Goal: Task Accomplishment & Management: Manage account settings

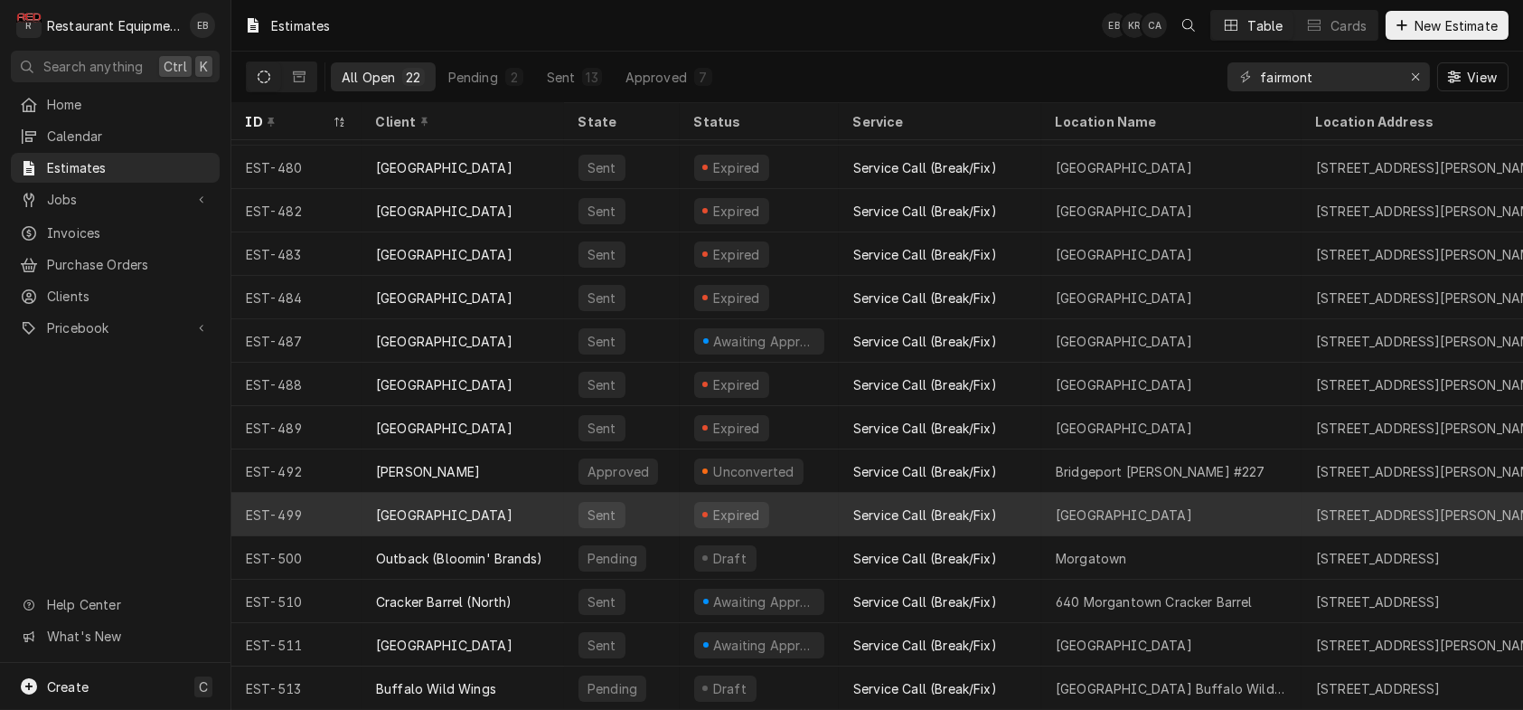
scroll to position [404, 0]
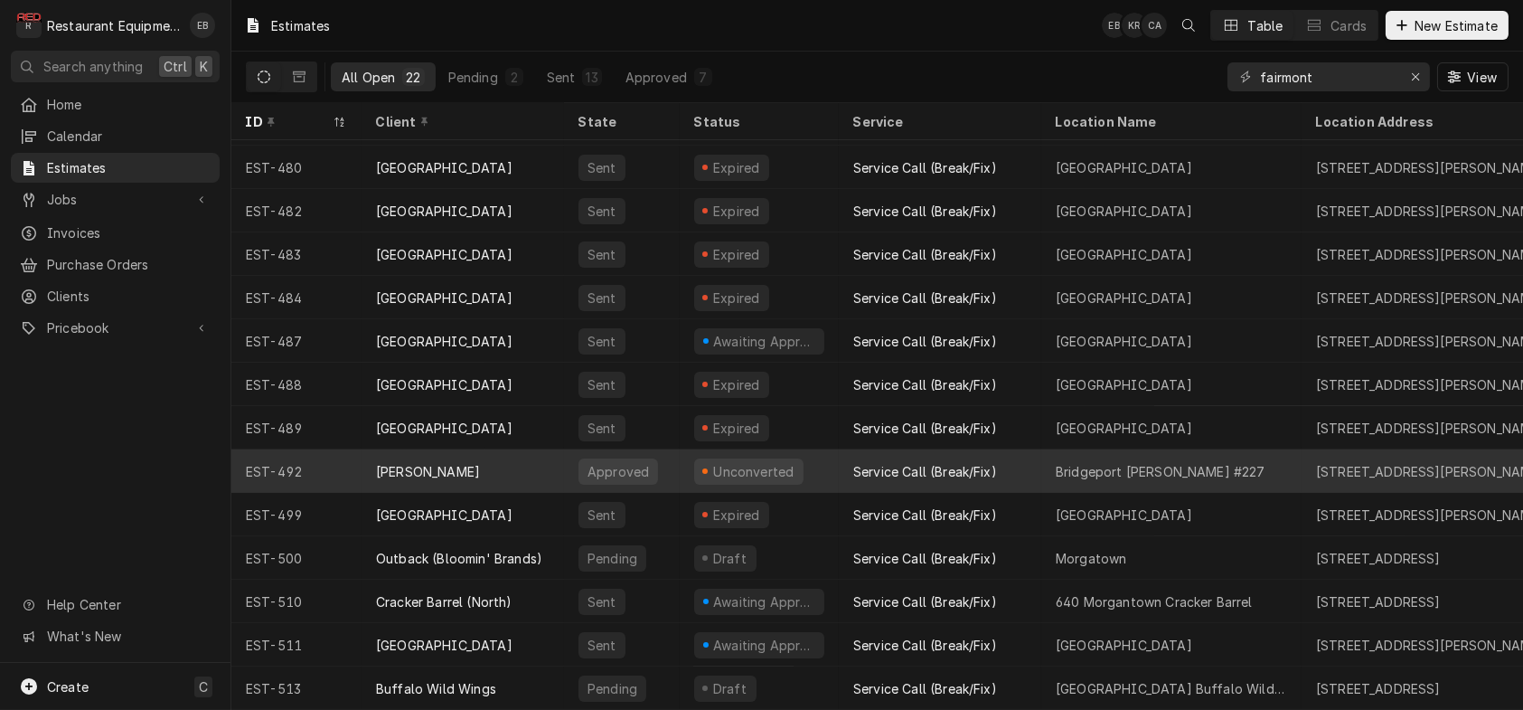
click at [839, 457] on div "Unconverted" at bounding box center [759, 470] width 159 height 43
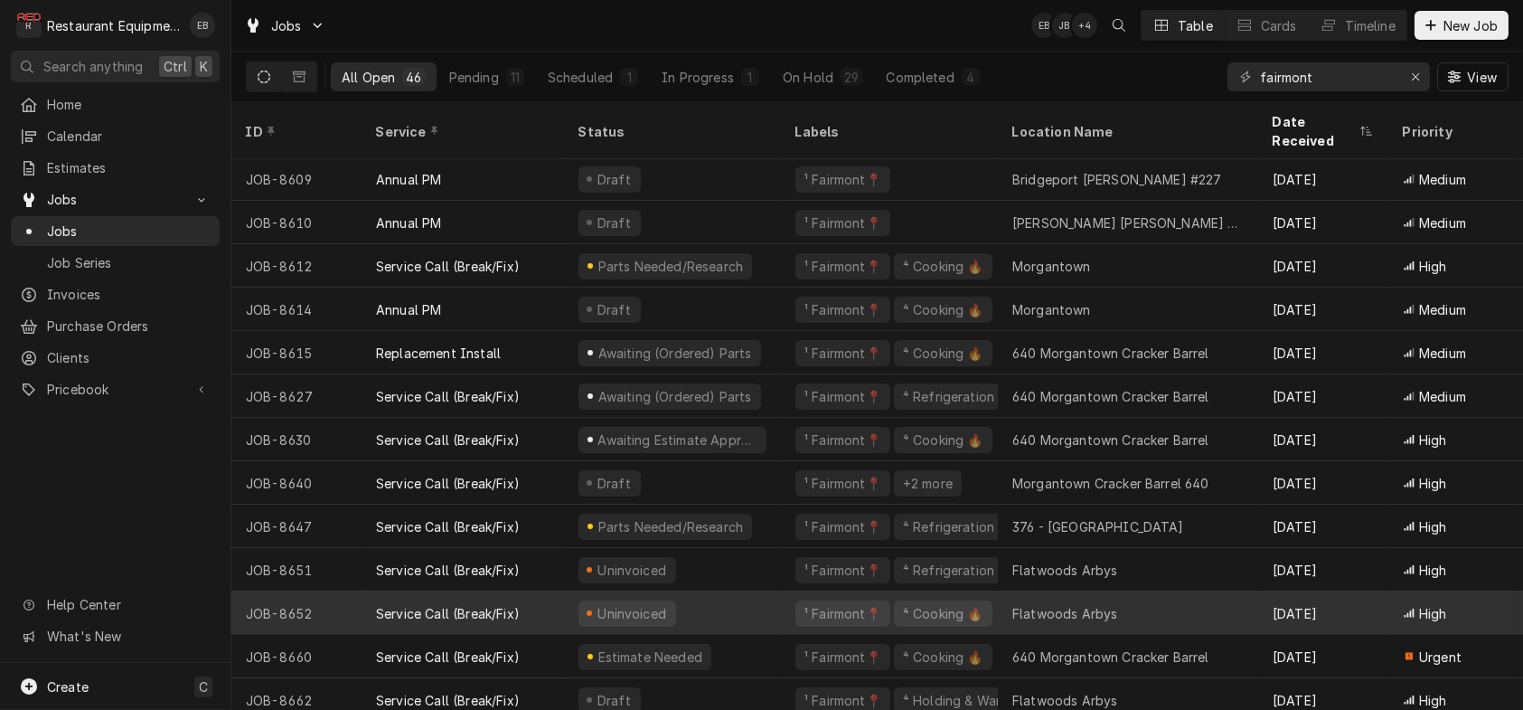
scroll to position [1459, 0]
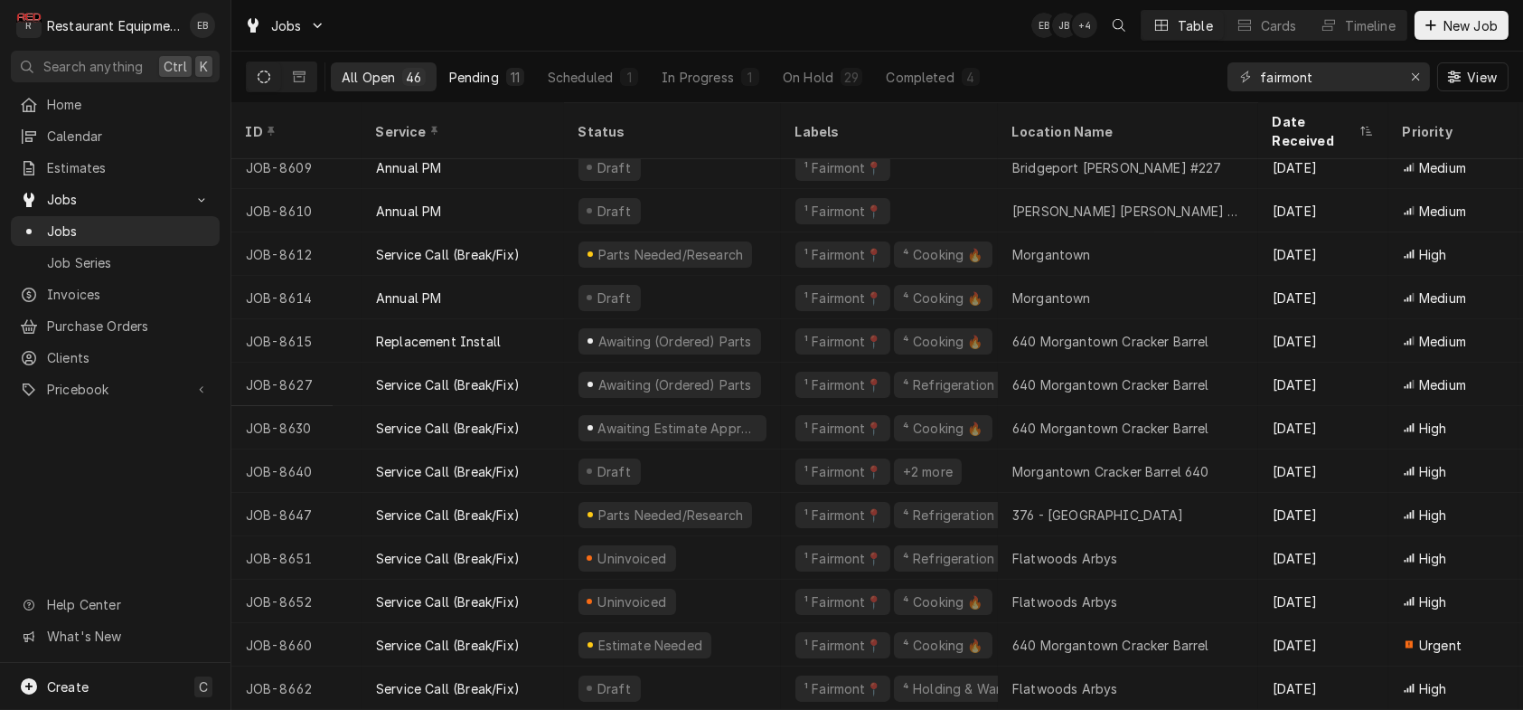
click at [499, 75] on div "Pending" at bounding box center [474, 77] width 50 height 19
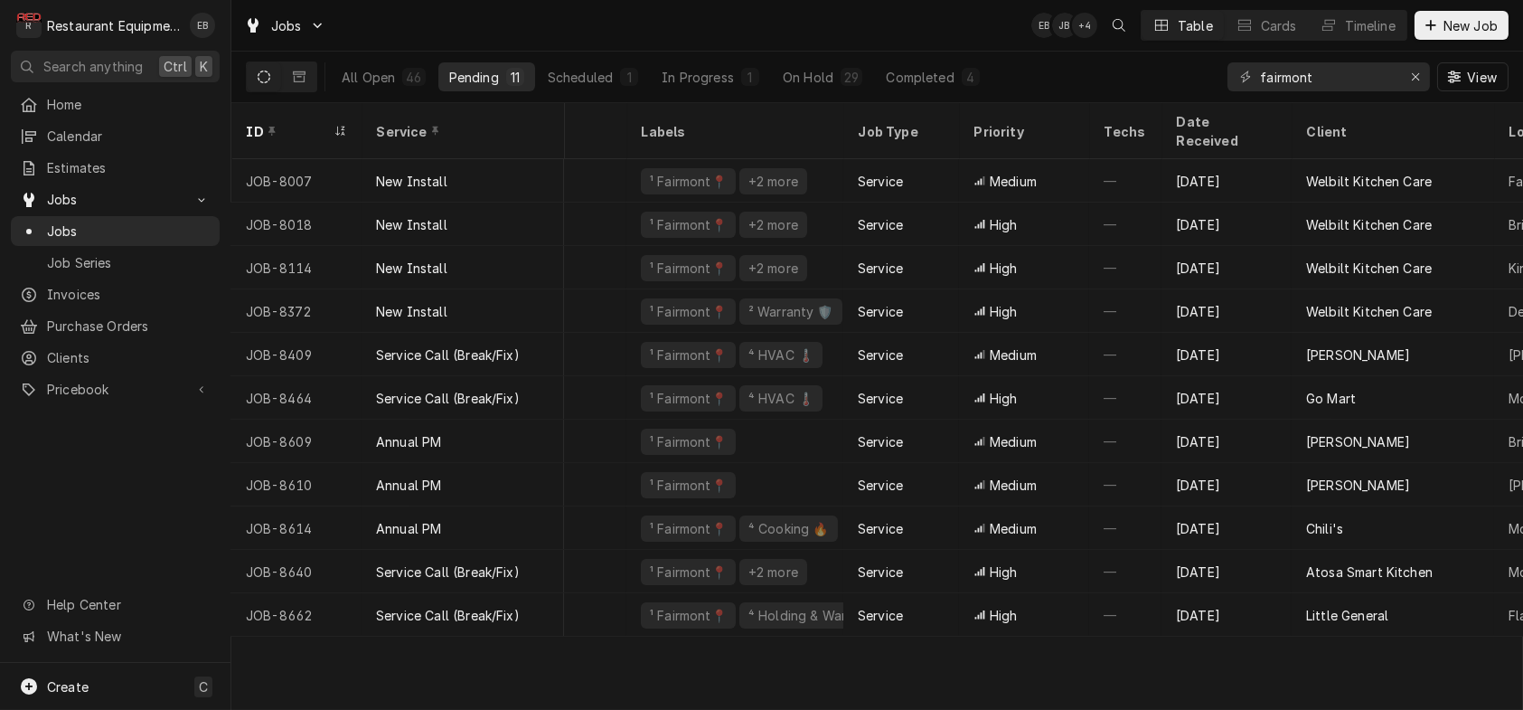
scroll to position [0, 0]
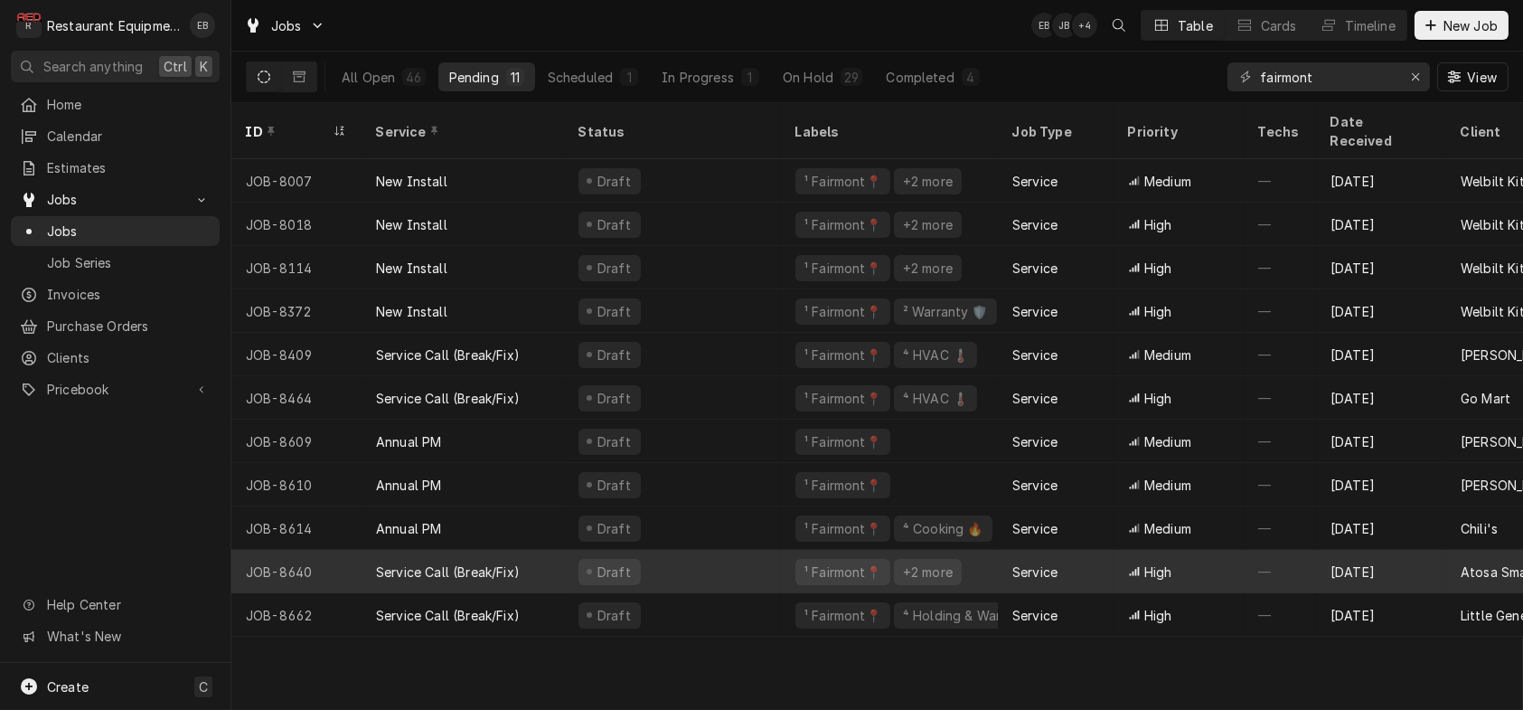
click at [736, 552] on div "Draft" at bounding box center [672, 571] width 217 height 43
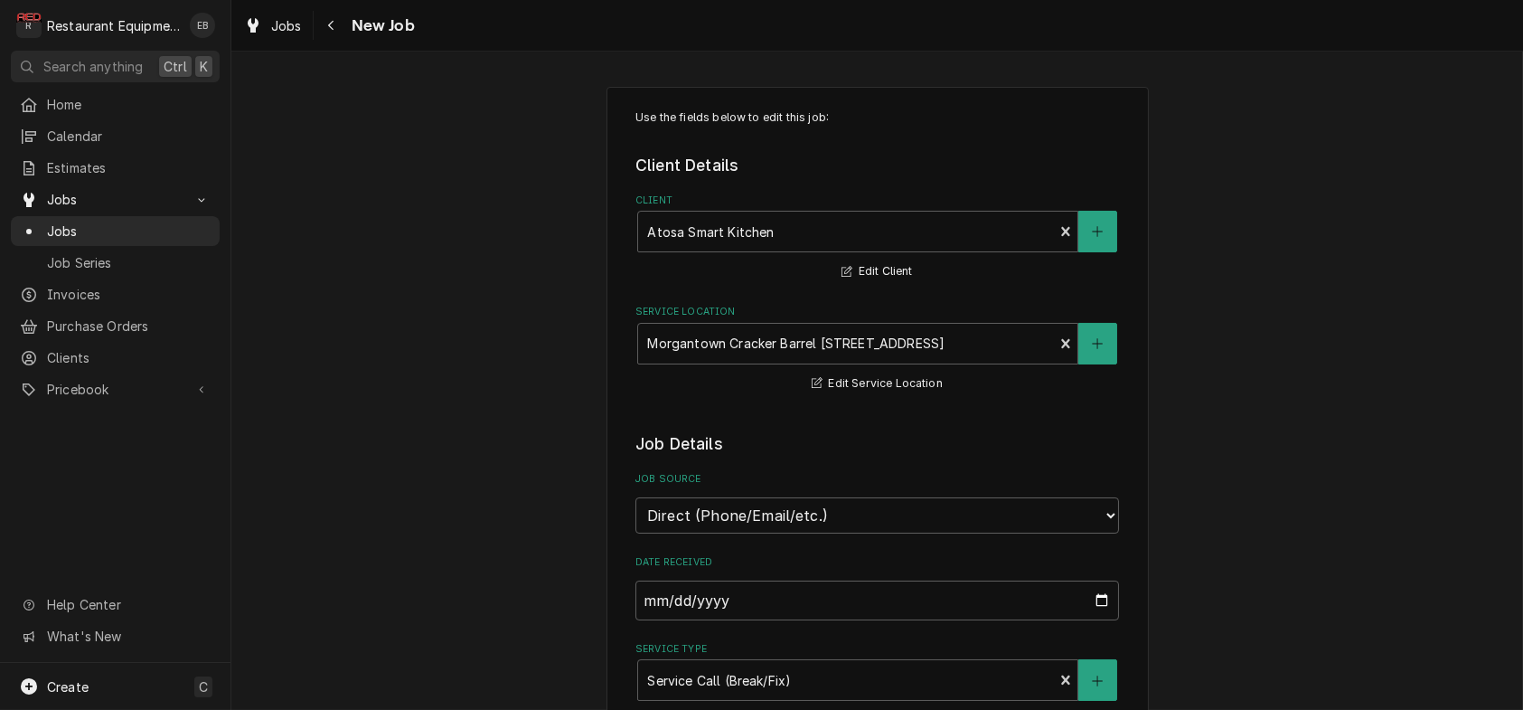
type textarea "x"
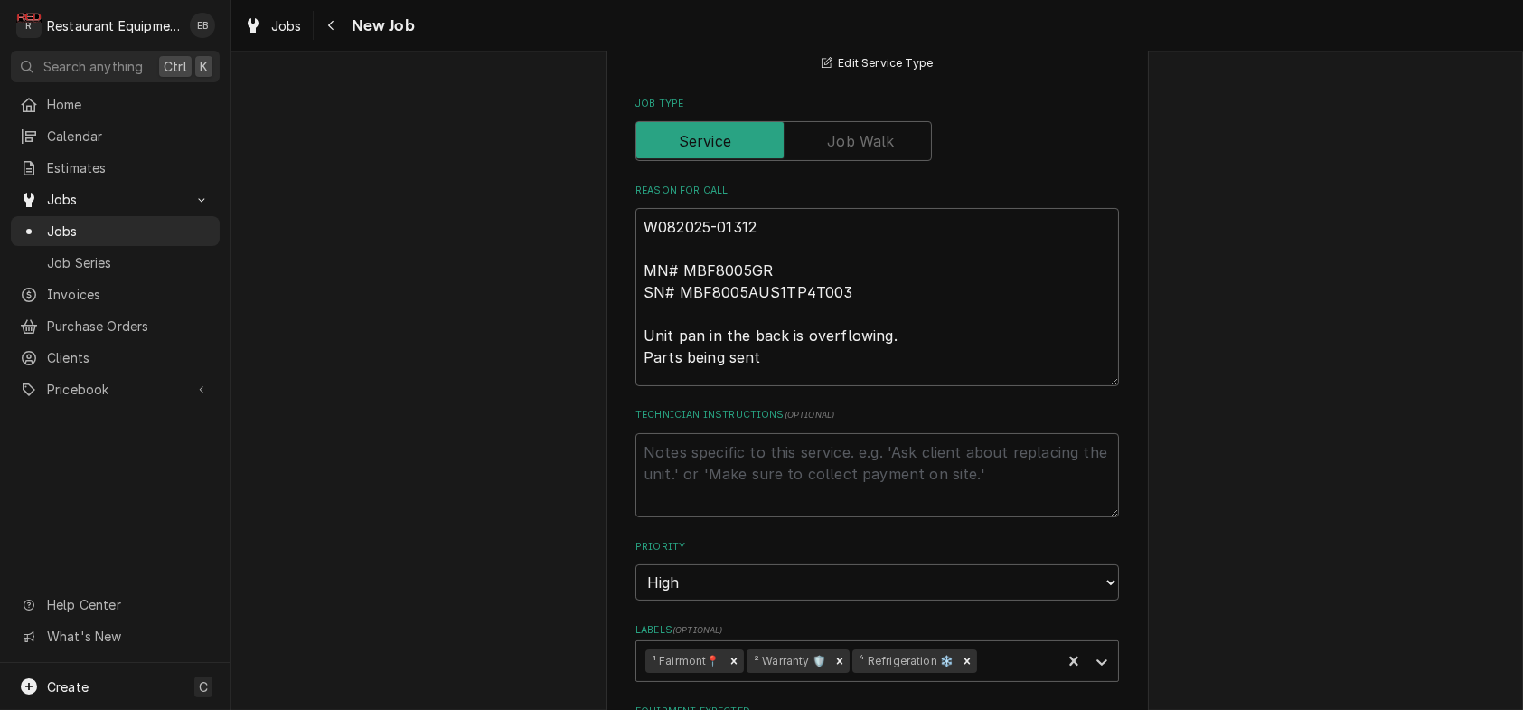
scroll to position [663, 0]
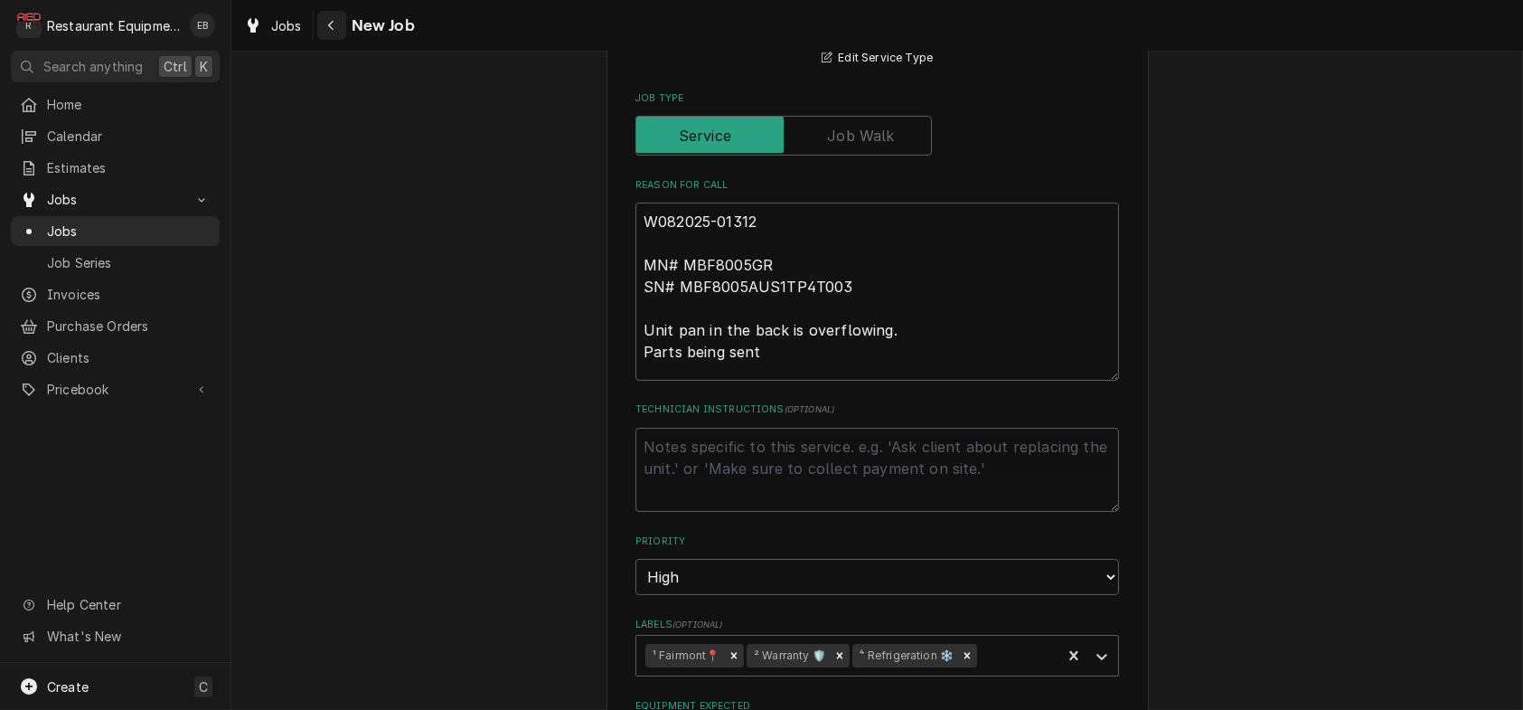
click at [335, 23] on icon "Navigate back" at bounding box center [331, 25] width 8 height 13
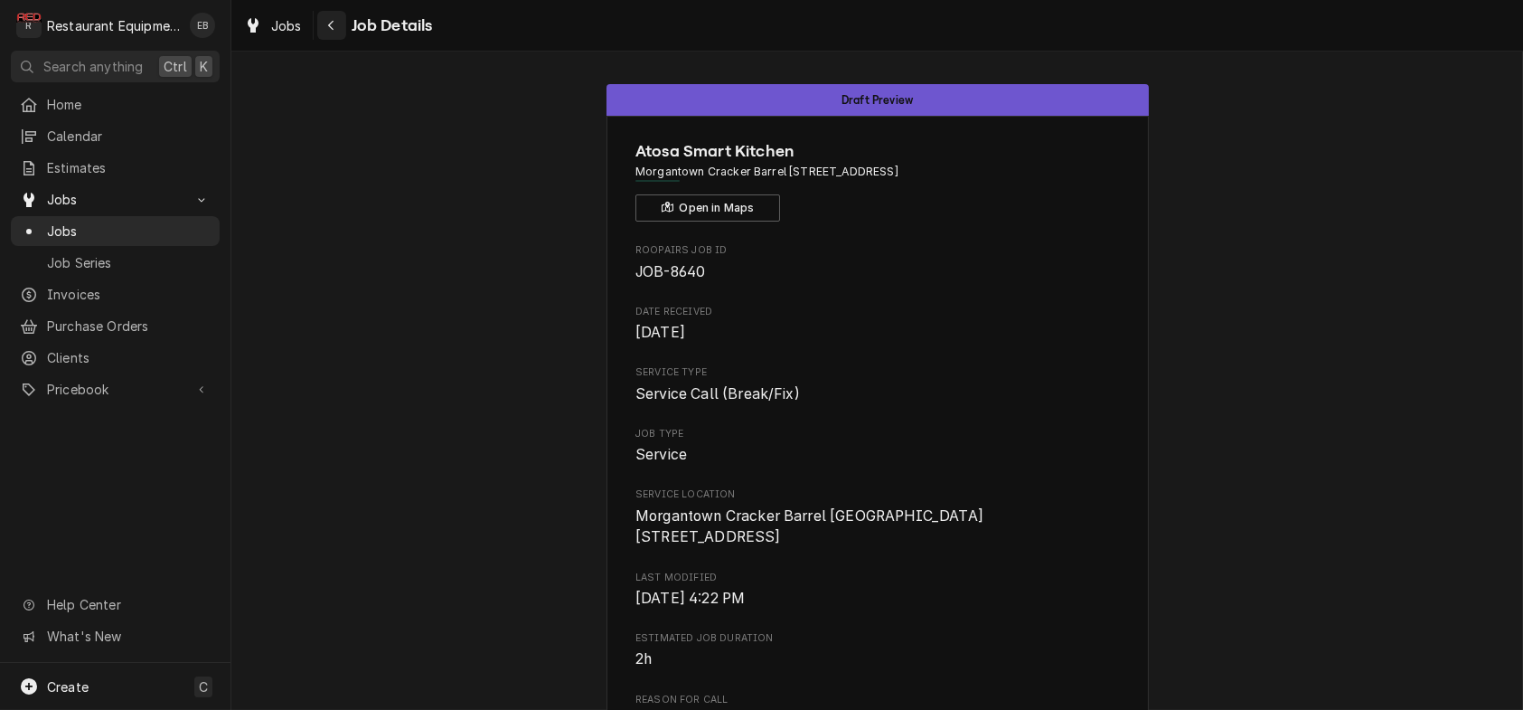
click at [346, 15] on button "Navigate back" at bounding box center [331, 25] width 29 height 29
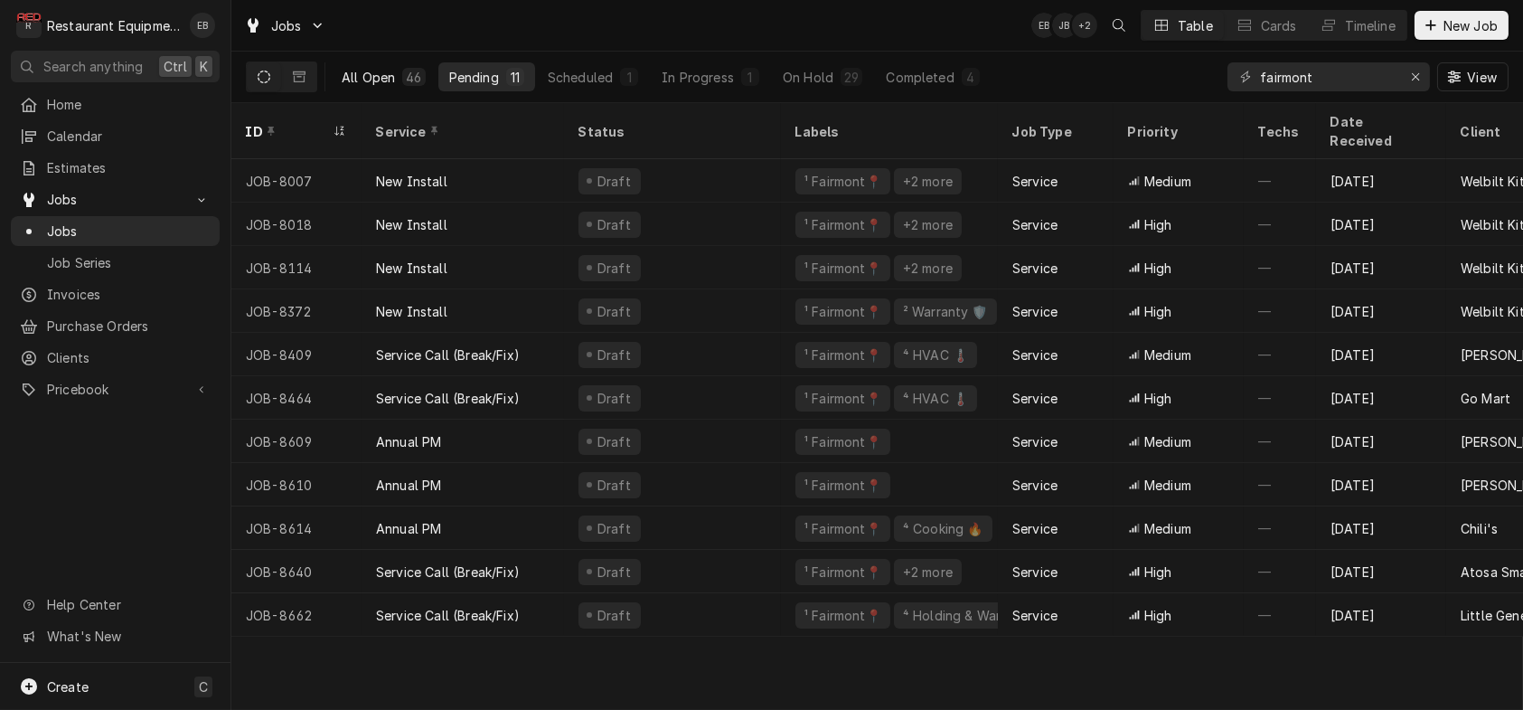
click at [392, 78] on div "All Open" at bounding box center [368, 77] width 53 height 19
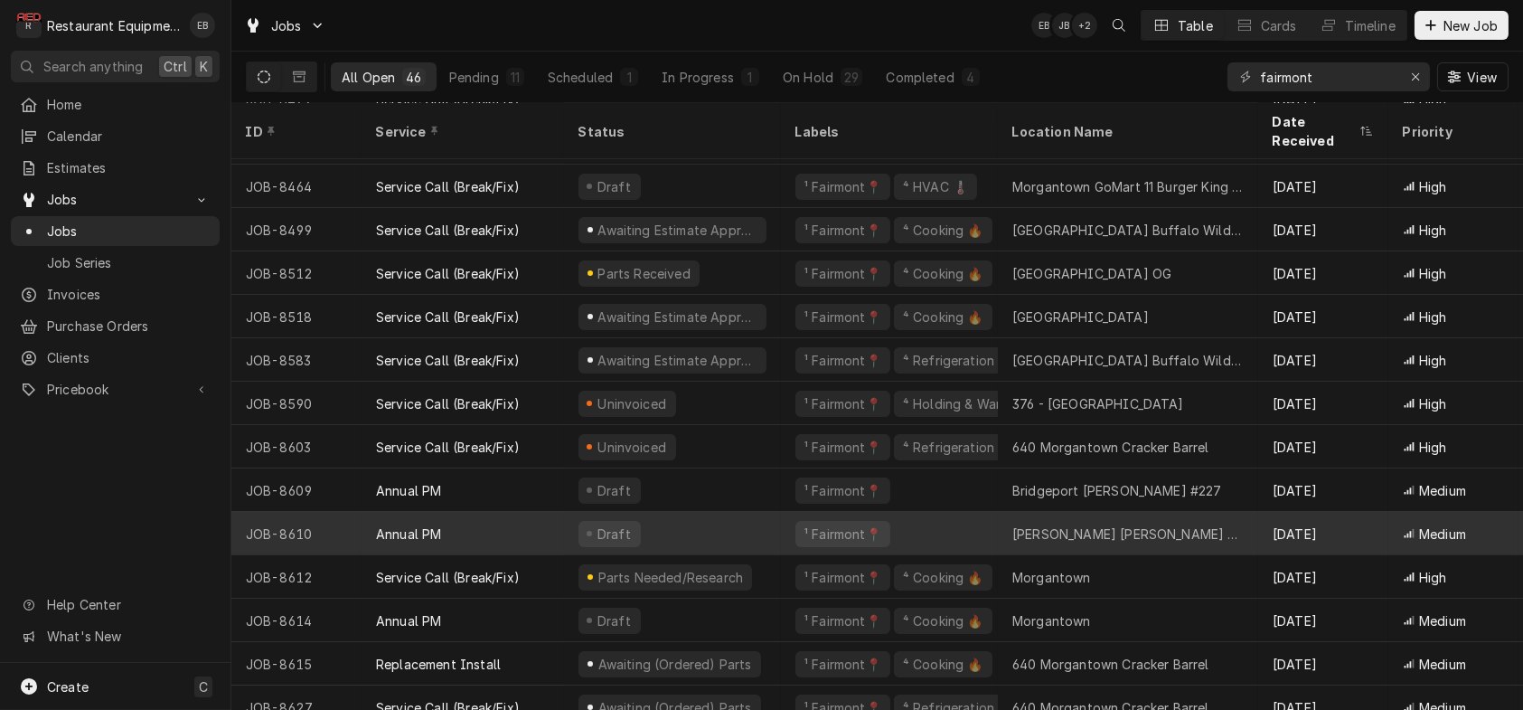
scroll to position [1155, 0]
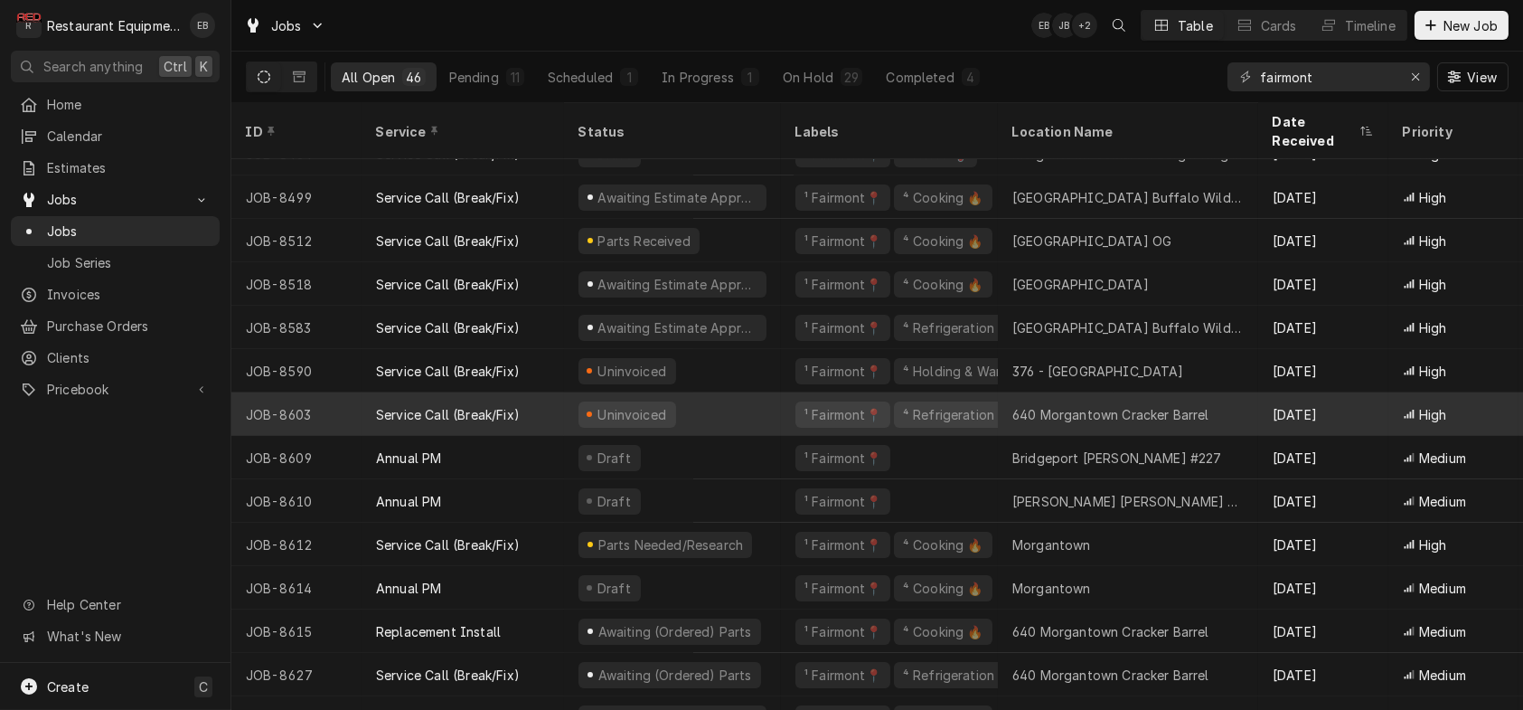
click at [771, 413] on div "Uninvoiced" at bounding box center [672, 413] width 217 height 43
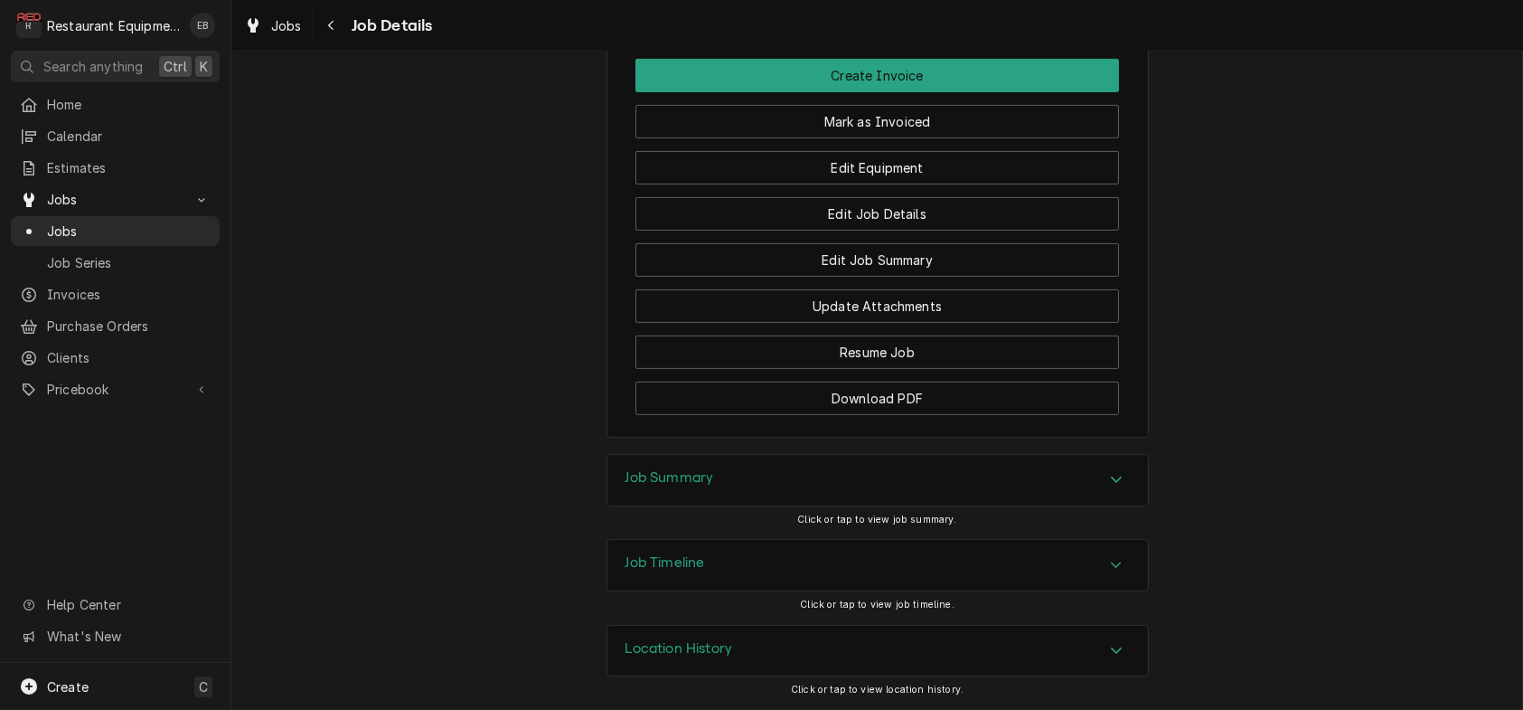
scroll to position [2232, 0]
click at [820, 455] on div "Job Summary" at bounding box center [878, 480] width 541 height 51
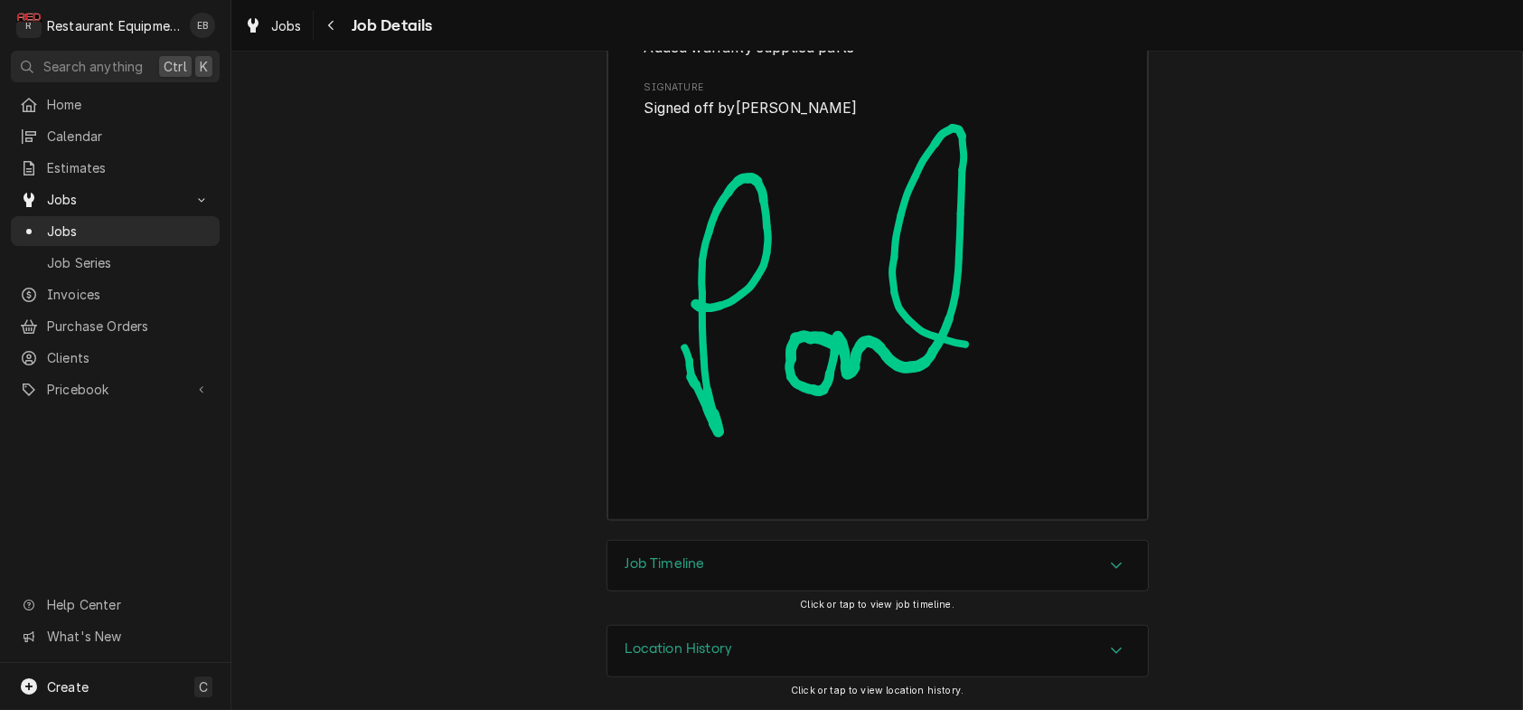
scroll to position [4077, 0]
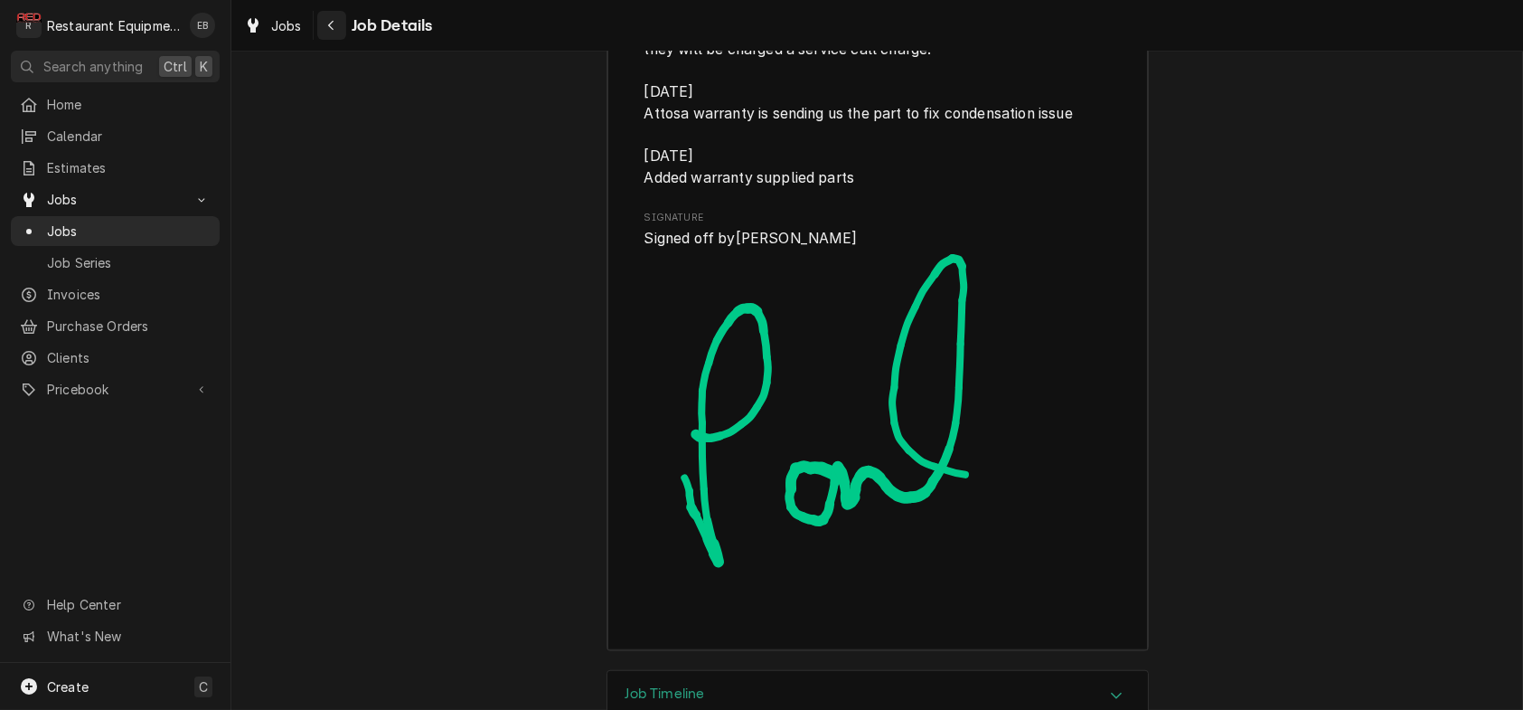
click at [335, 23] on icon "Navigate back" at bounding box center [331, 25] width 8 height 13
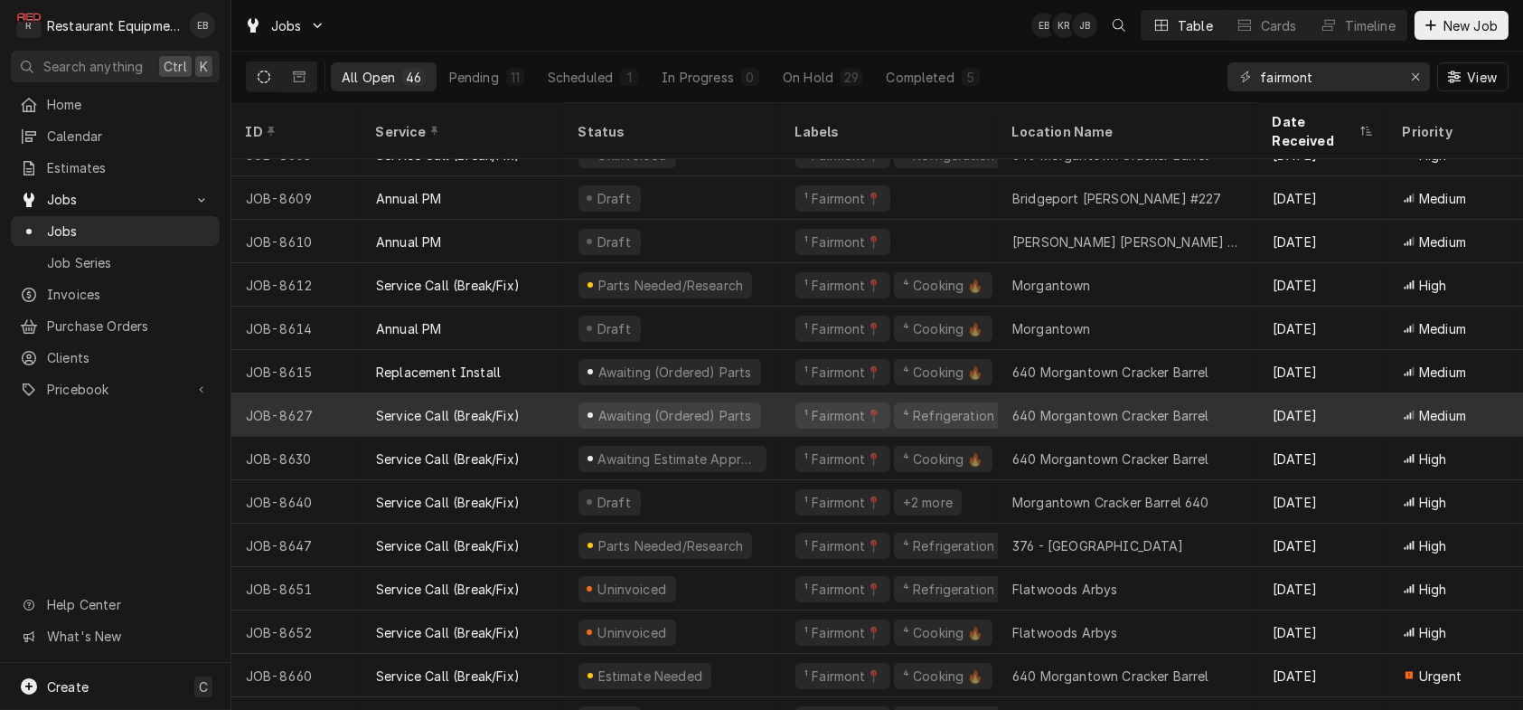
scroll to position [1459, 0]
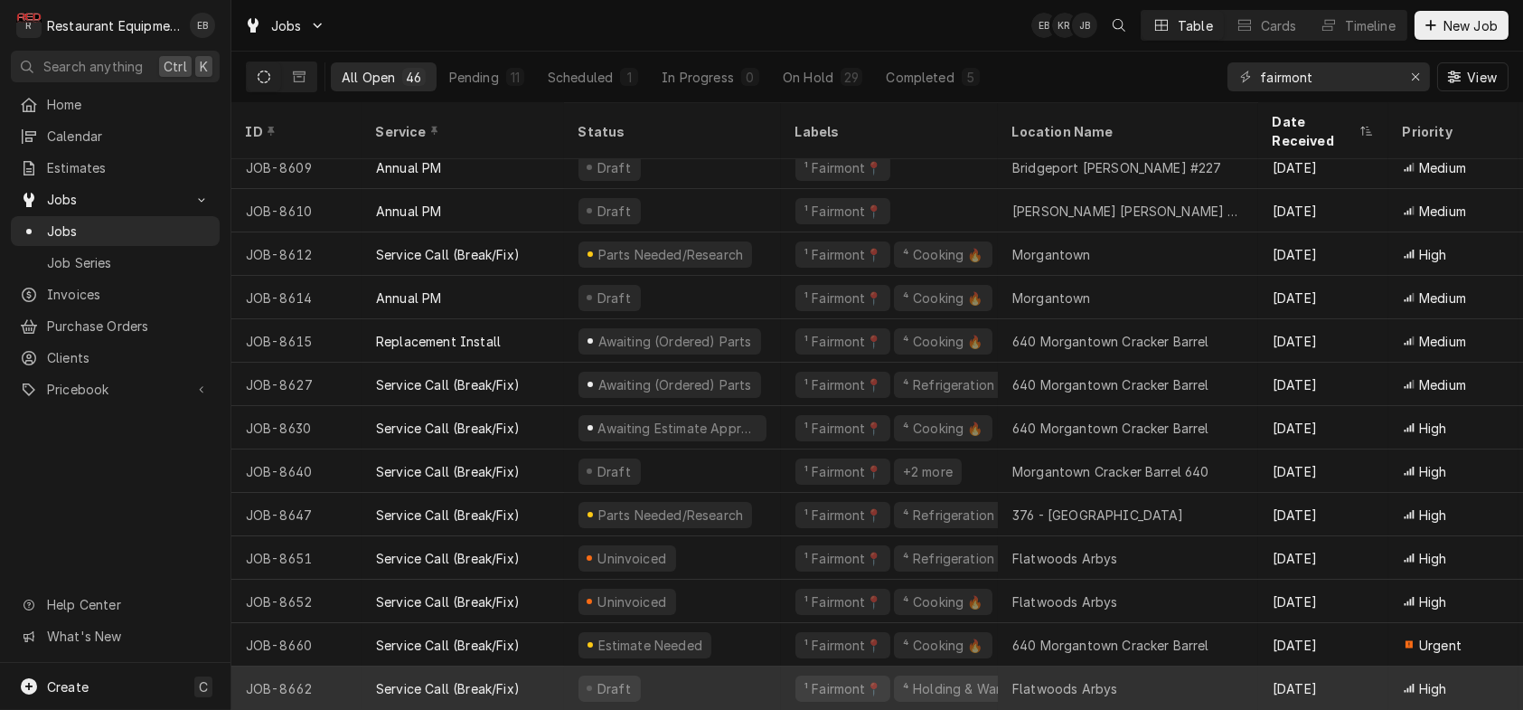
click at [734, 671] on div "Draft" at bounding box center [672, 687] width 217 height 43
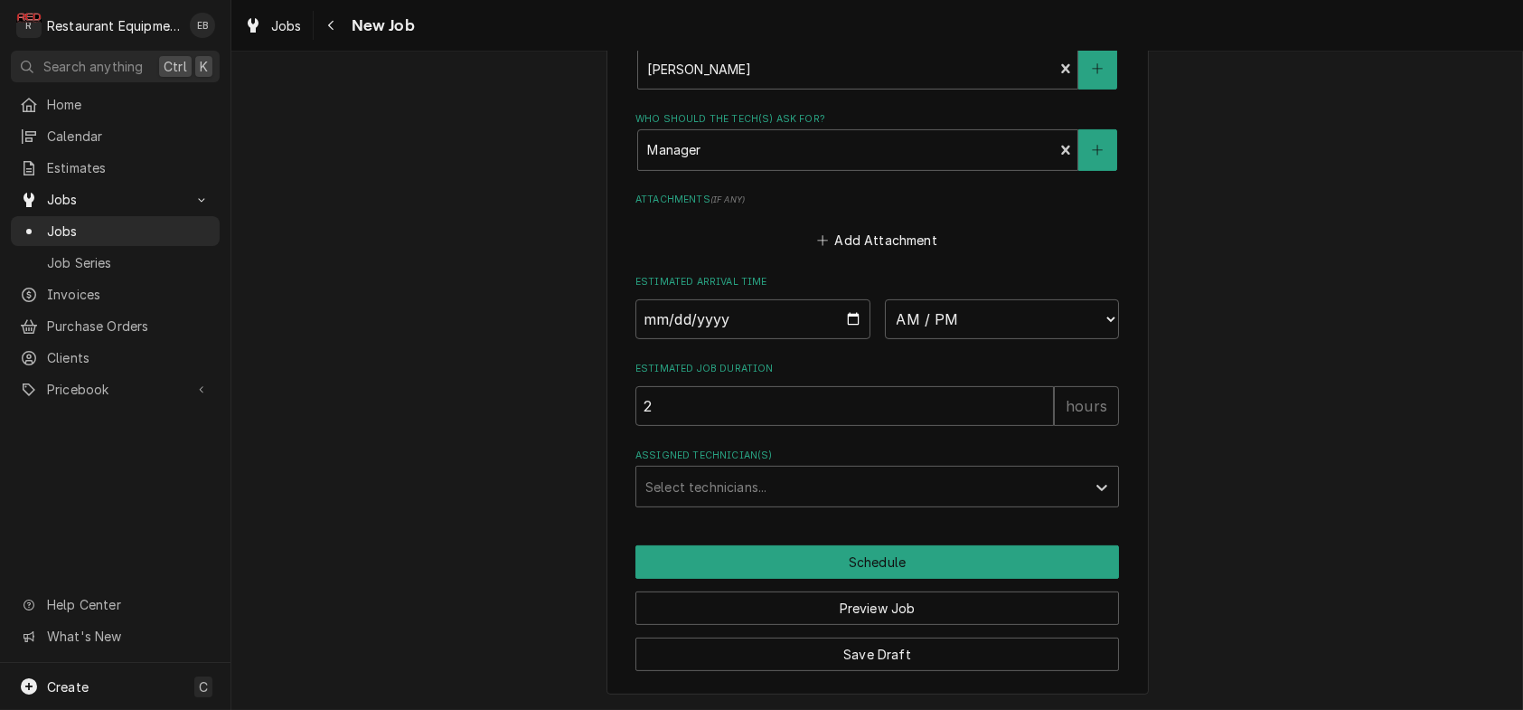
scroll to position [1743, 0]
click at [845, 299] on input "Date" at bounding box center [753, 319] width 235 height 40
click at [942, 299] on select "AM / PM 6:00 AM 6:15 AM 6:30 AM 6:45 AM 7:00 AM 7:15 AM 7:30 AM 7:45 AM 8:00 AM…" at bounding box center [1002, 319] width 235 height 40
click at [849, 299] on input "Date" at bounding box center [753, 319] width 235 height 40
type textarea "x"
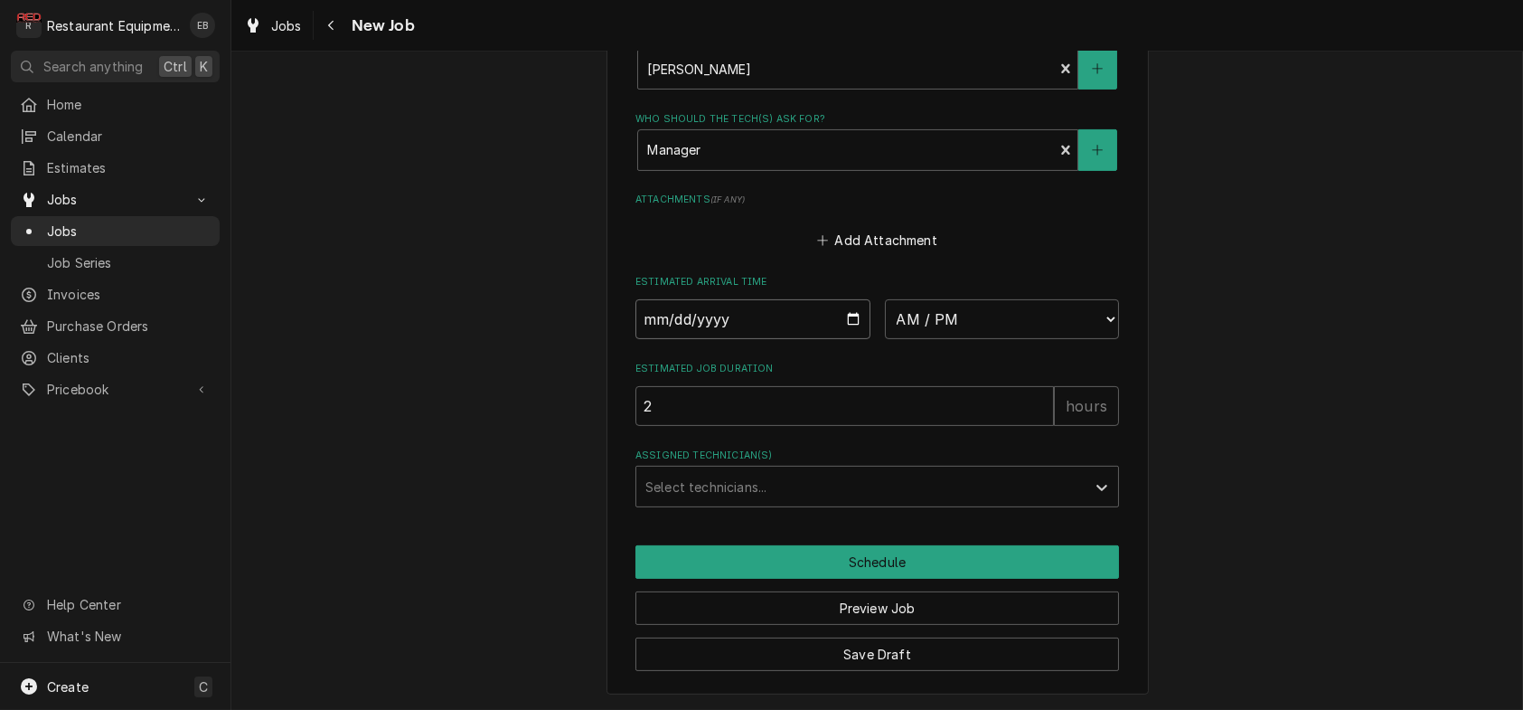
type input "2025-08-22"
type textarea "x"
click at [1025, 299] on select "AM / PM 6:00 AM 6:15 AM 6:30 AM 6:45 AM 7:00 AM 7:15 AM 7:30 AM 7:45 AM 8:00 AM…" at bounding box center [1002, 319] width 235 height 40
select select "13:30:00"
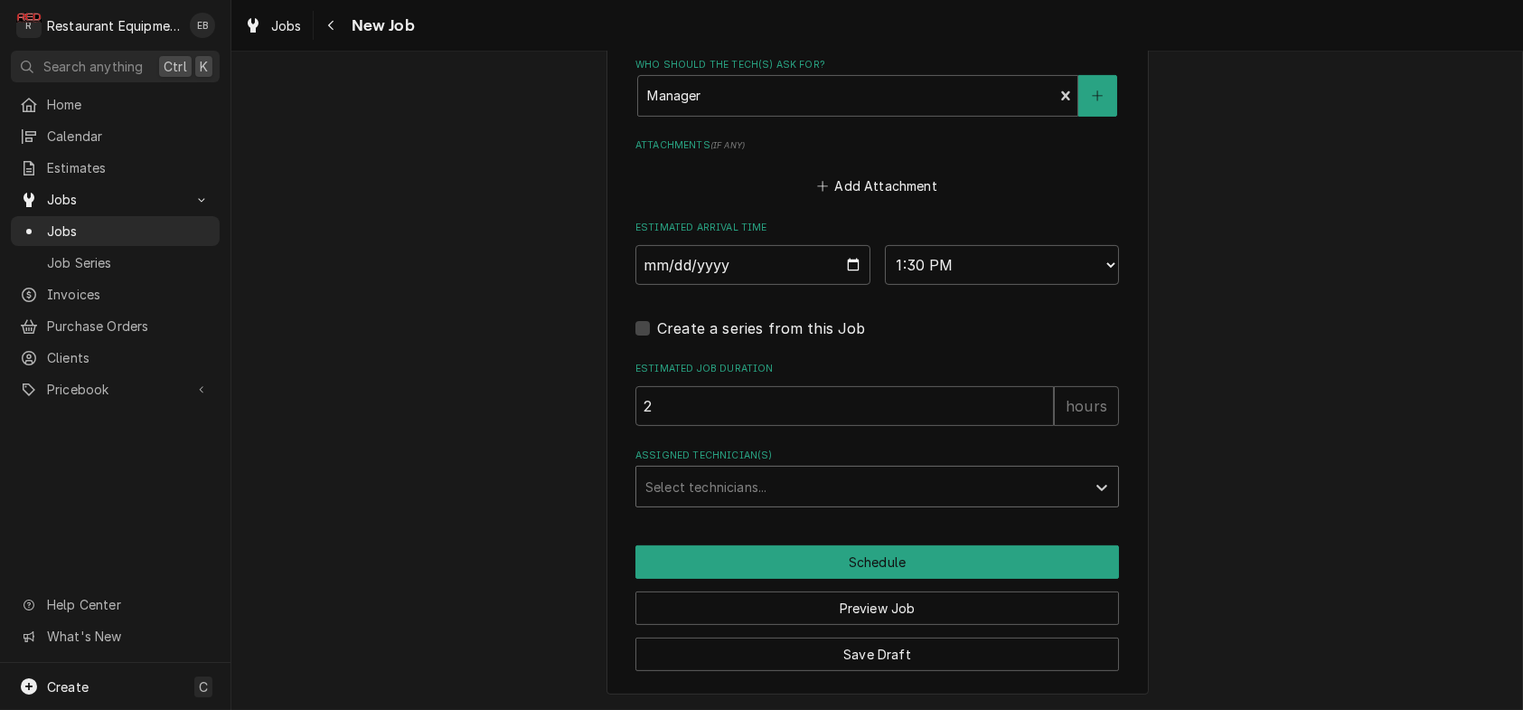
click at [780, 503] on div "Assigned Technician(s)" at bounding box center [860, 486] width 431 height 33
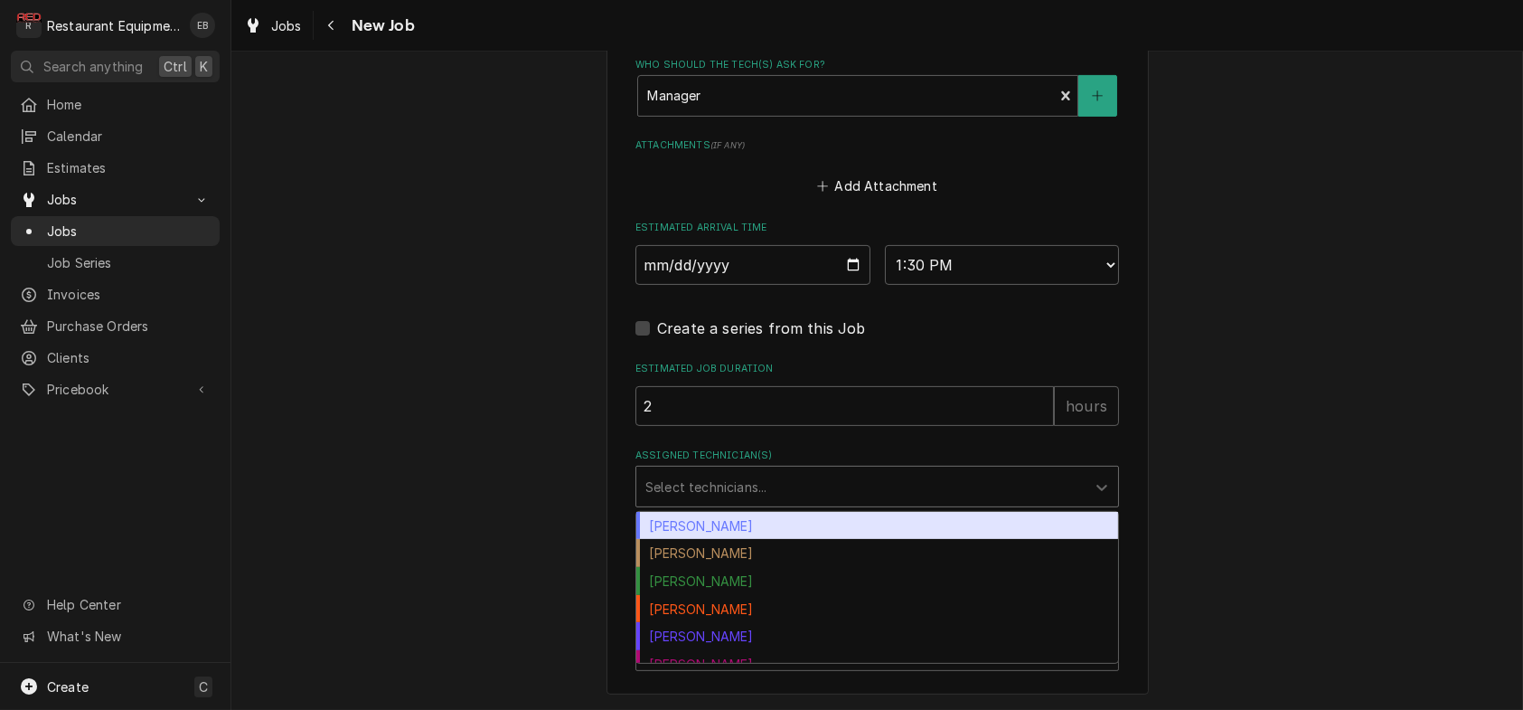
click at [772, 555] on div "Bryan Sanders Chuck Almond Cole Livingston Dakota Arthur Donovan Pruitt Gary Be…" at bounding box center [878, 587] width 484 height 153
click at [769, 540] on div "[PERSON_NAME]" at bounding box center [877, 526] width 482 height 28
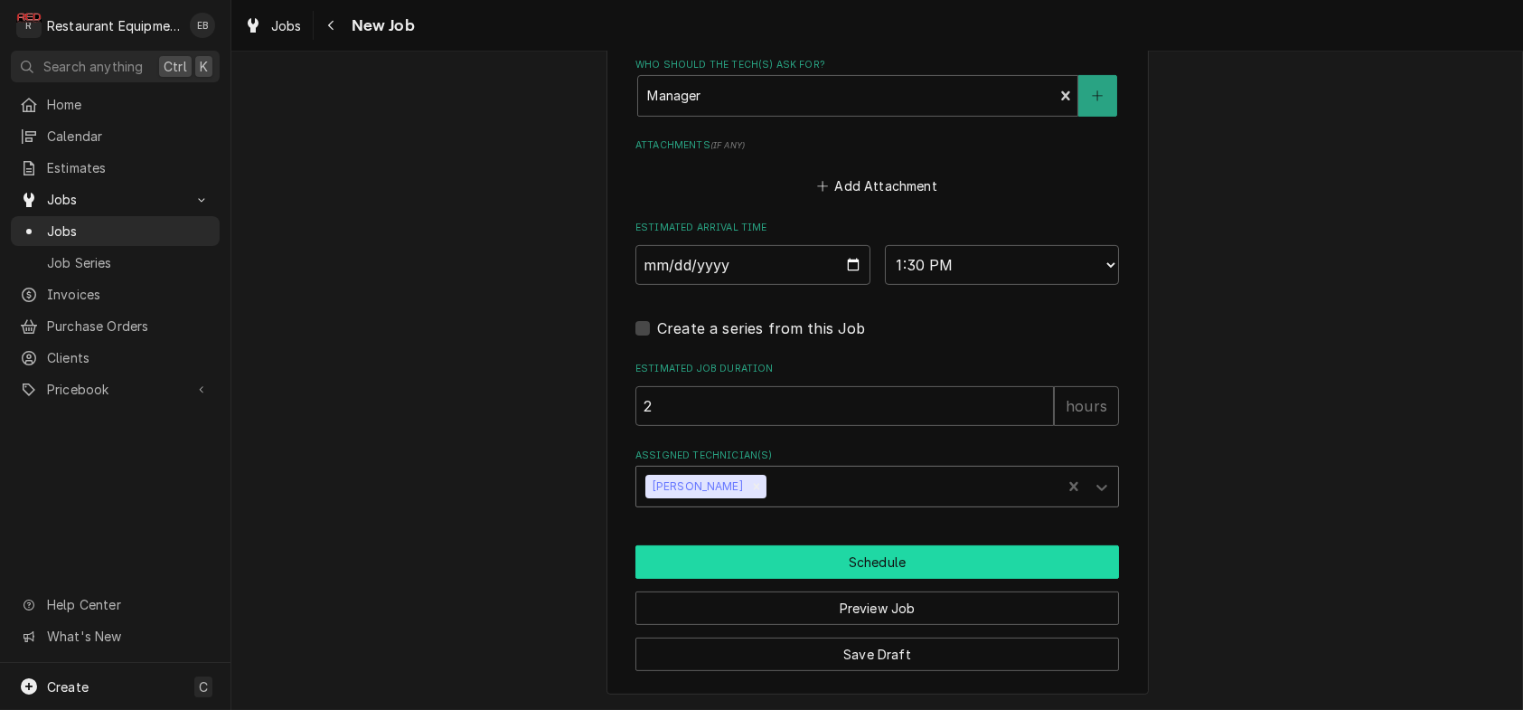
click at [833, 579] on button "Schedule" at bounding box center [878, 561] width 484 height 33
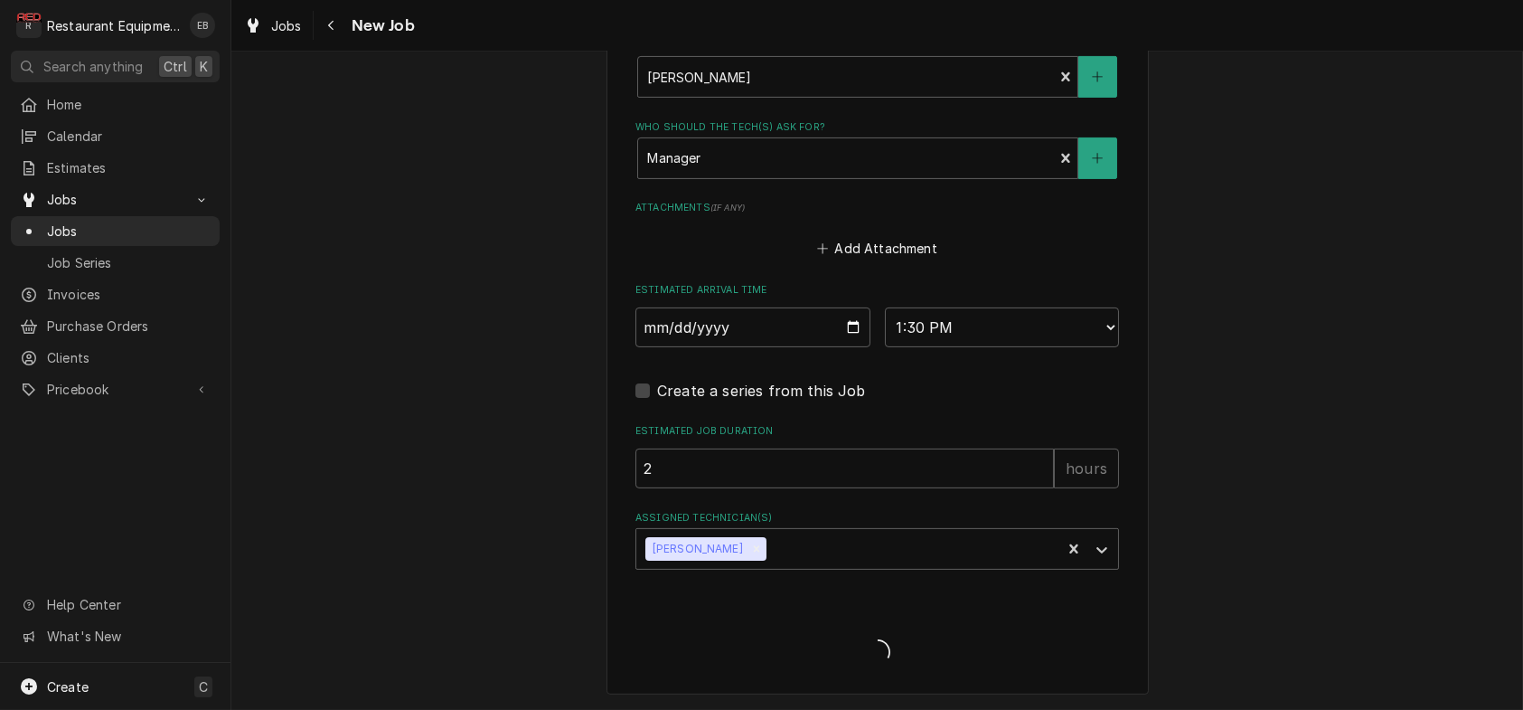
scroll to position [1736, 0]
type textarea "x"
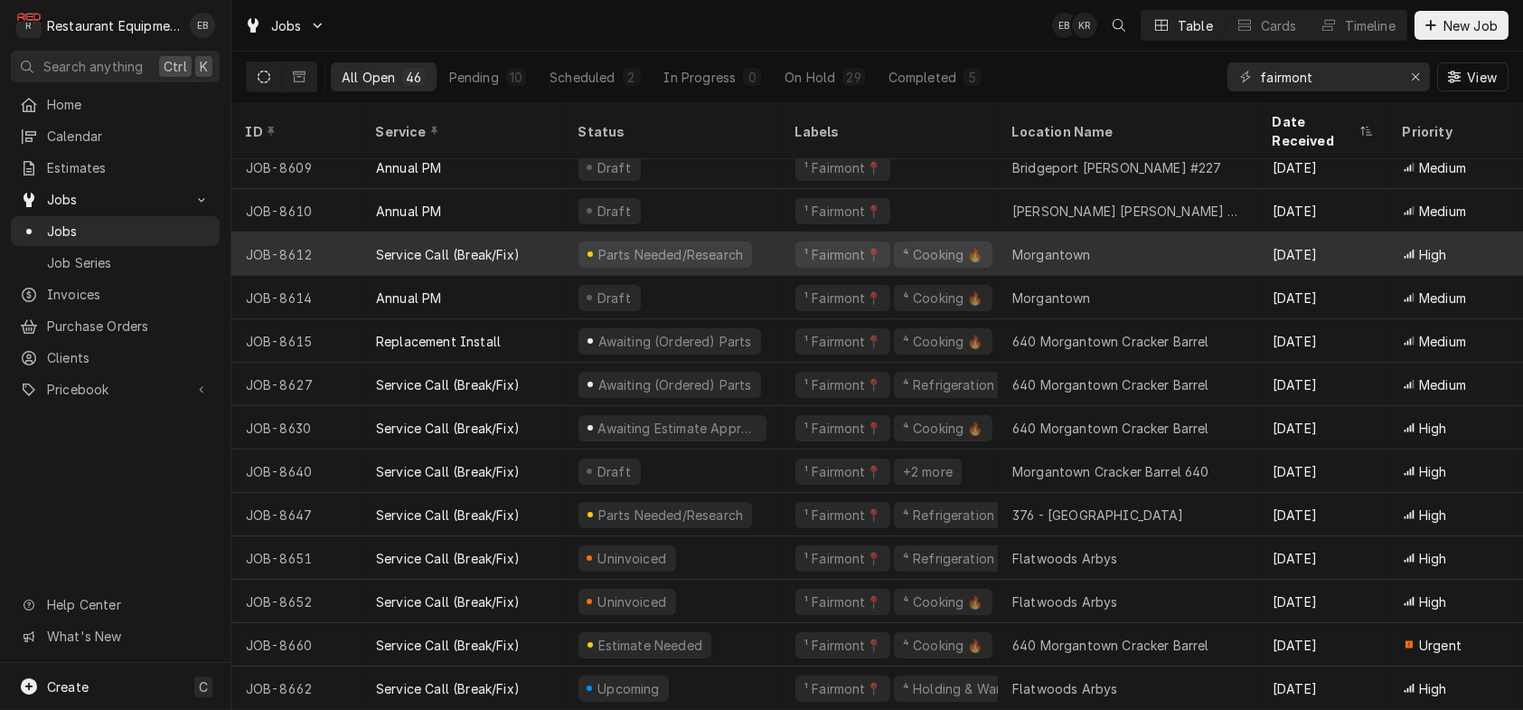
scroll to position [1459, 0]
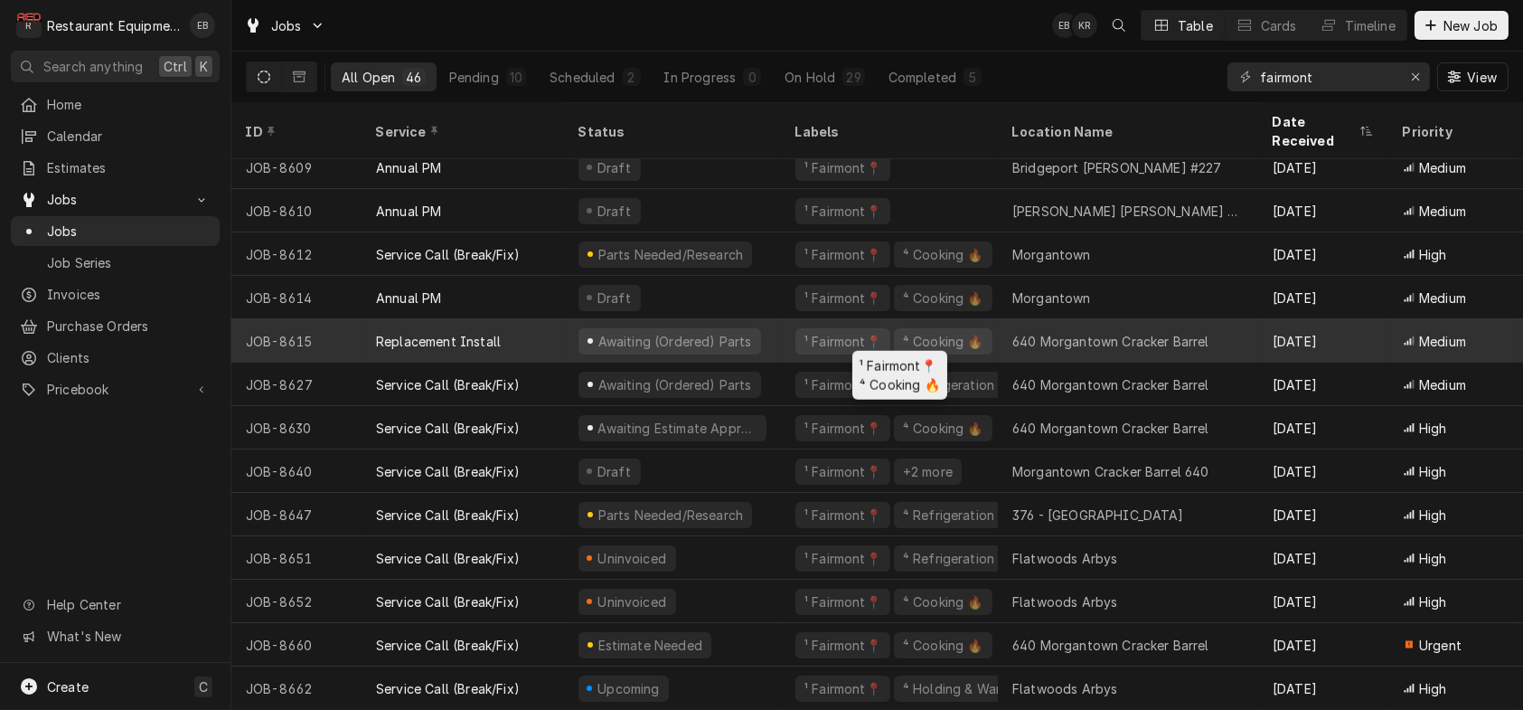
click at [795, 340] on div "¹ Fairmont📍 ⁴ Cooking 🔥" at bounding box center [889, 340] width 217 height 43
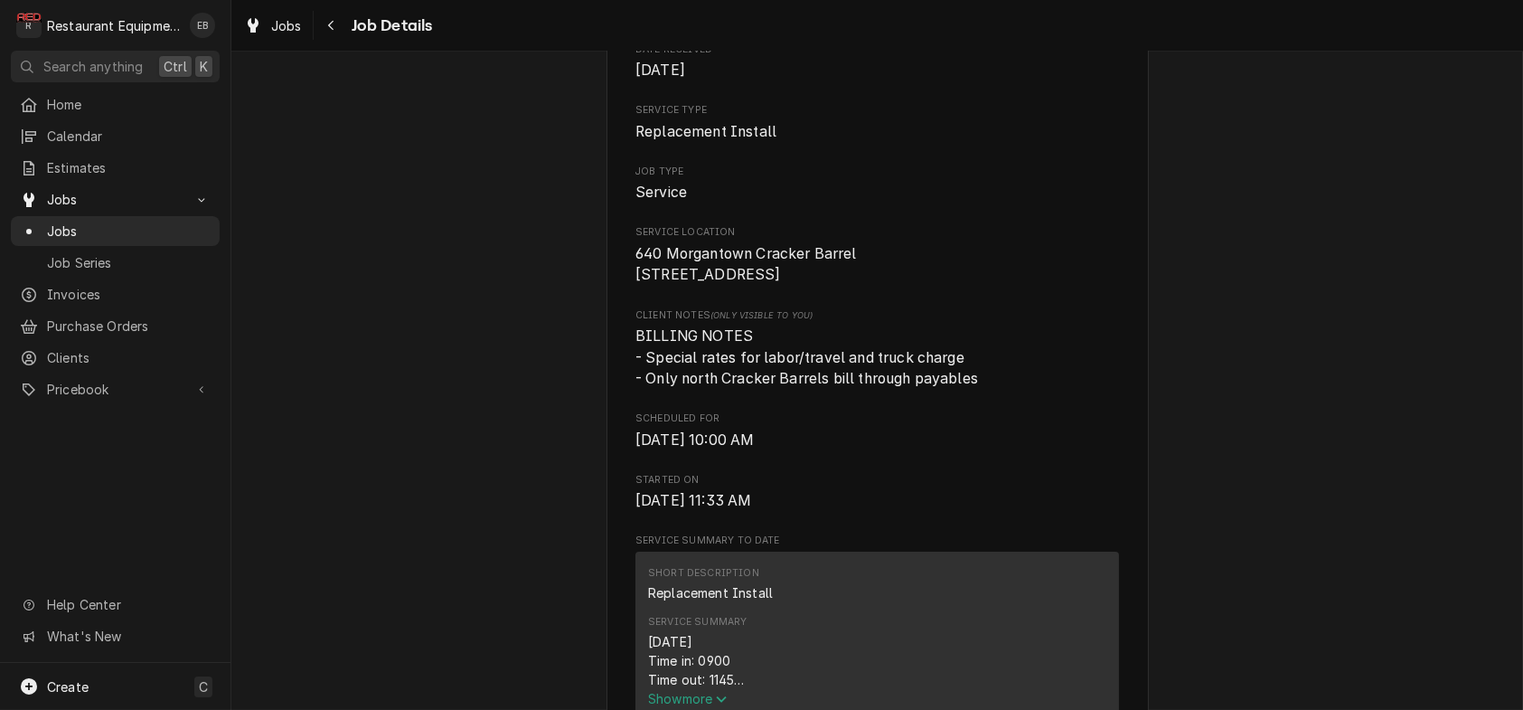
scroll to position [181, 0]
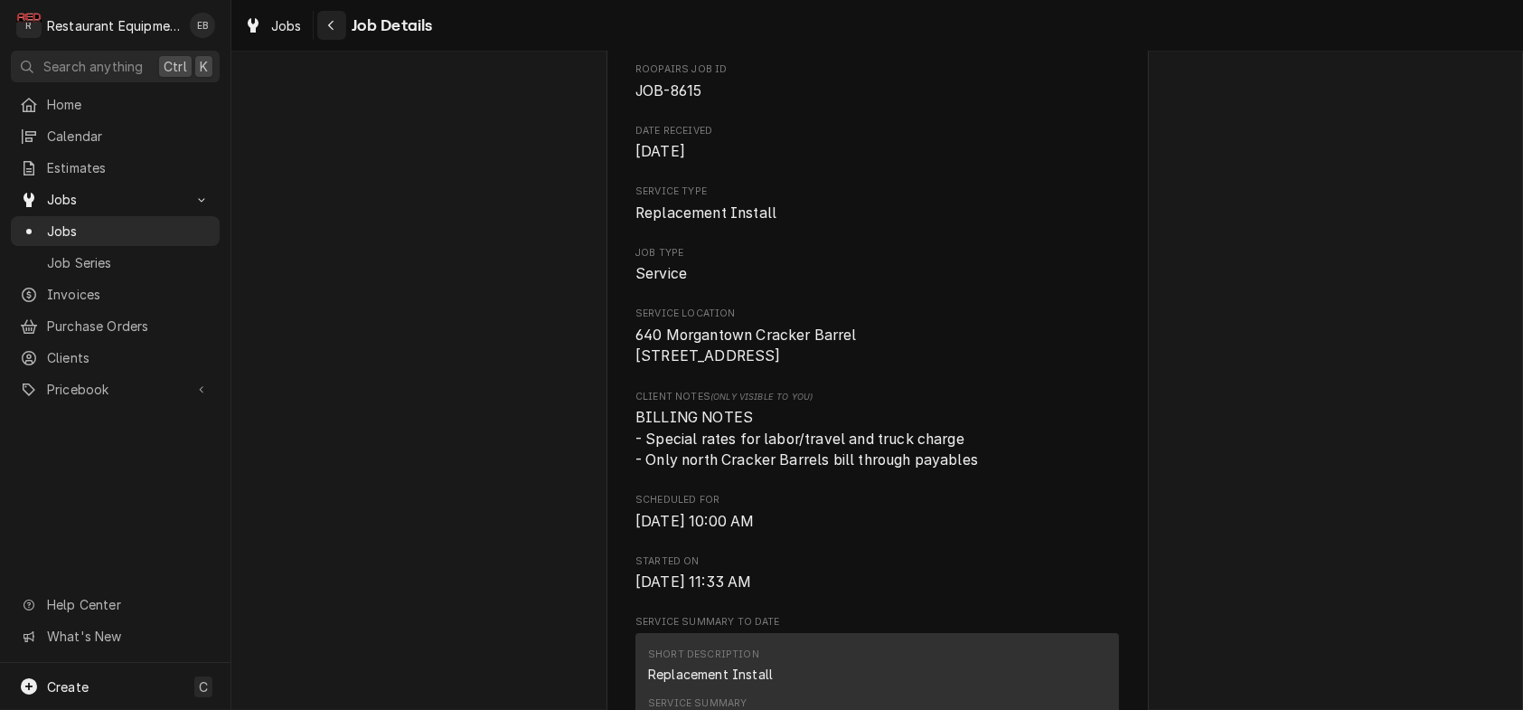
click at [335, 29] on icon "Navigate back" at bounding box center [331, 25] width 8 height 13
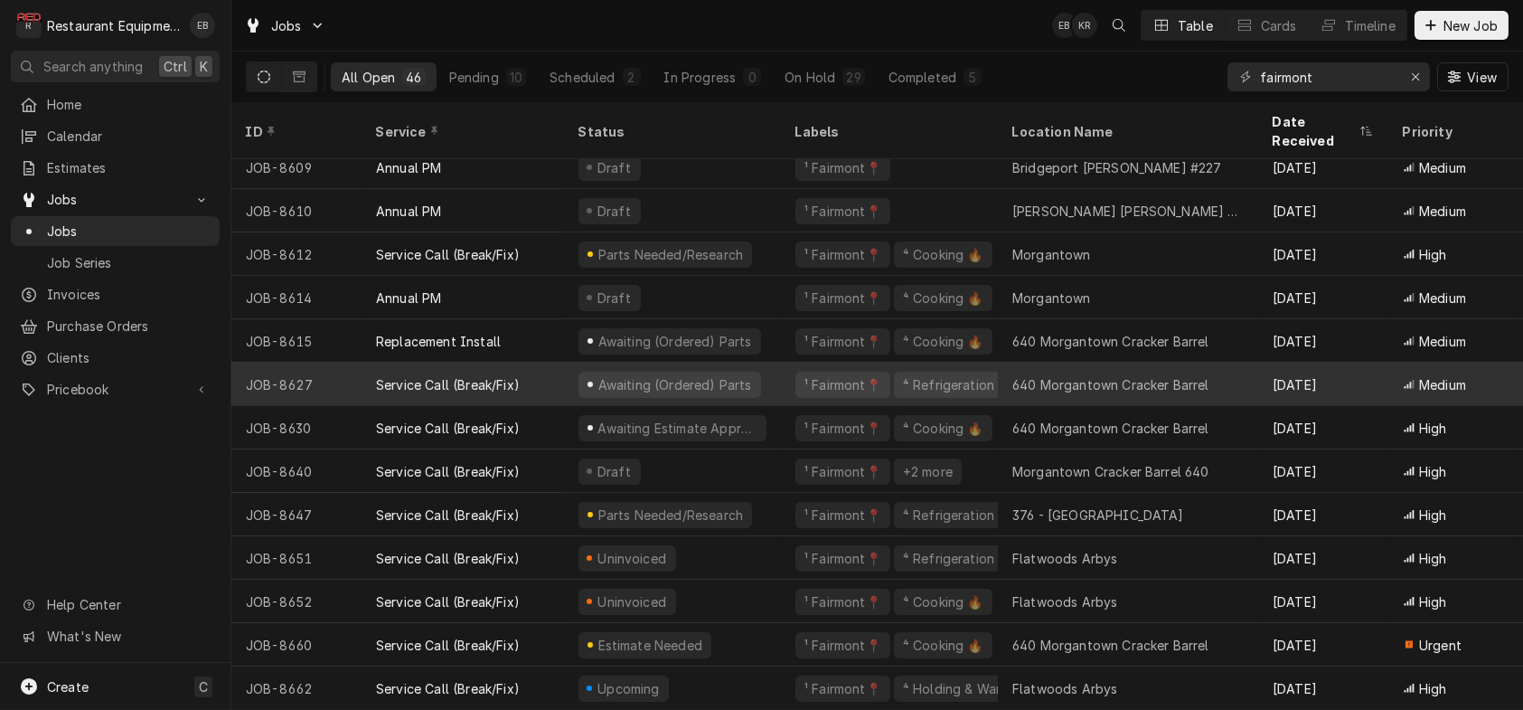
scroll to position [1459, 0]
click at [562, 364] on div "Service Call (Break/Fix)" at bounding box center [463, 384] width 203 height 43
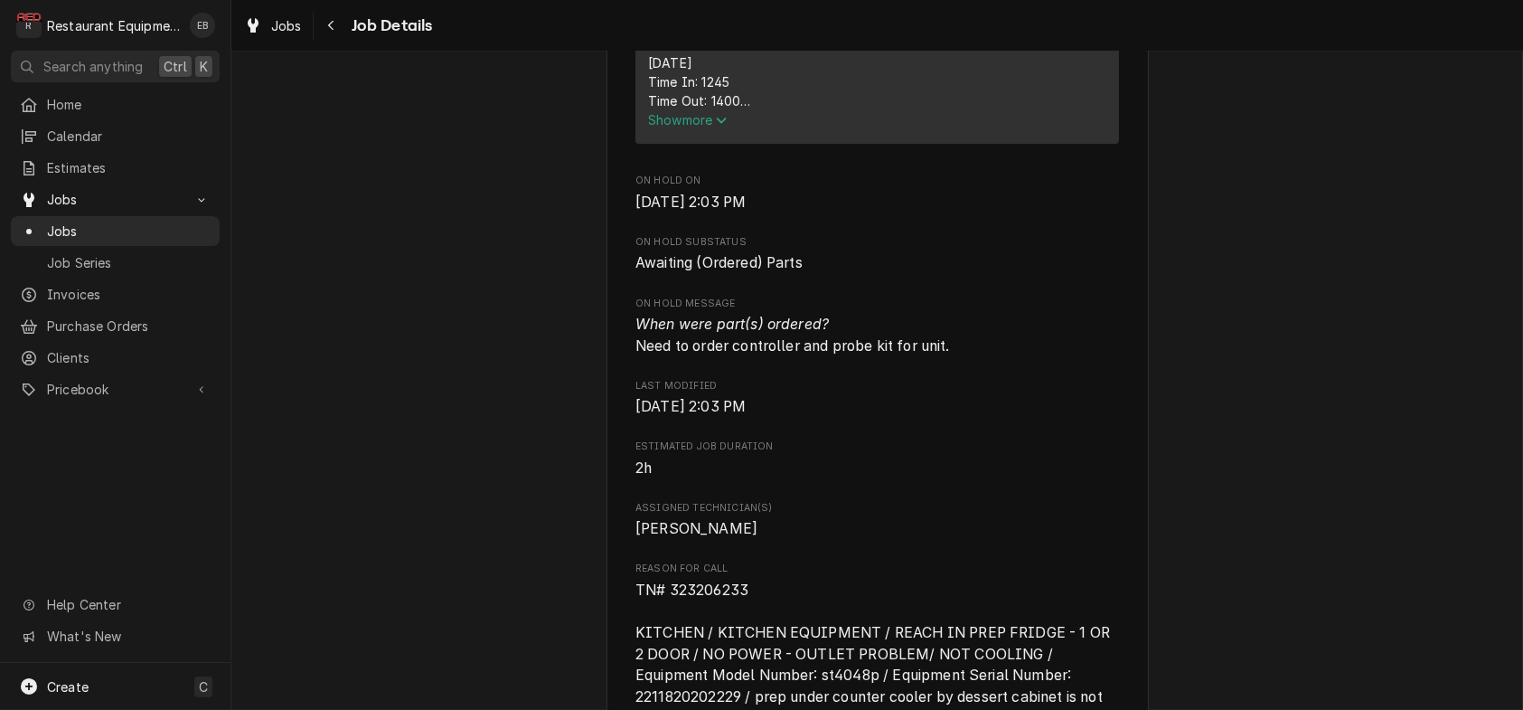
scroll to position [843, 0]
click at [692, 125] on span "Show more" at bounding box center [688, 116] width 80 height 15
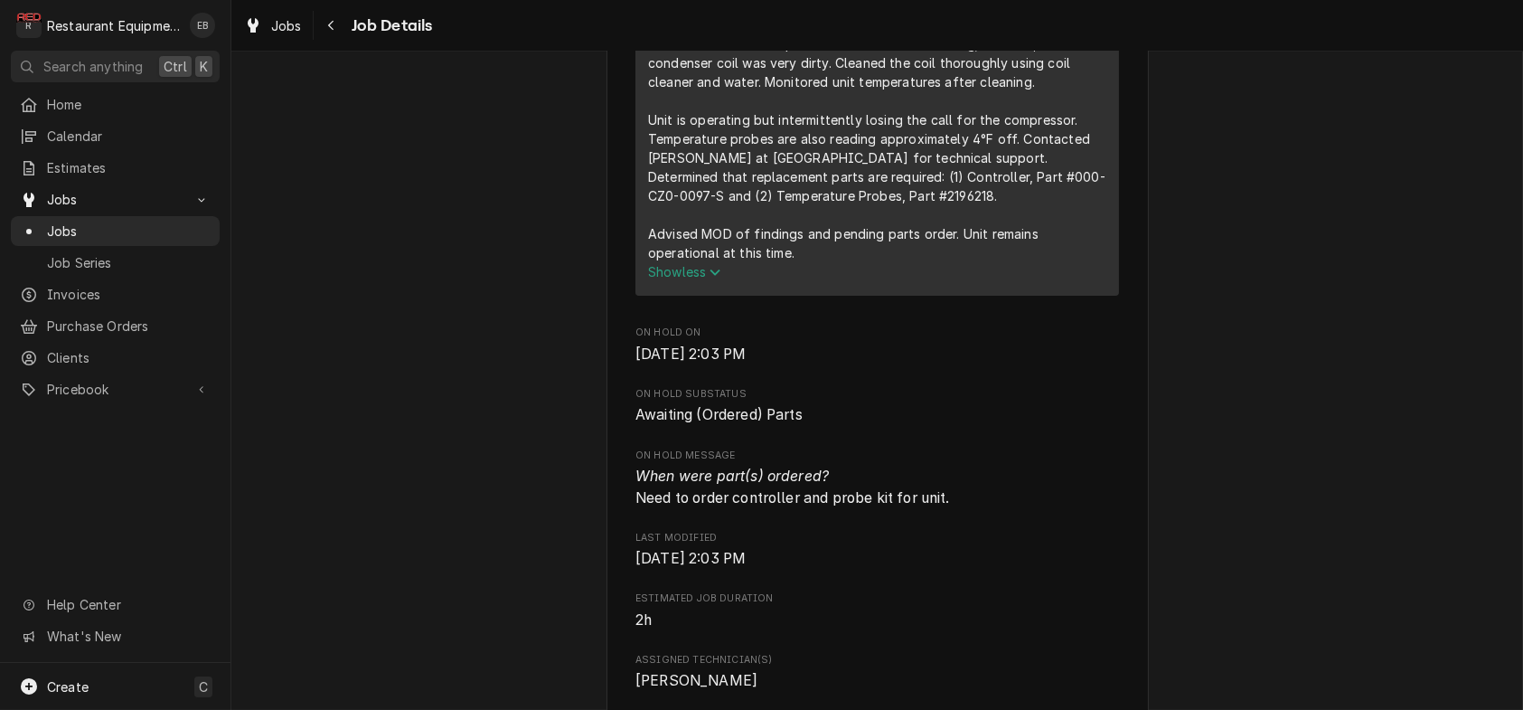
scroll to position [602, 0]
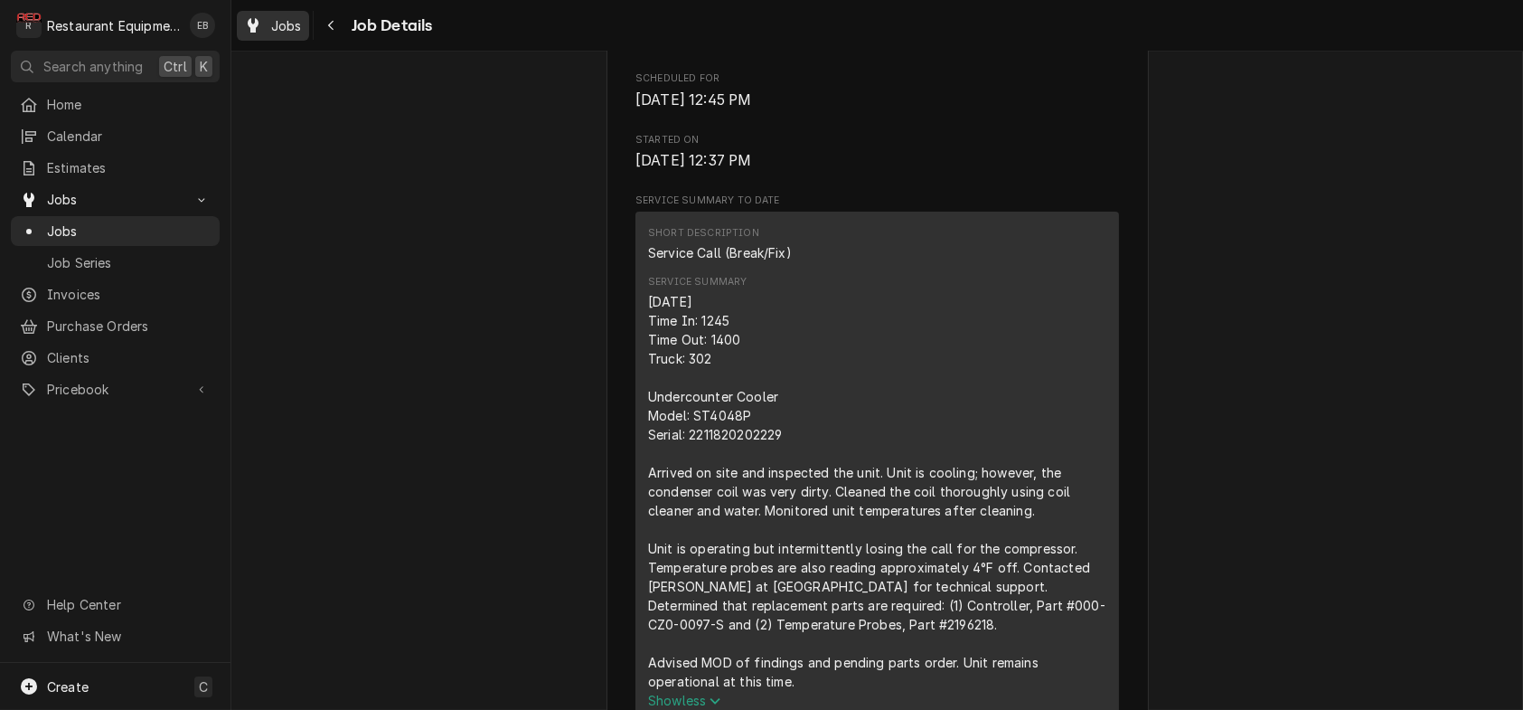
click at [302, 31] on span "Jobs" at bounding box center [286, 25] width 31 height 19
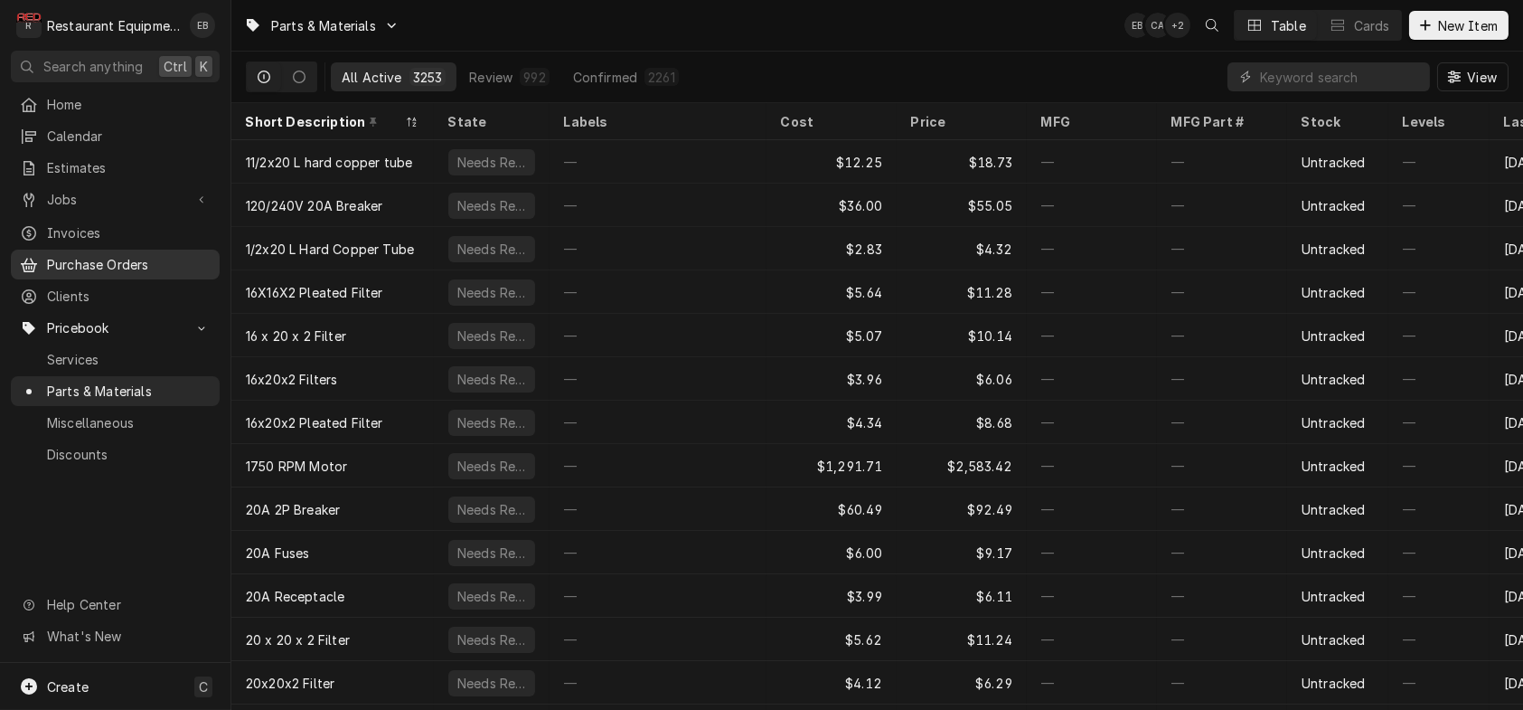
click at [186, 274] on span "Purchase Orders" at bounding box center [129, 264] width 164 height 19
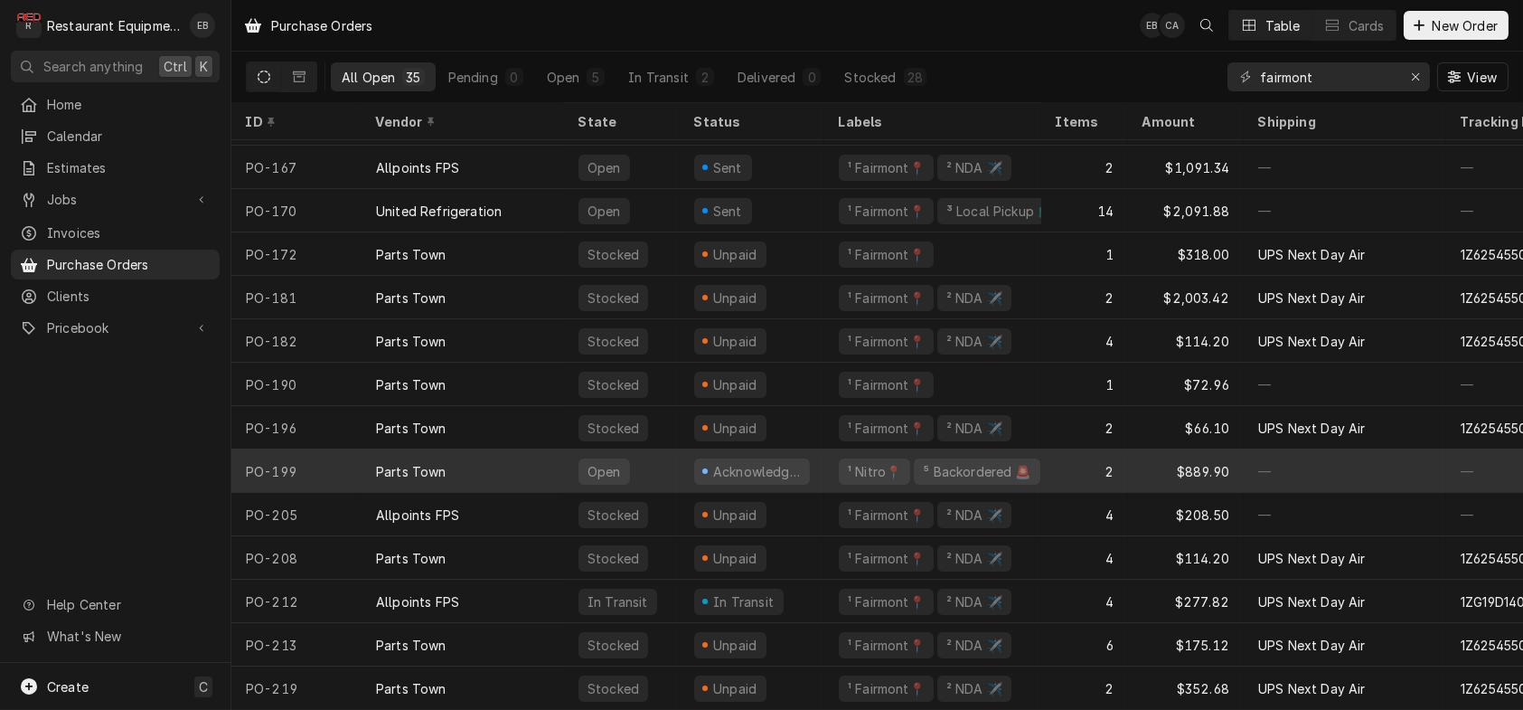
scroll to position [965, 0]
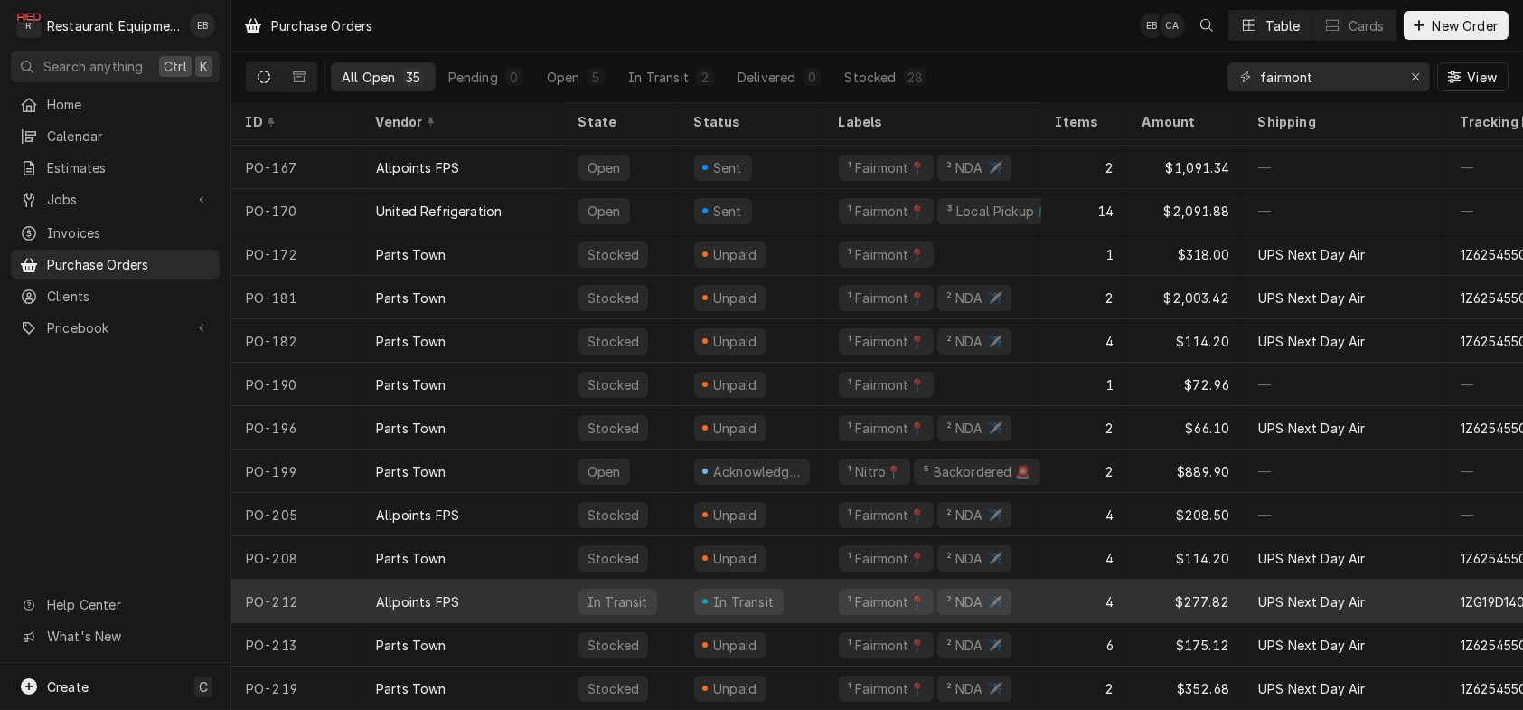
click at [536, 581] on div "Allpoints FPS" at bounding box center [463, 600] width 203 height 43
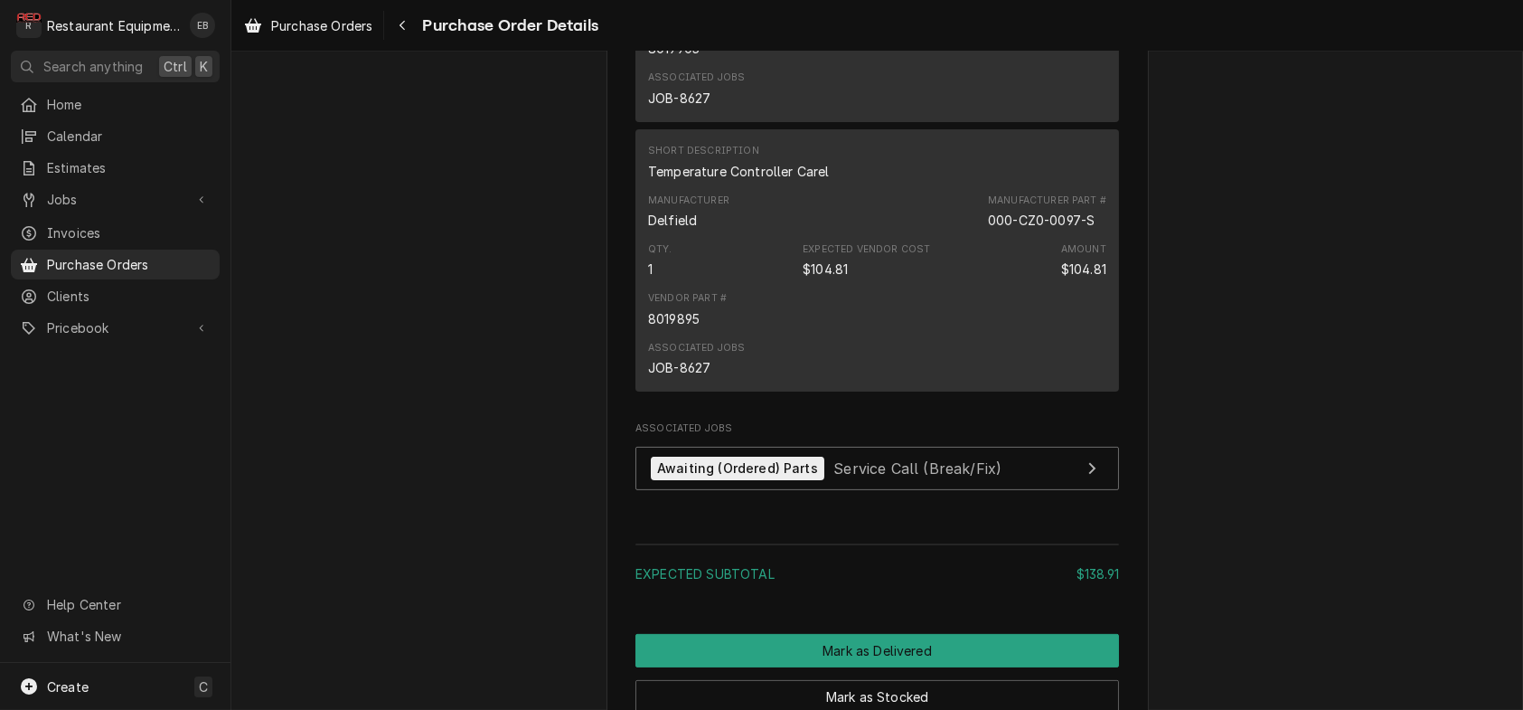
scroll to position [1506, 0]
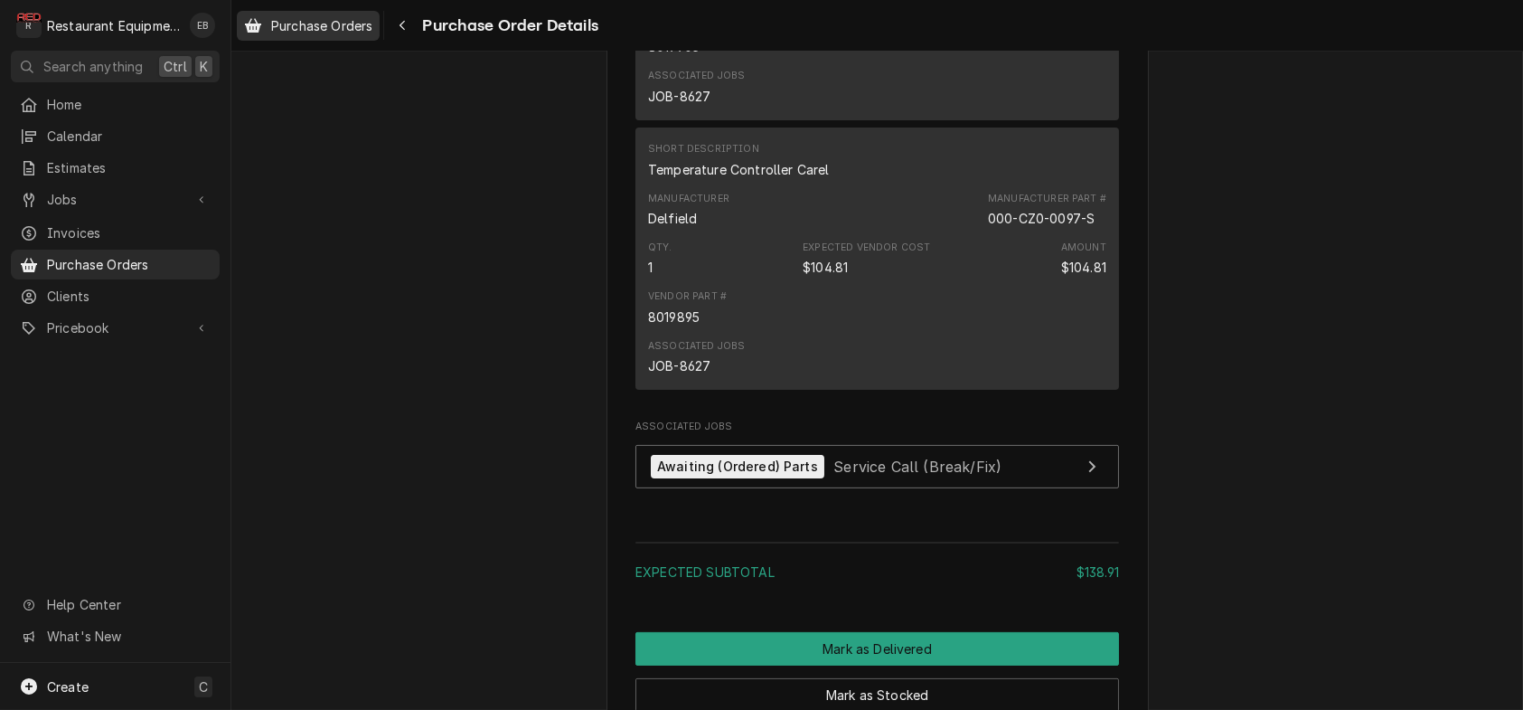
click at [353, 29] on span "Purchase Orders" at bounding box center [321, 25] width 101 height 19
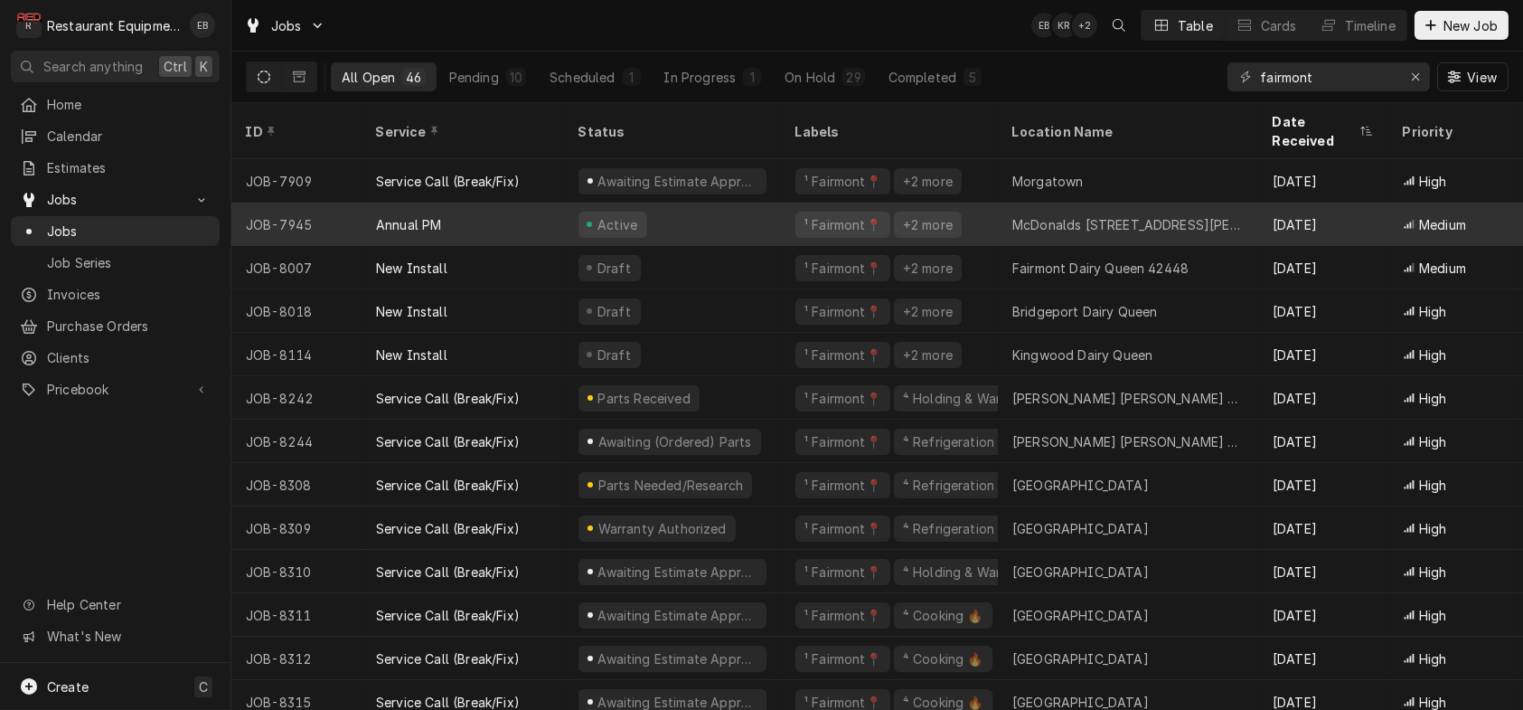
click at [715, 221] on div "Active" at bounding box center [672, 224] width 217 height 43
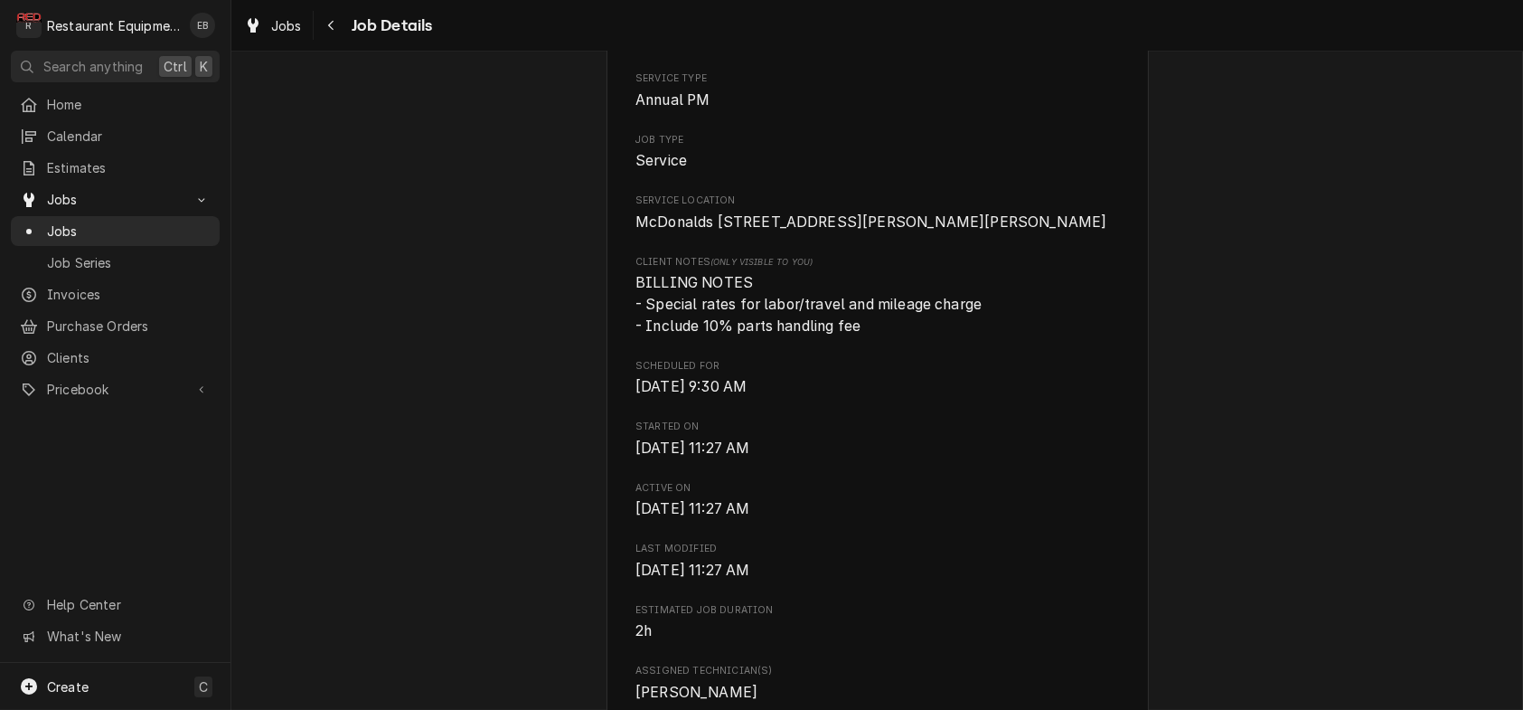
scroll to position [311, 0]
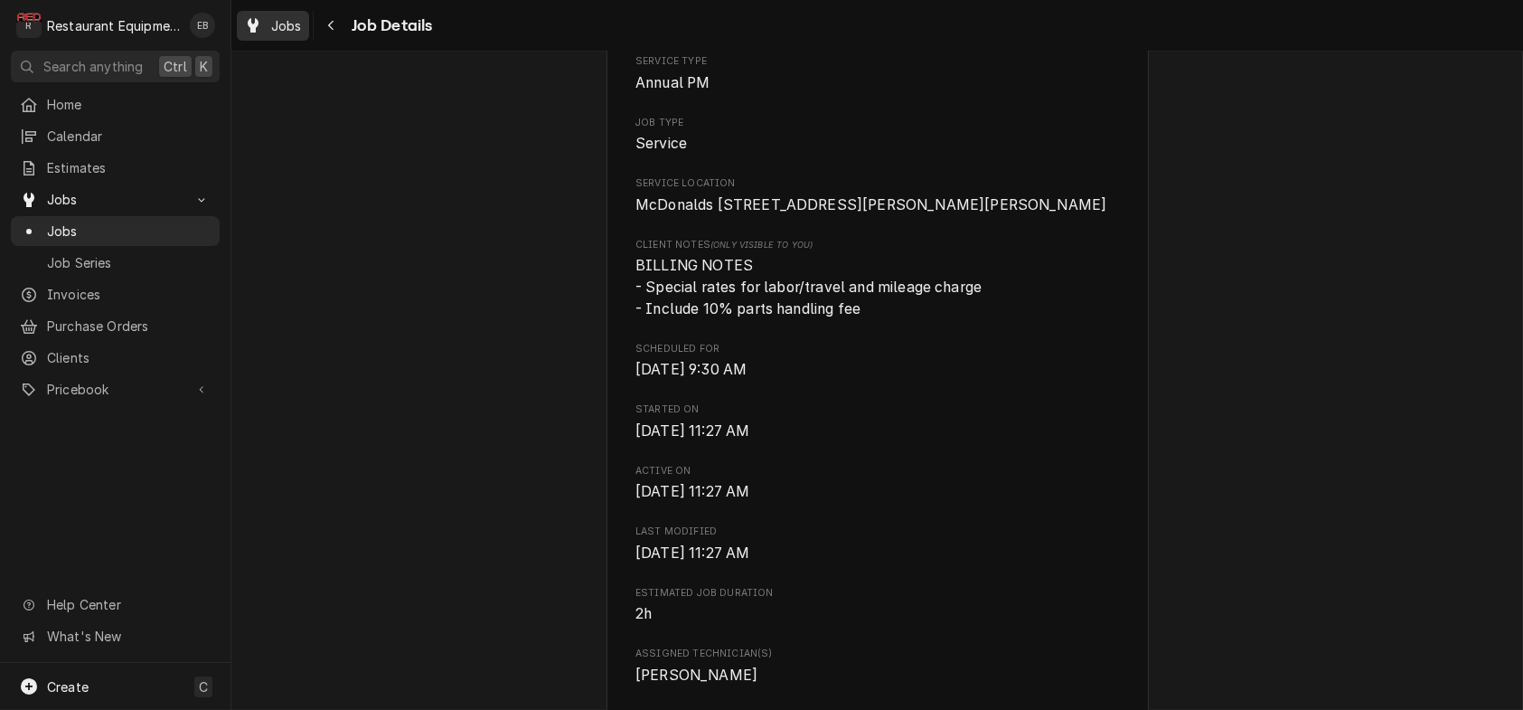
click at [302, 22] on span "Jobs" at bounding box center [286, 25] width 31 height 19
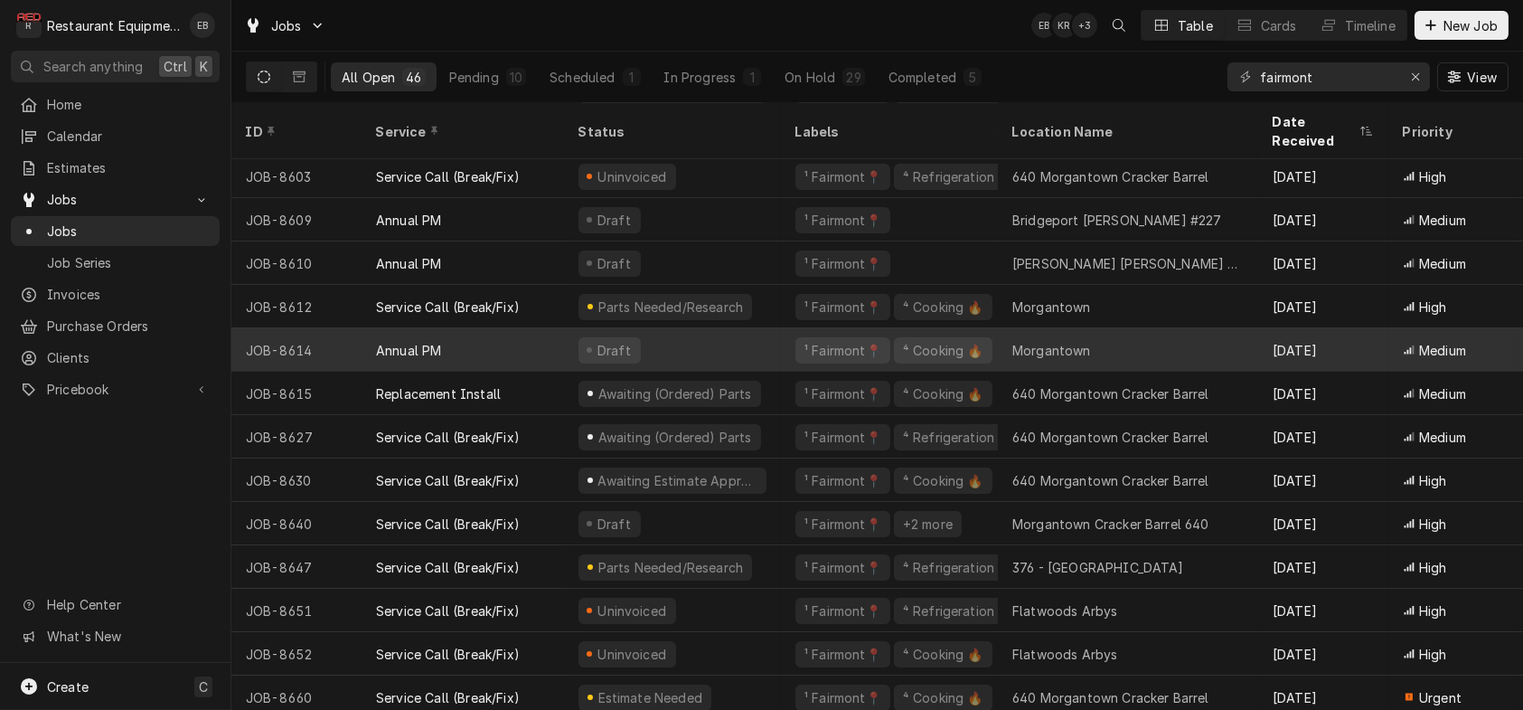
scroll to position [1459, 0]
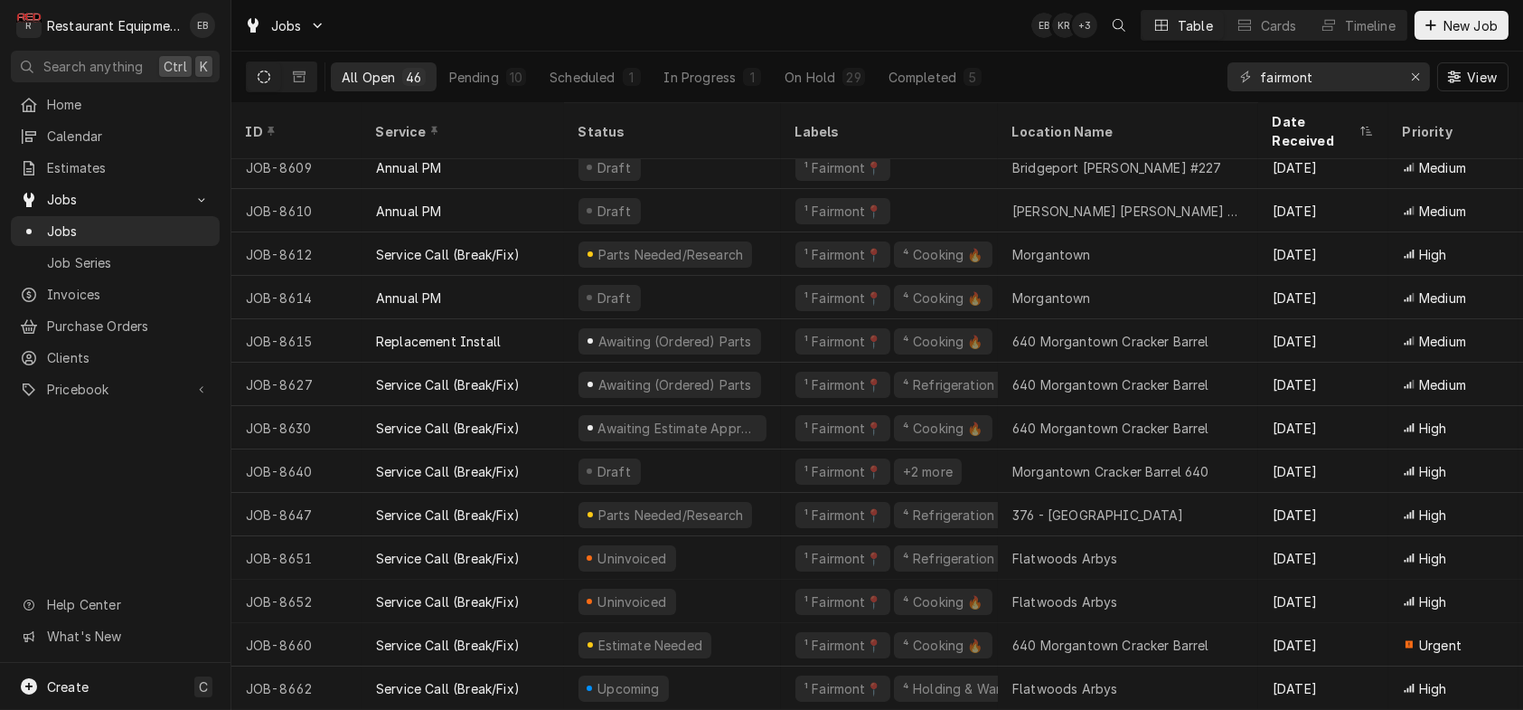
drag, startPoint x: 703, startPoint y: 607, endPoint x: 0, endPoint y: 500, distance: 711.4
drag, startPoint x: 0, startPoint y: 500, endPoint x: 176, endPoint y: 555, distance: 184.7
click at [176, 555] on div "Home Calendar Estimates Jobs Jobs Job Series Invoices Purchase Orders Clients P…" at bounding box center [115, 375] width 231 height 573
drag, startPoint x: 775, startPoint y: 568, endPoint x: 153, endPoint y: 459, distance: 631.4
drag, startPoint x: 153, startPoint y: 459, endPoint x: 150, endPoint y: 482, distance: 22.8
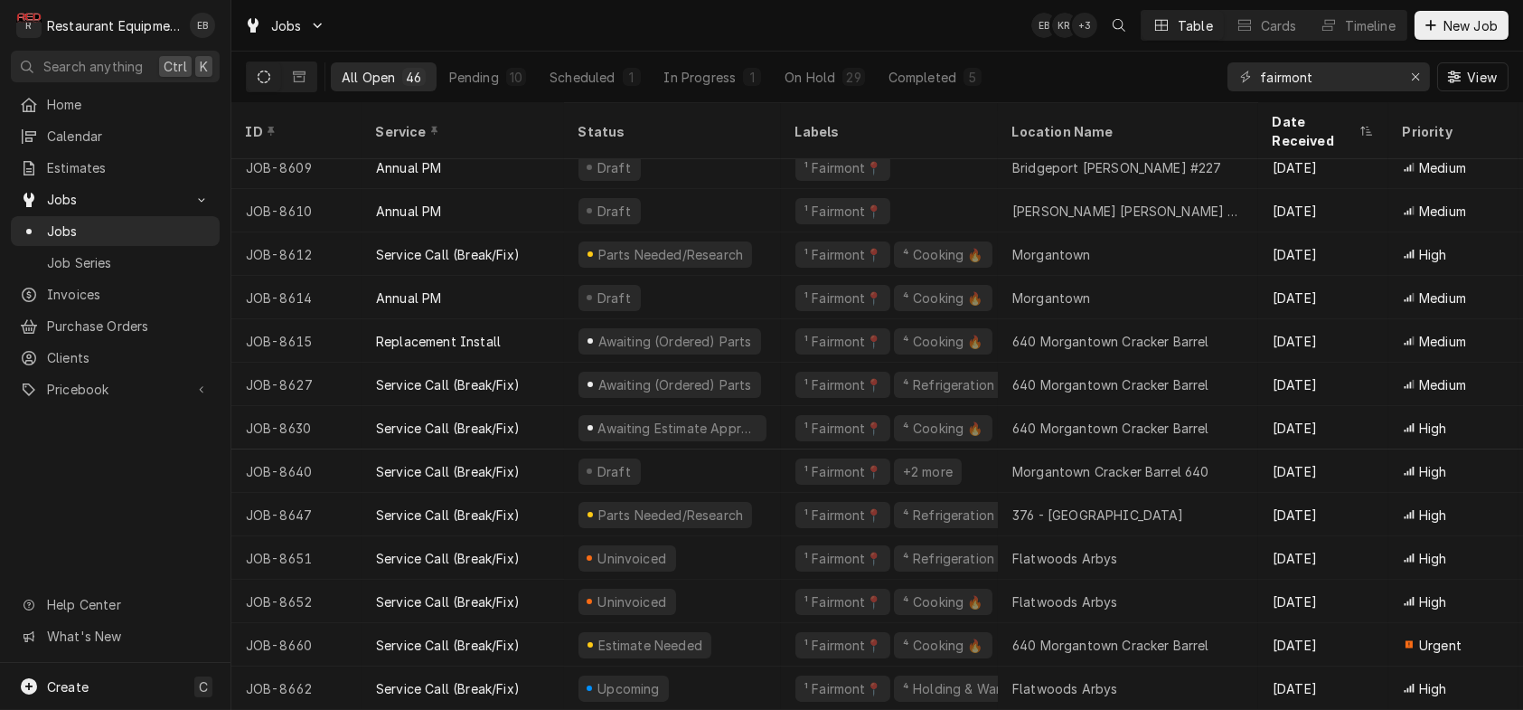
click at [150, 482] on div "Home Calendar Estimates Jobs Jobs Job Series Invoices Purchase Orders Clients P…" at bounding box center [115, 375] width 231 height 573
click at [1370, 87] on input "fairmont" at bounding box center [1328, 76] width 136 height 29
click at [1411, 77] on icon "Erase input" at bounding box center [1416, 77] width 10 height 13
click at [1314, 87] on input "Dynamic Content Wrapper" at bounding box center [1345, 76] width 170 height 29
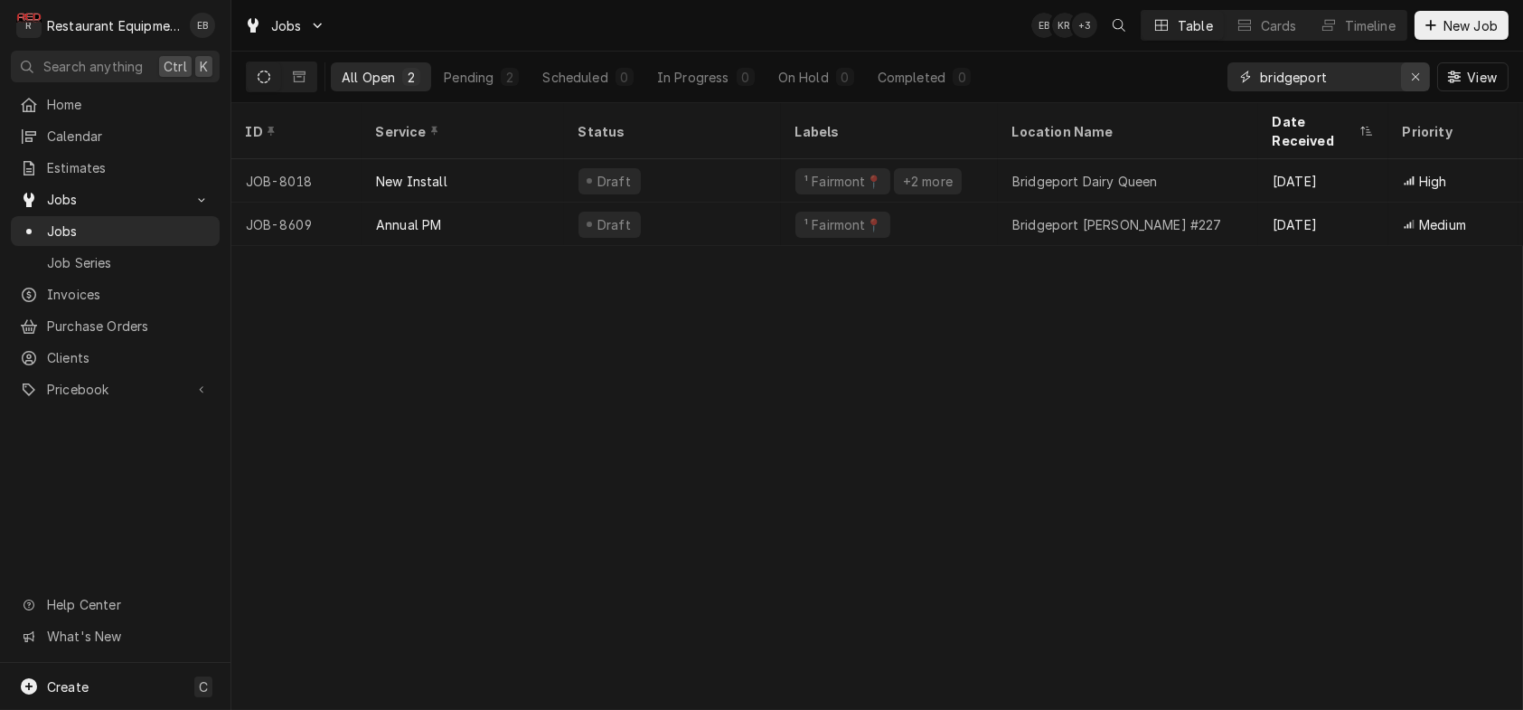
type input "bridgeport"
click at [1417, 73] on div "Erase input" at bounding box center [1416, 77] width 18 height 18
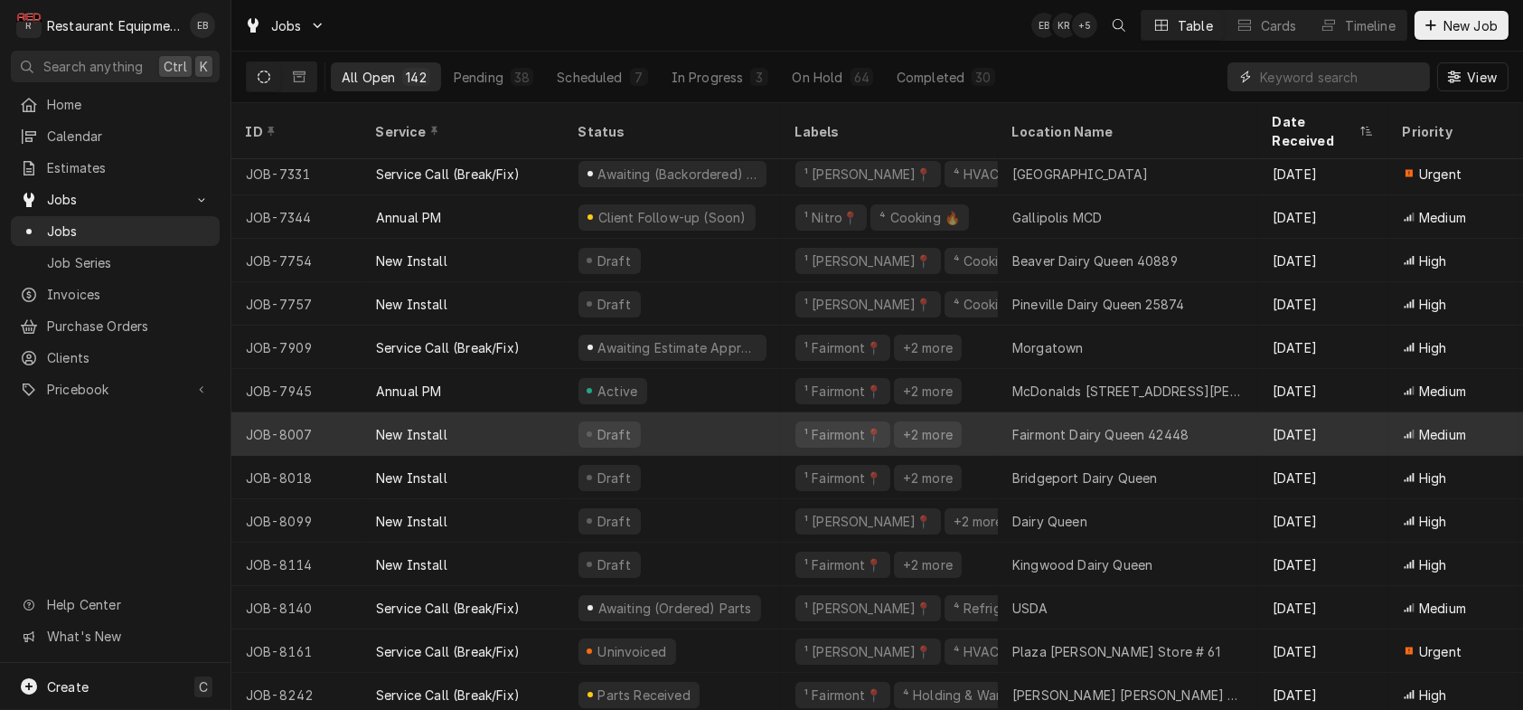
scroll to position [0, 0]
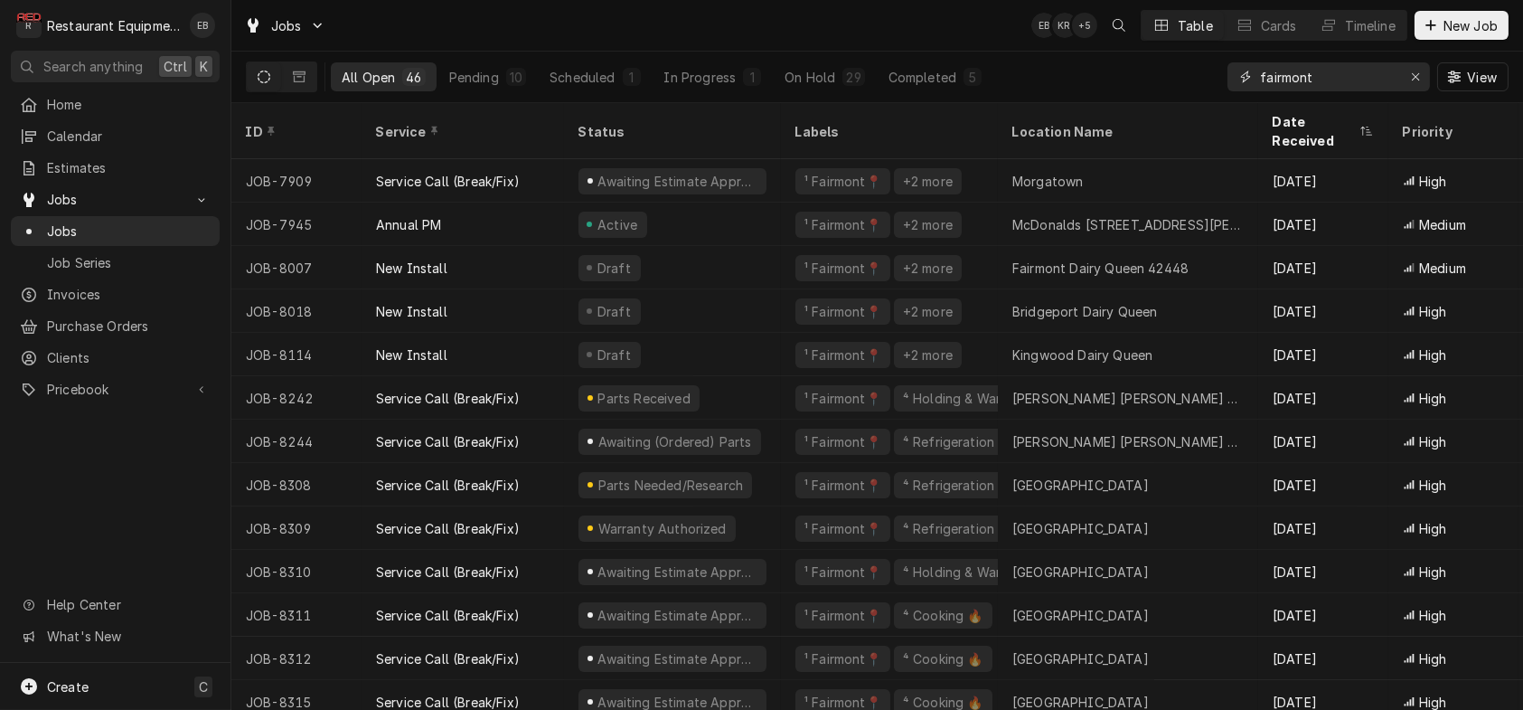
type input "fairmont"
click at [1153, 82] on div "All Open 46 Pending 10 Scheduled 1 In Progress 1 On Hold 29 Completed 5 fairmon…" at bounding box center [877, 77] width 1263 height 51
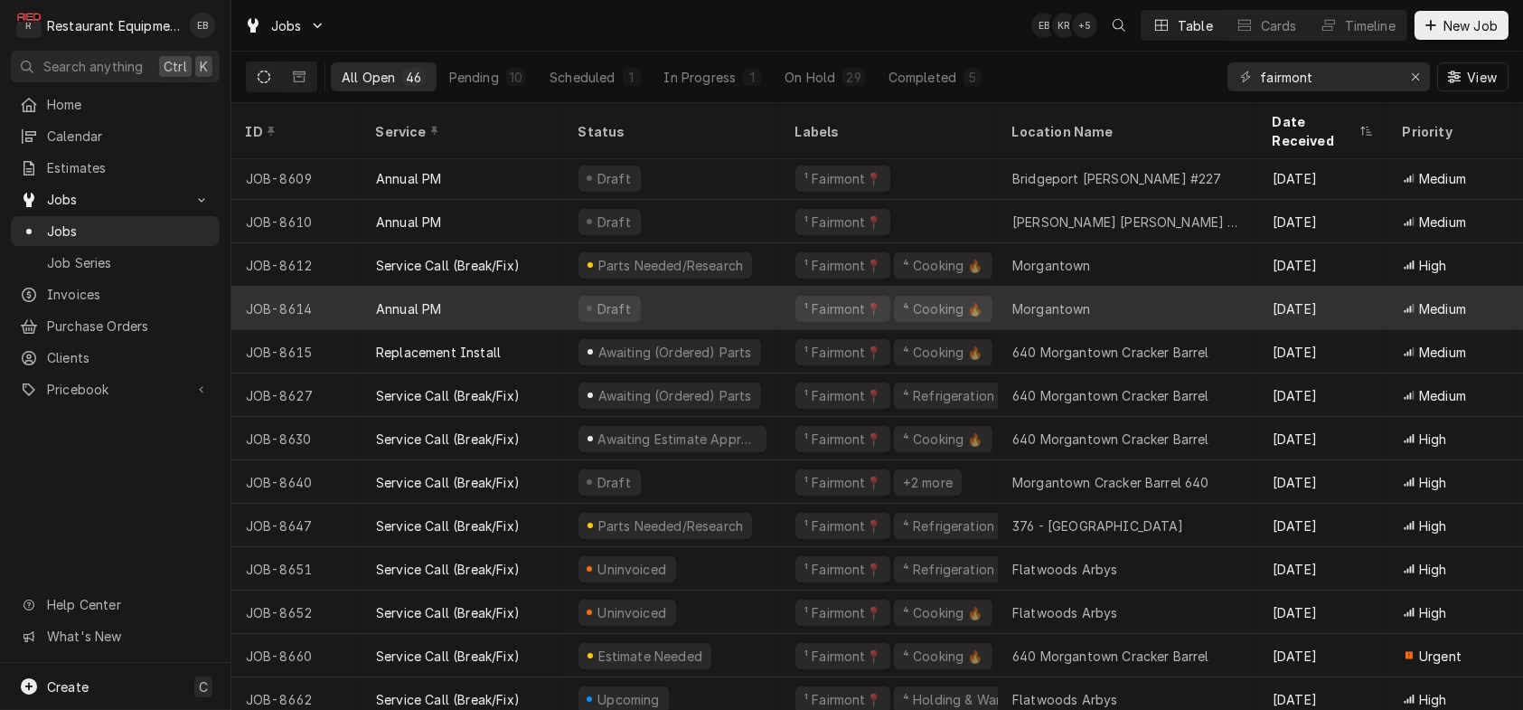
scroll to position [1459, 0]
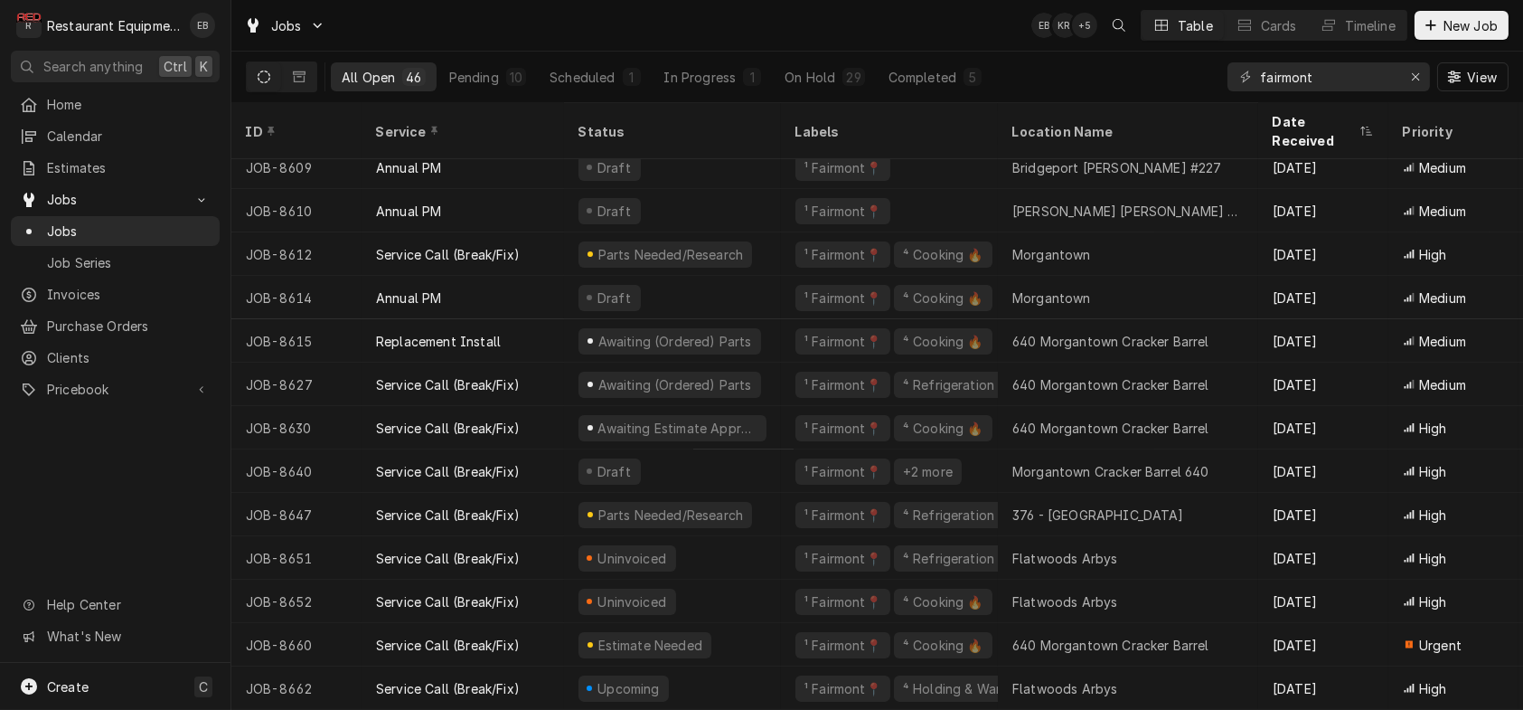
drag, startPoint x: 768, startPoint y: 661, endPoint x: 92, endPoint y: 510, distance: 692.9
click at [92, 510] on div "Home Calendar Estimates Jobs Jobs Job Series Invoices Purchase Orders Clients P…" at bounding box center [115, 375] width 231 height 573
drag, startPoint x: 753, startPoint y: 446, endPoint x: 117, endPoint y: 539, distance: 643.2
drag, startPoint x: 117, startPoint y: 539, endPoint x: 102, endPoint y: 526, distance: 19.2
click at [102, 526] on div "Home Calendar Estimates Jobs Jobs Job Series Invoices Purchase Orders Clients P…" at bounding box center [115, 375] width 231 height 573
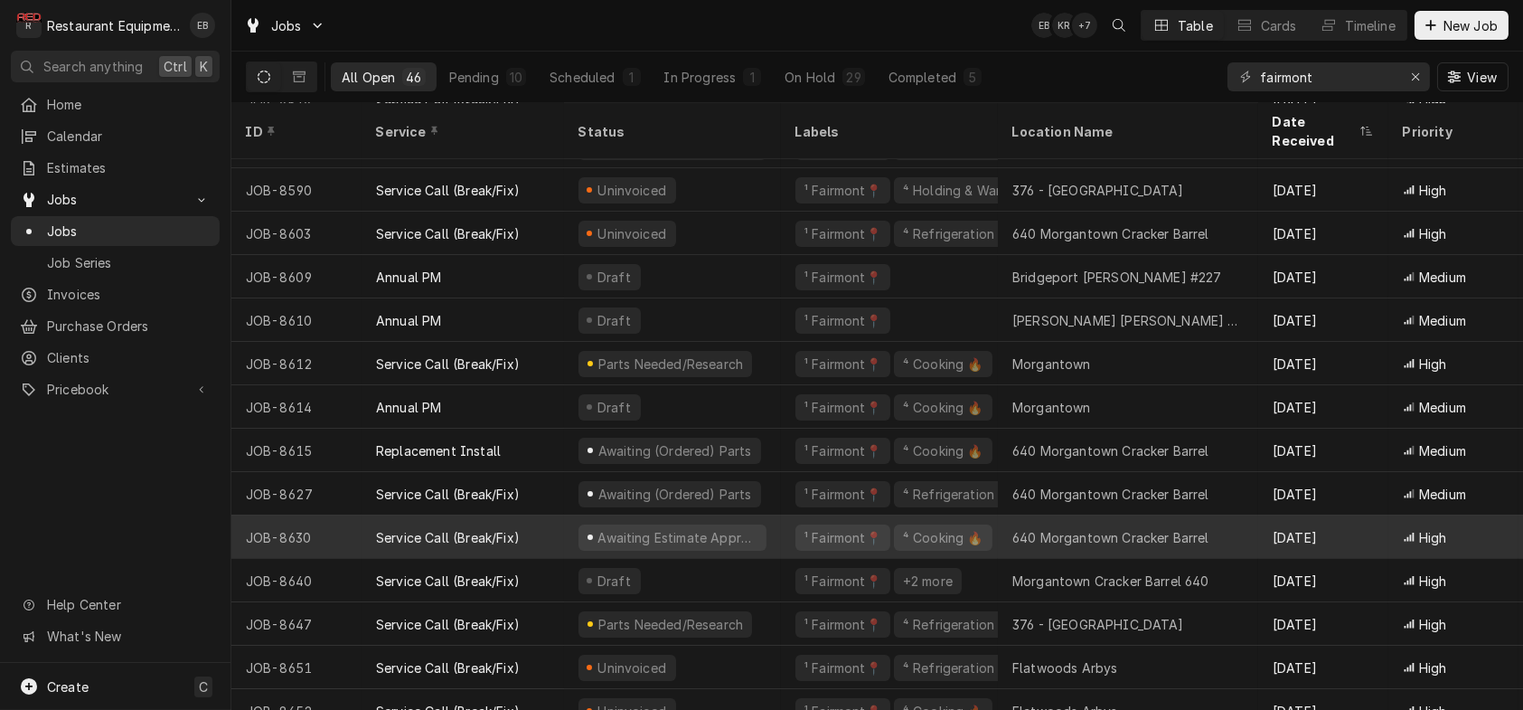
scroll to position [1338, 0]
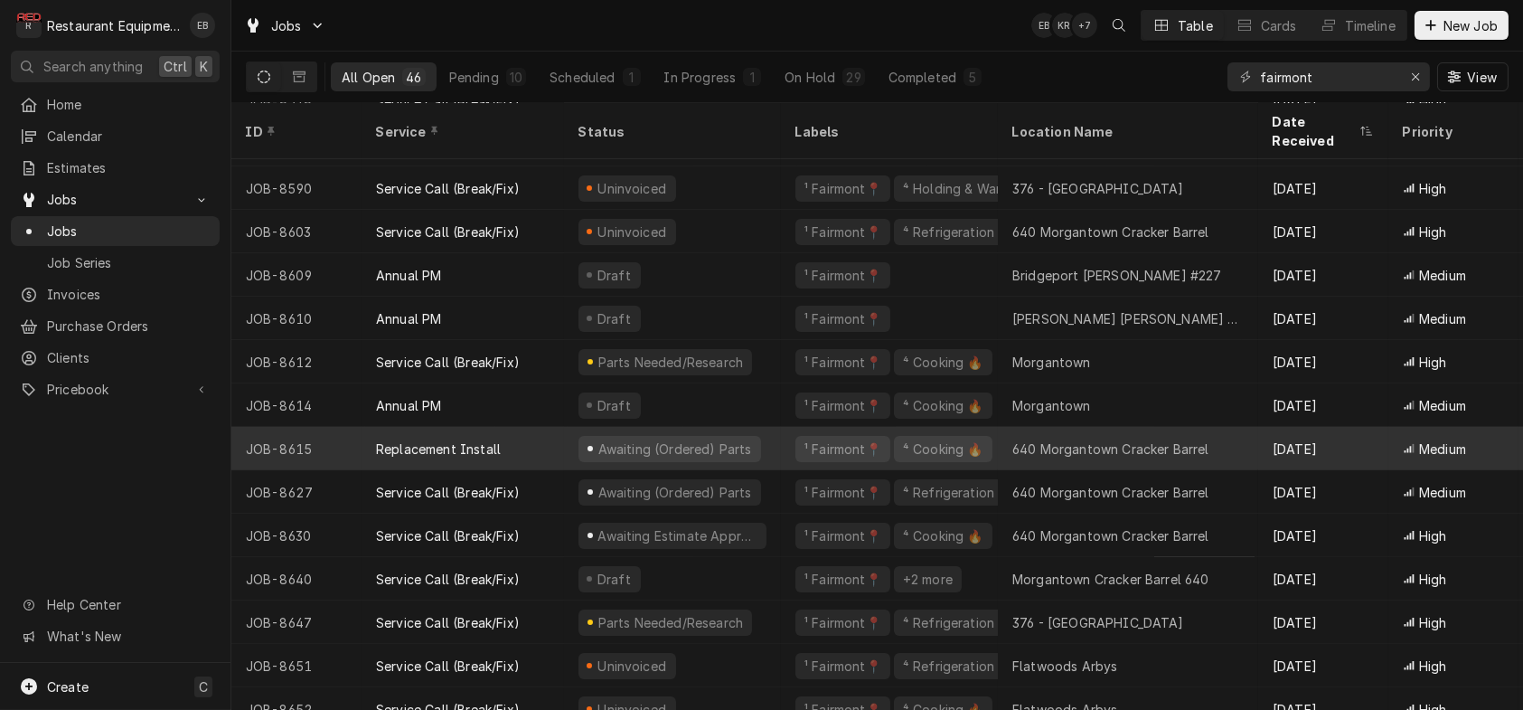
click at [781, 451] on div "Awaiting (Ordered) Parts" at bounding box center [672, 448] width 217 height 43
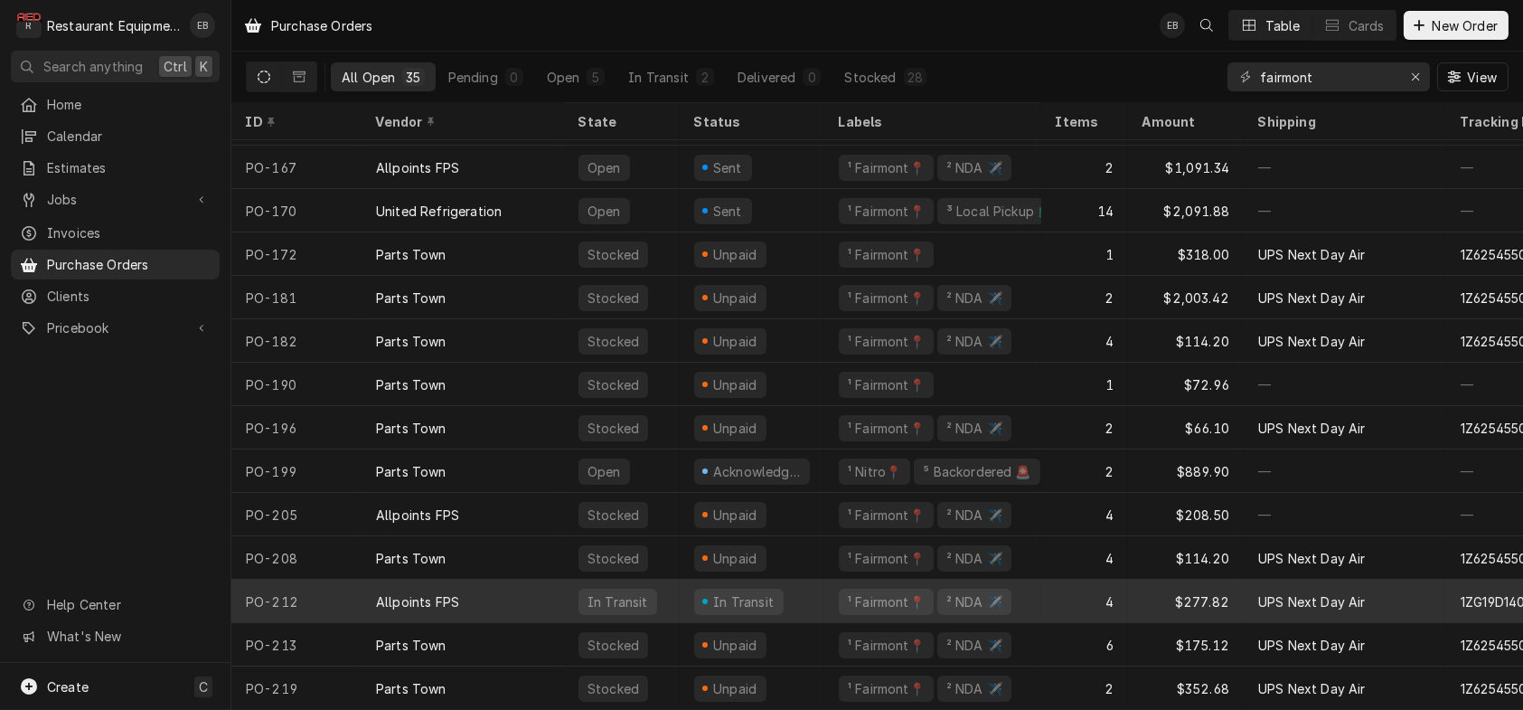
scroll to position [965, 0]
click at [824, 588] on div "In Transit" at bounding box center [752, 600] width 145 height 43
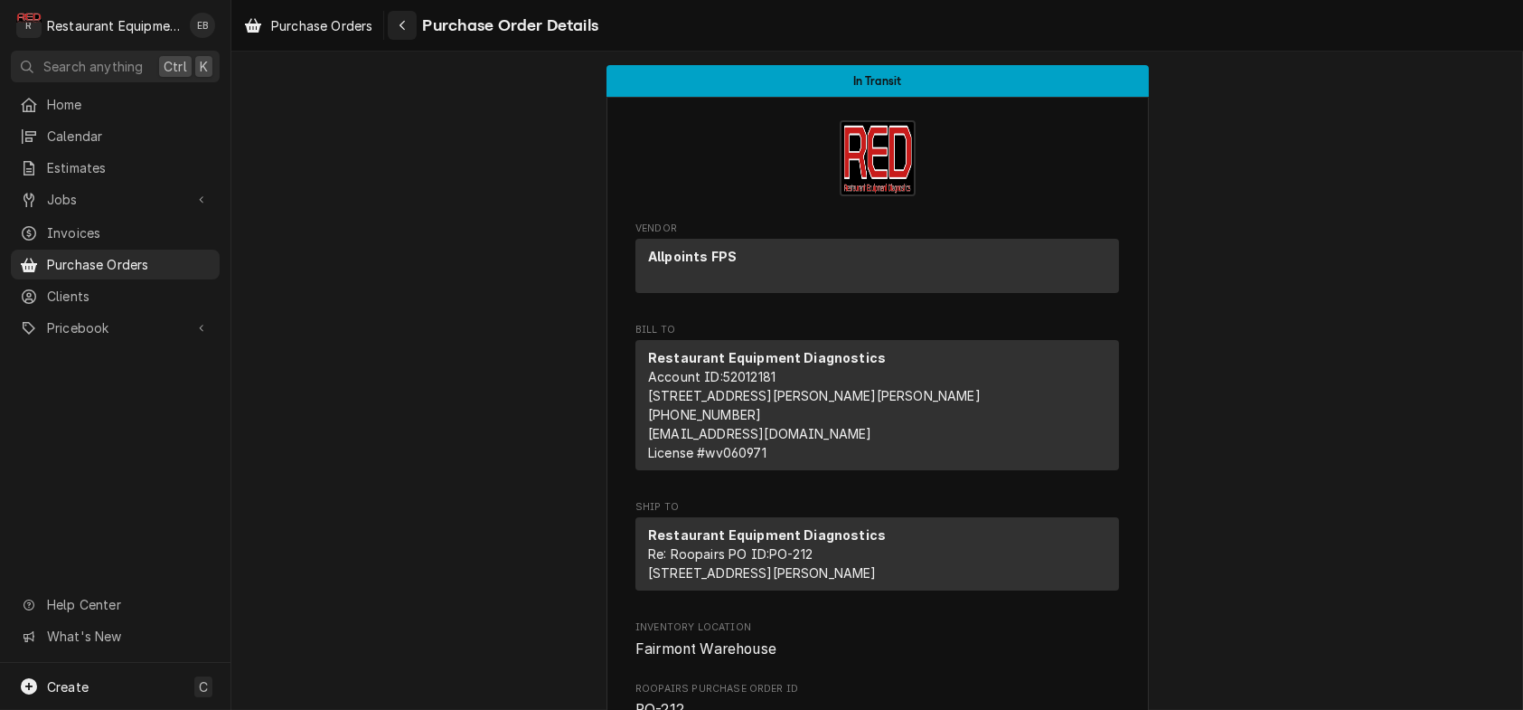
click at [417, 34] on button "Navigate back" at bounding box center [402, 25] width 29 height 29
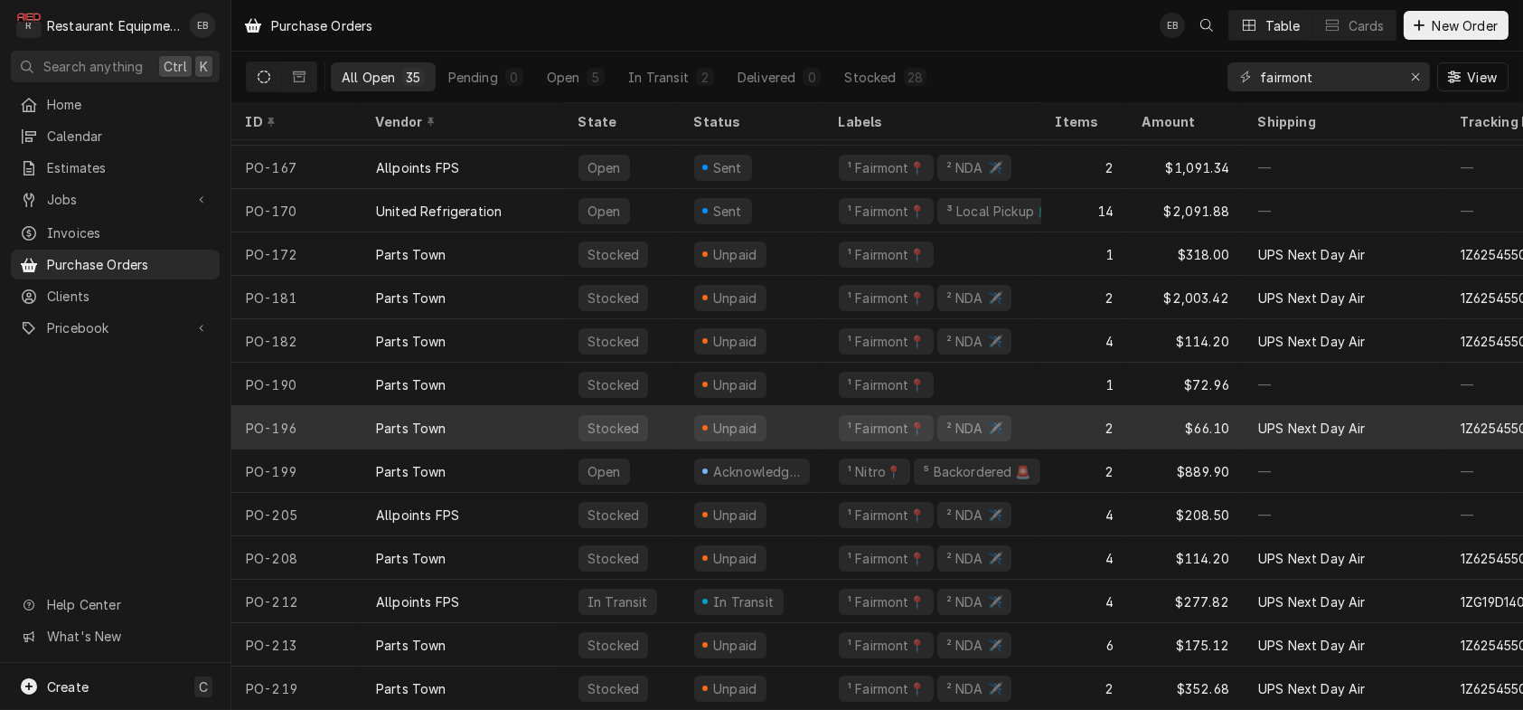
scroll to position [965, 0]
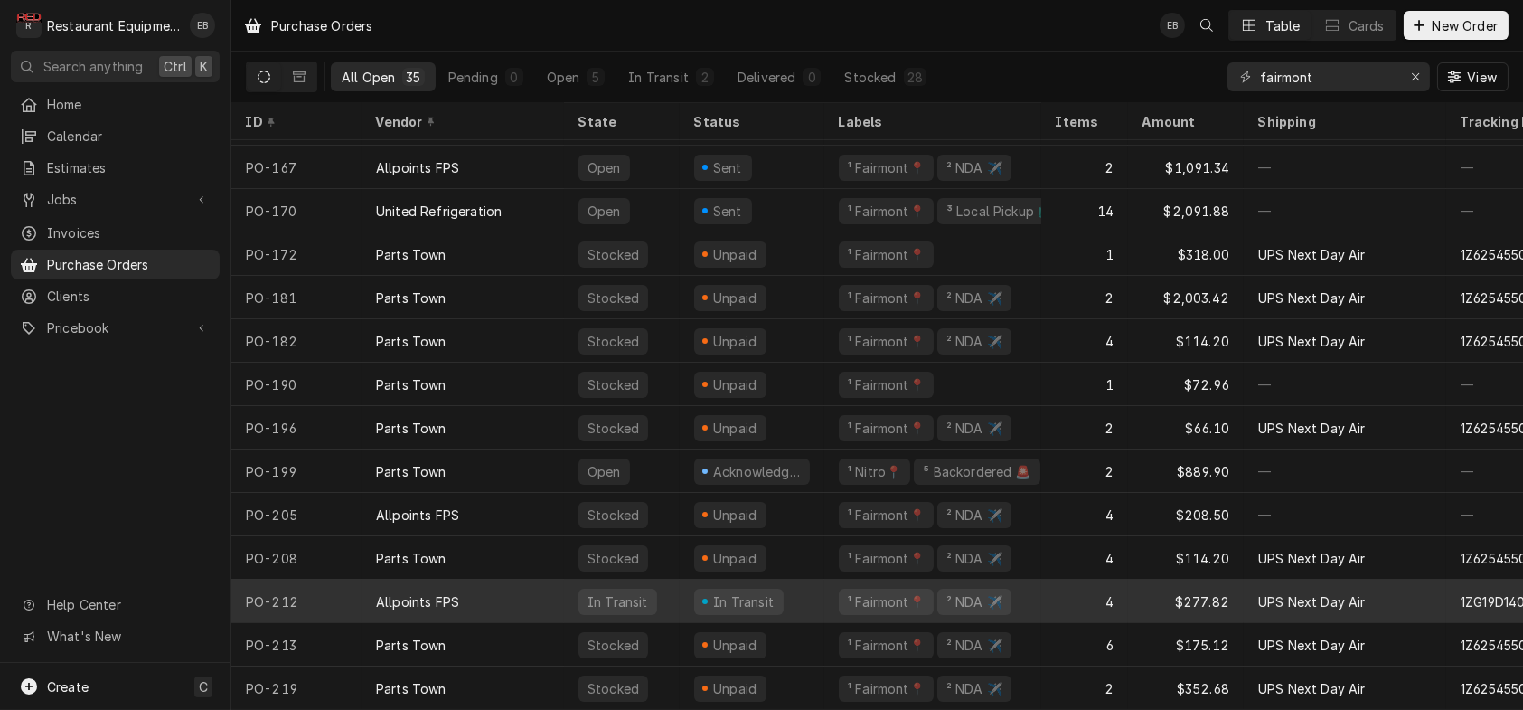
click at [813, 587] on div "In Transit" at bounding box center [752, 600] width 145 height 43
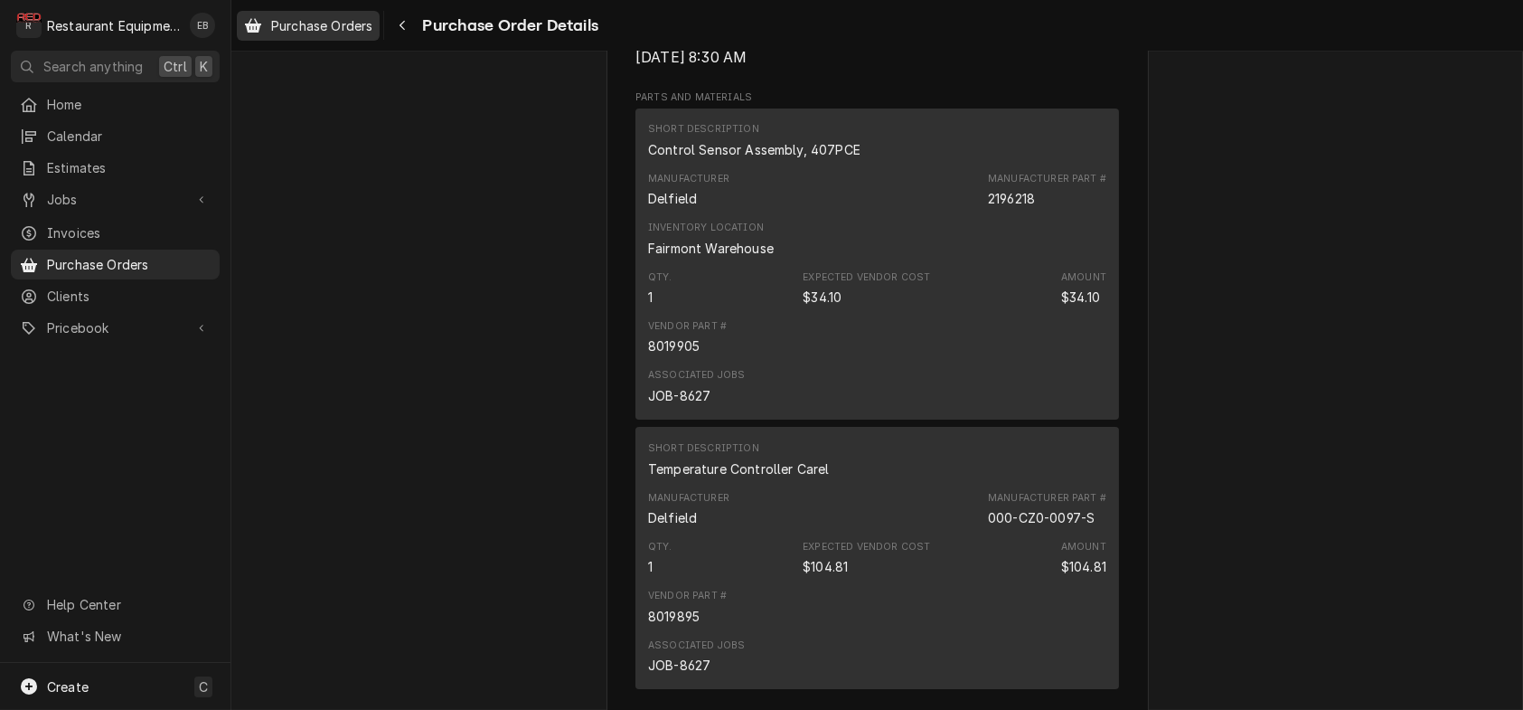
scroll to position [1205, 0]
click at [369, 32] on span "Purchase Orders" at bounding box center [321, 25] width 101 height 19
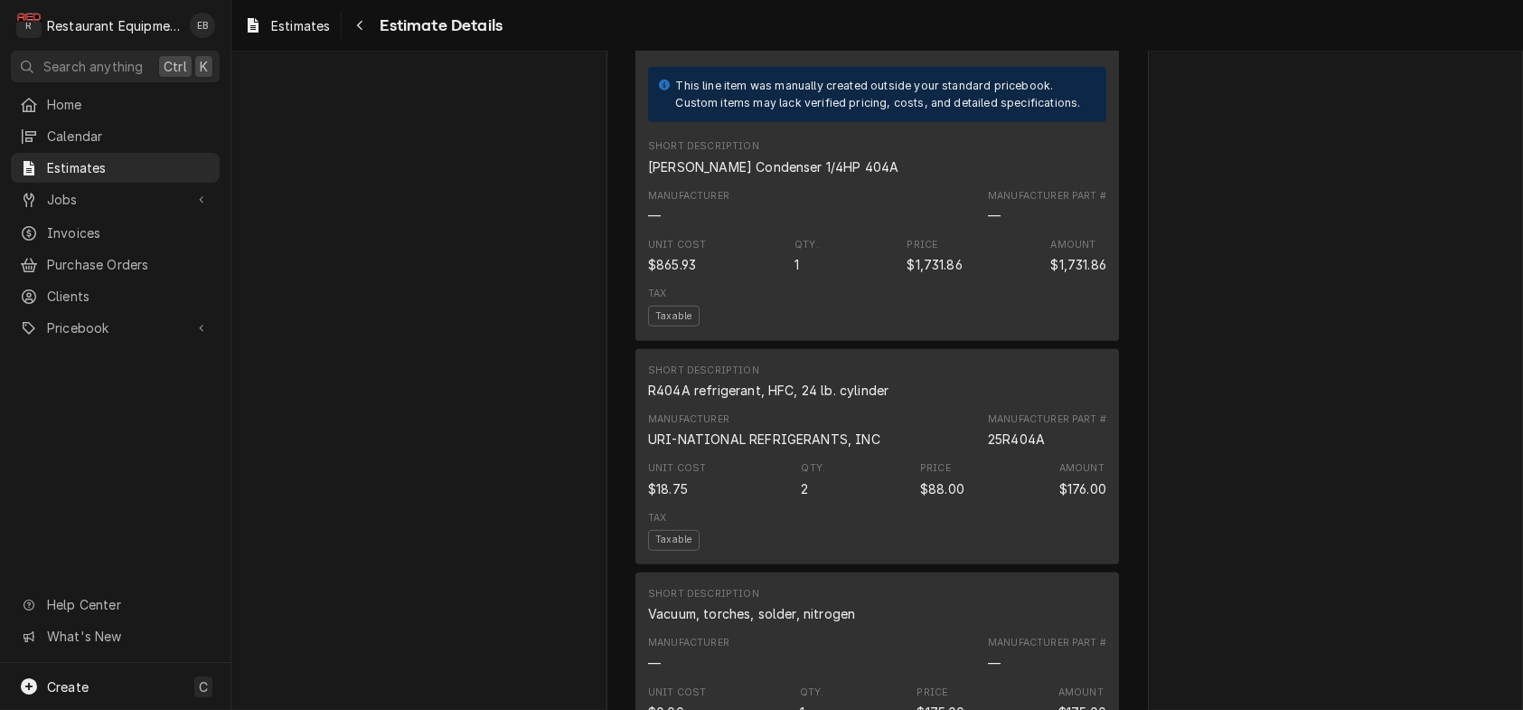
scroll to position [2772, 0]
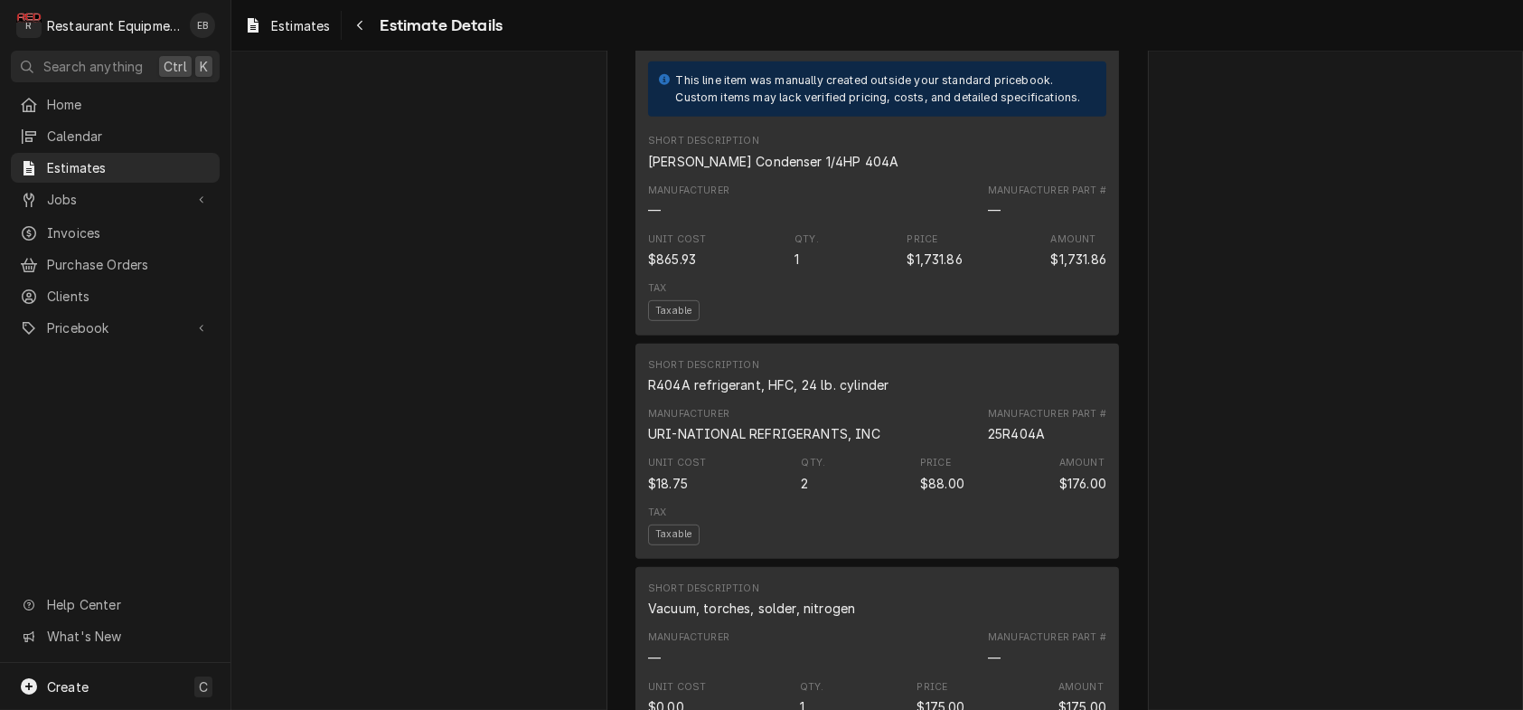
click at [1203, 341] on div "Approved and Unconverted Sender Restaurant Equipment Diagnostics [STREET_ADDRES…" at bounding box center [877, 168] width 1292 height 5777
click at [328, 33] on span "Estimates" at bounding box center [300, 25] width 59 height 19
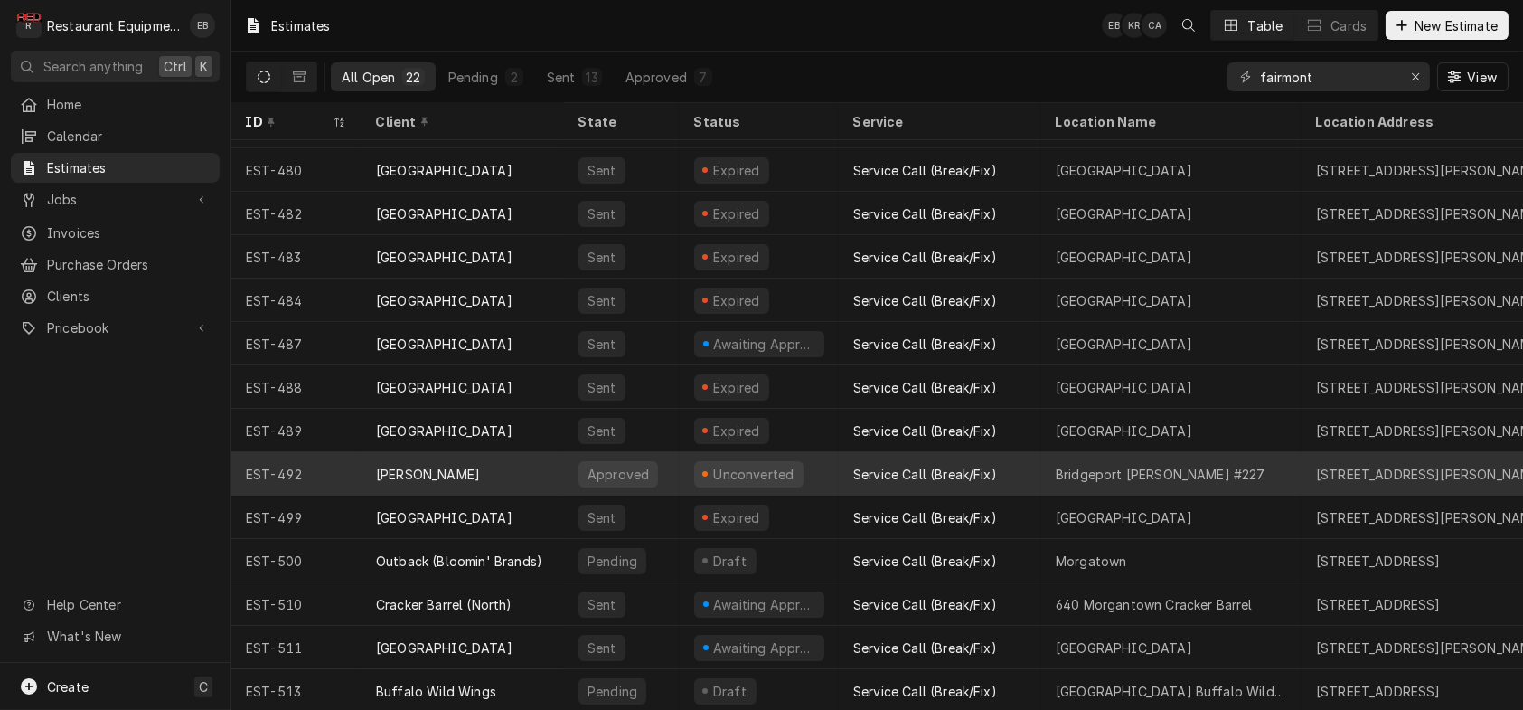
scroll to position [404, 0]
click at [564, 457] on div "Bob Evans" at bounding box center [463, 470] width 203 height 43
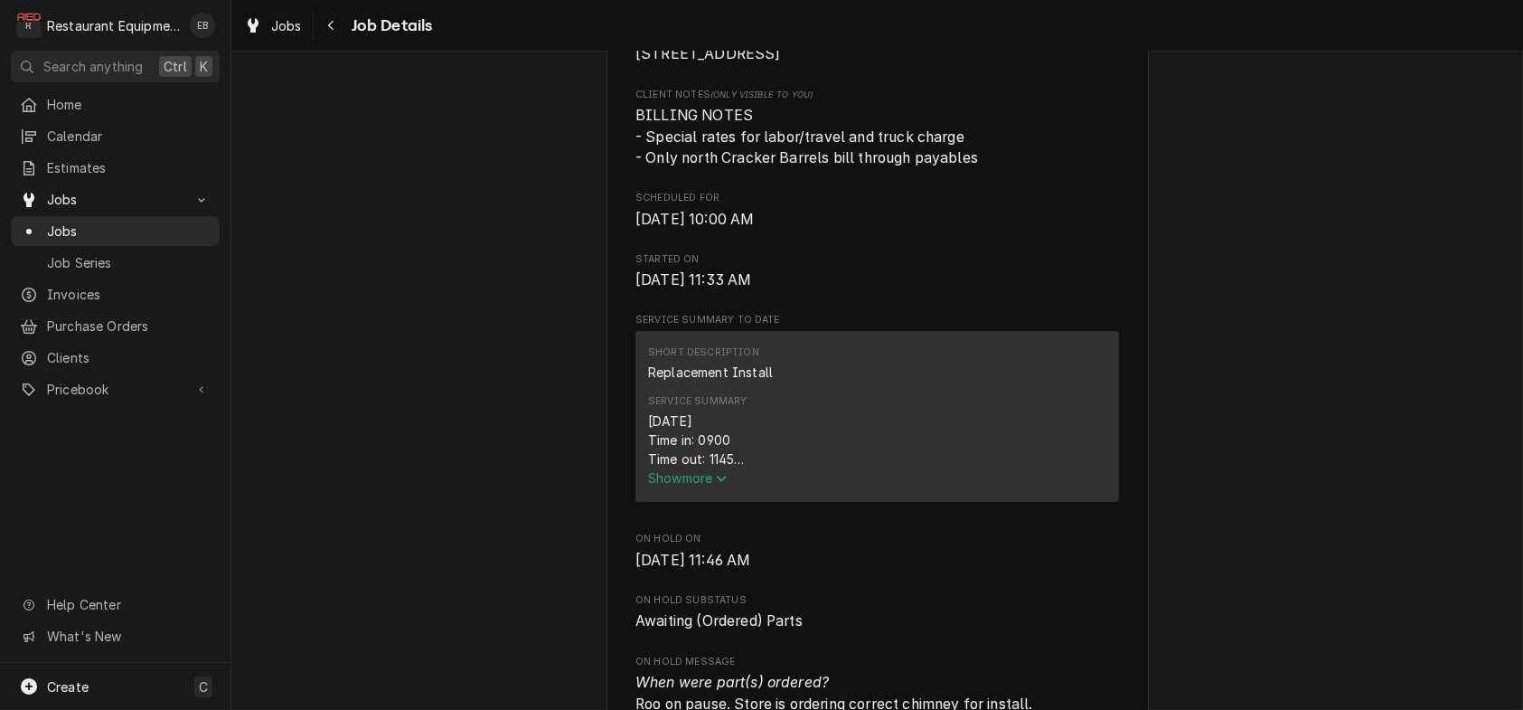
scroll to position [783, 0]
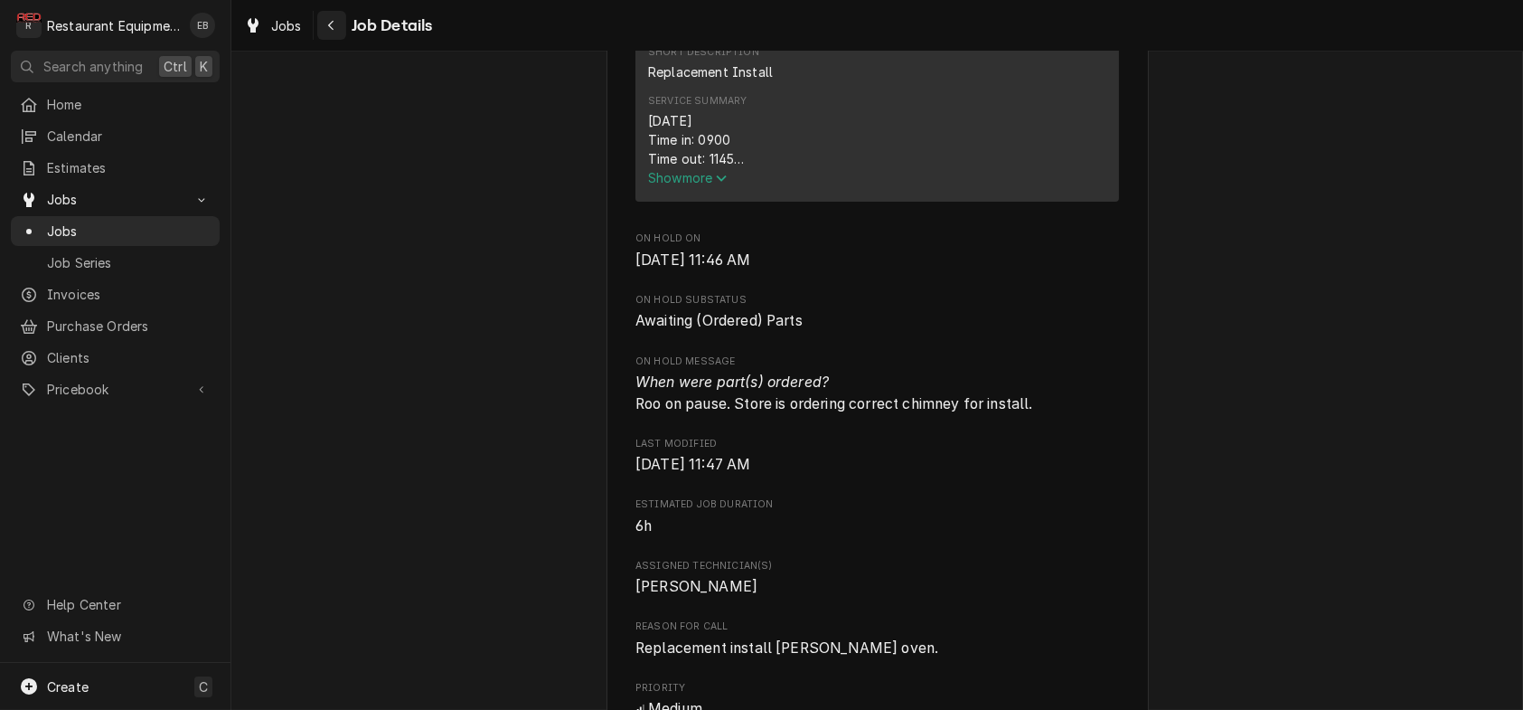
click at [341, 26] on div "Navigate back" at bounding box center [332, 25] width 18 height 18
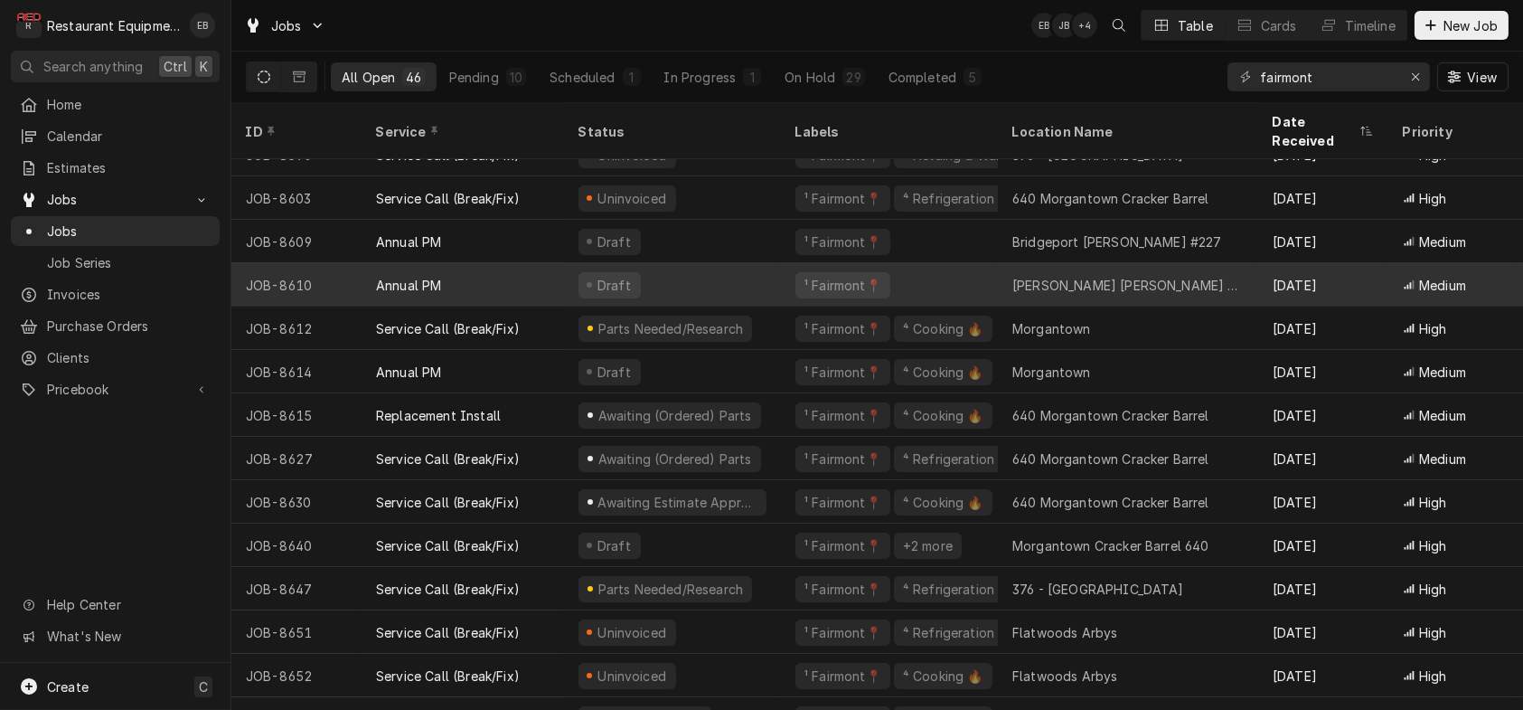
scroll to position [1459, 0]
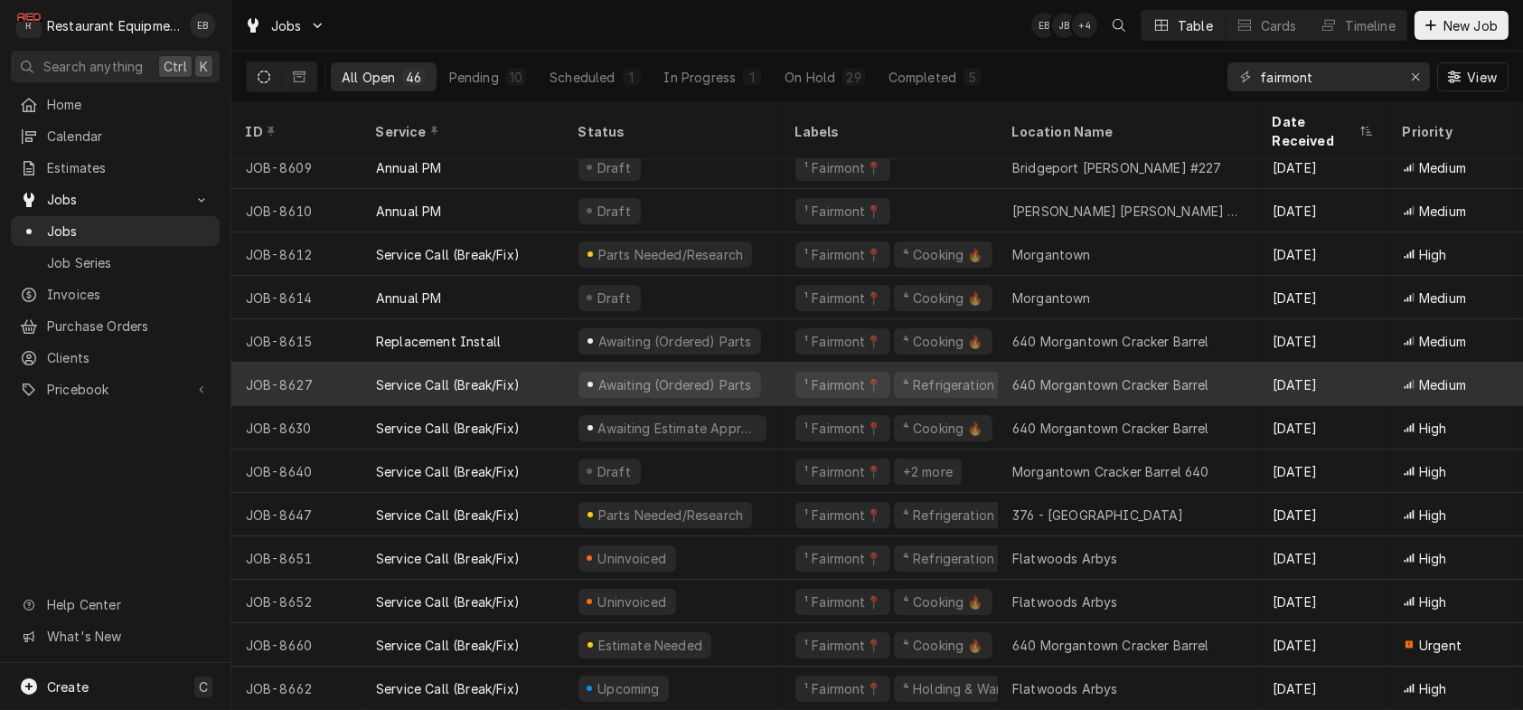
click at [549, 365] on div "Service Call (Break/Fix)" at bounding box center [463, 384] width 203 height 43
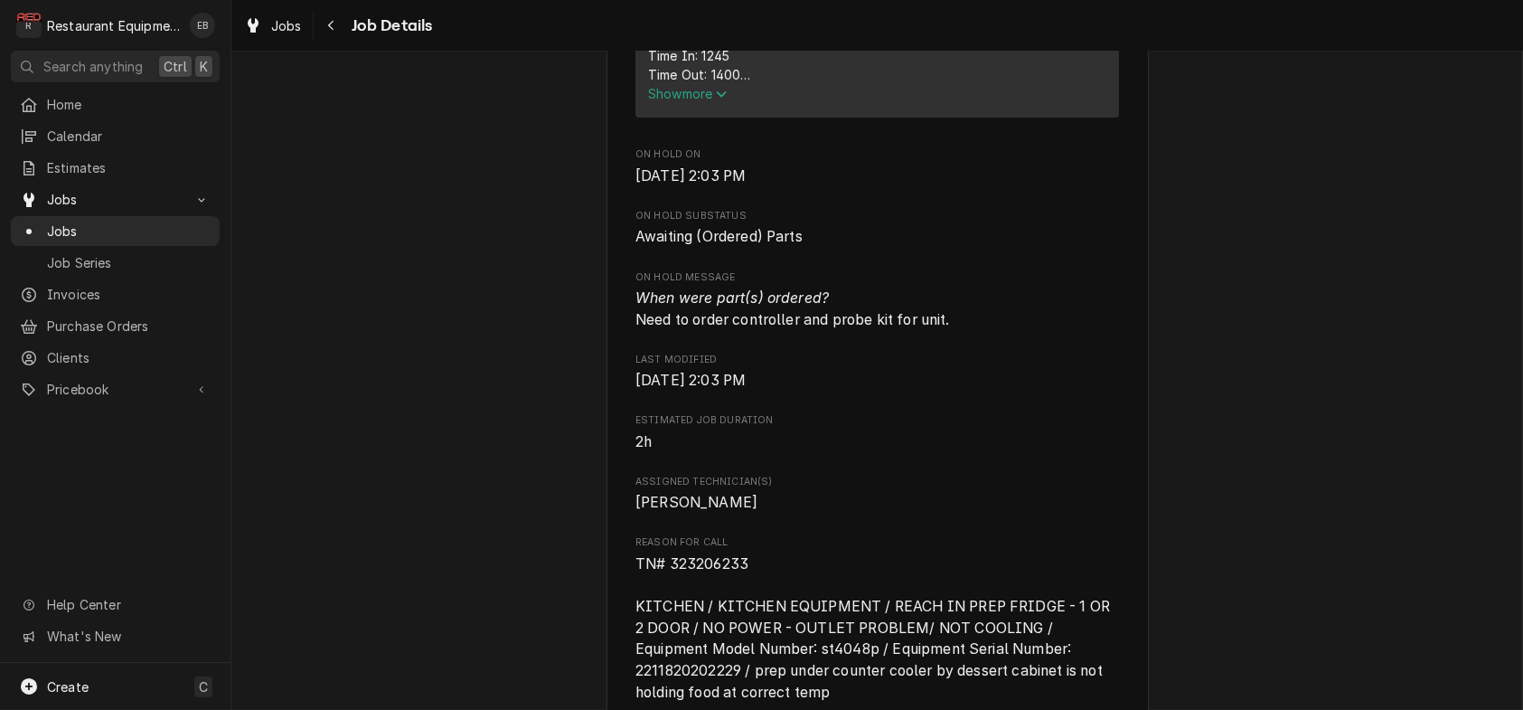
scroll to position [904, 0]
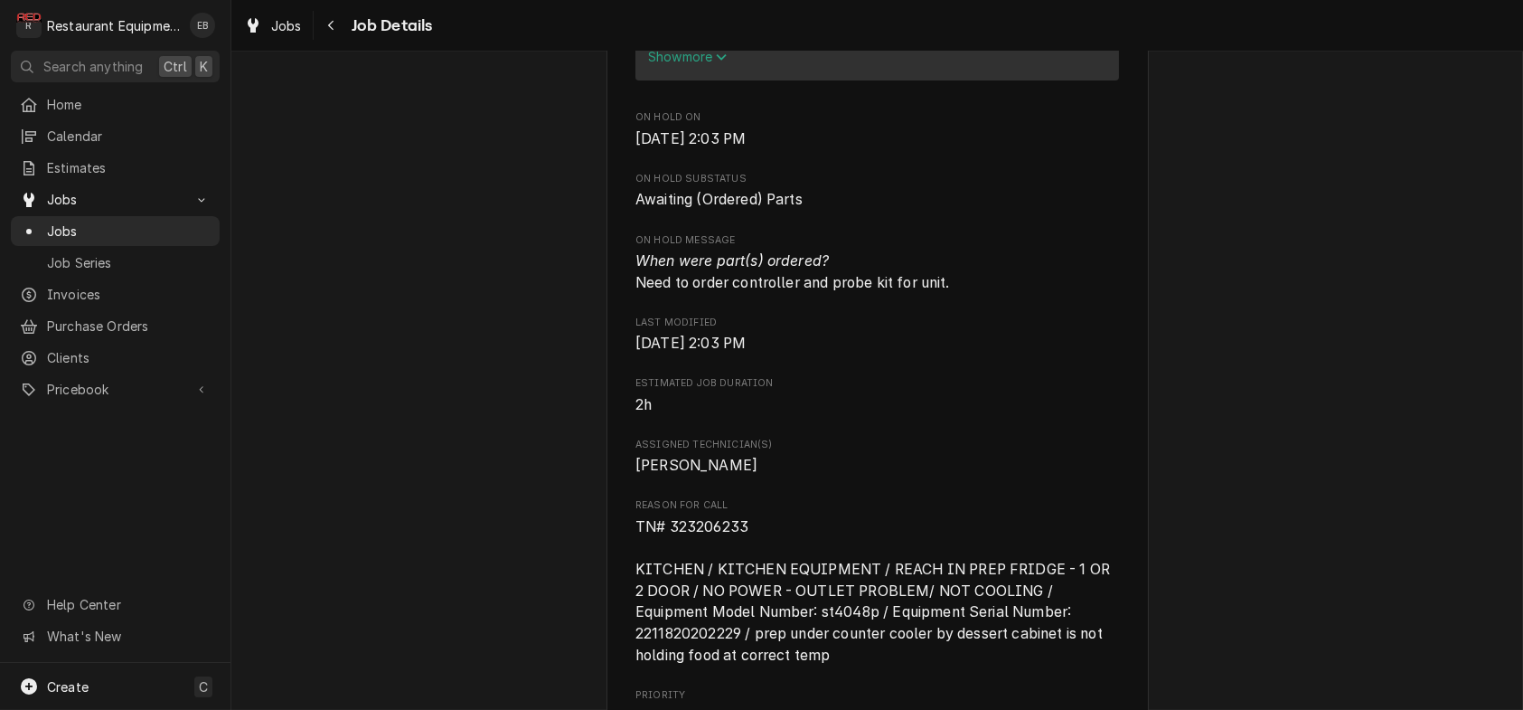
click at [309, 41] on div "Jobs" at bounding box center [273, 26] width 72 height 30
click at [309, 41] on link "Jobs" at bounding box center [273, 26] width 72 height 30
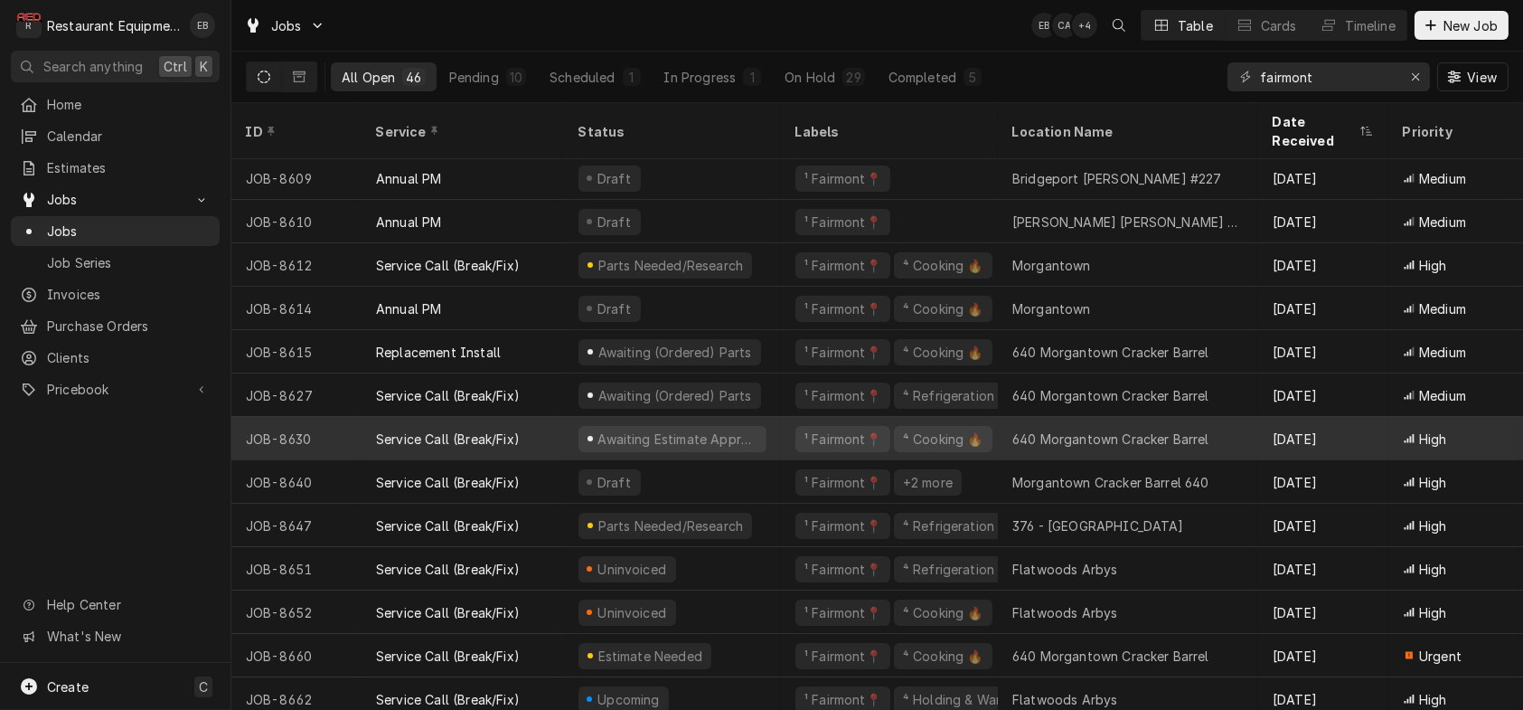
scroll to position [1459, 0]
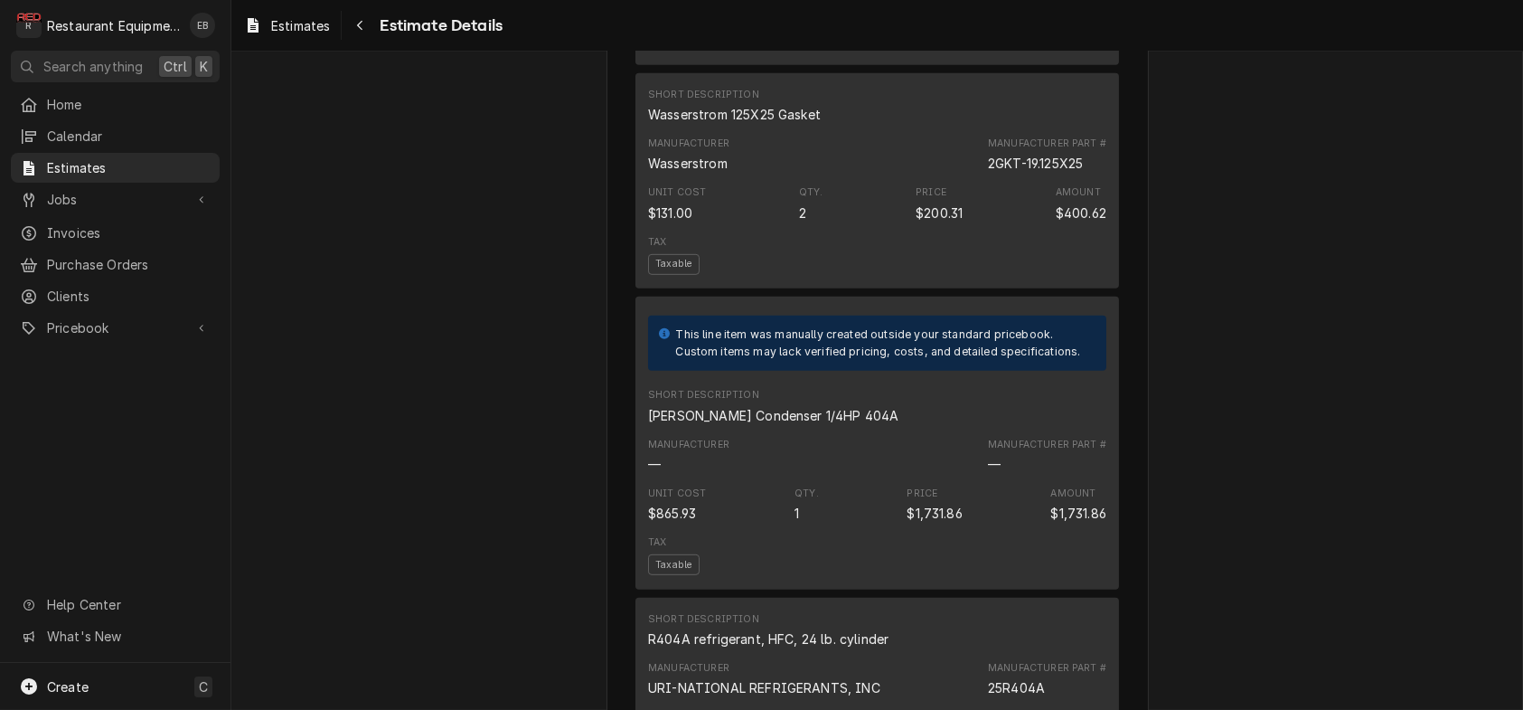
scroll to position [2531, 0]
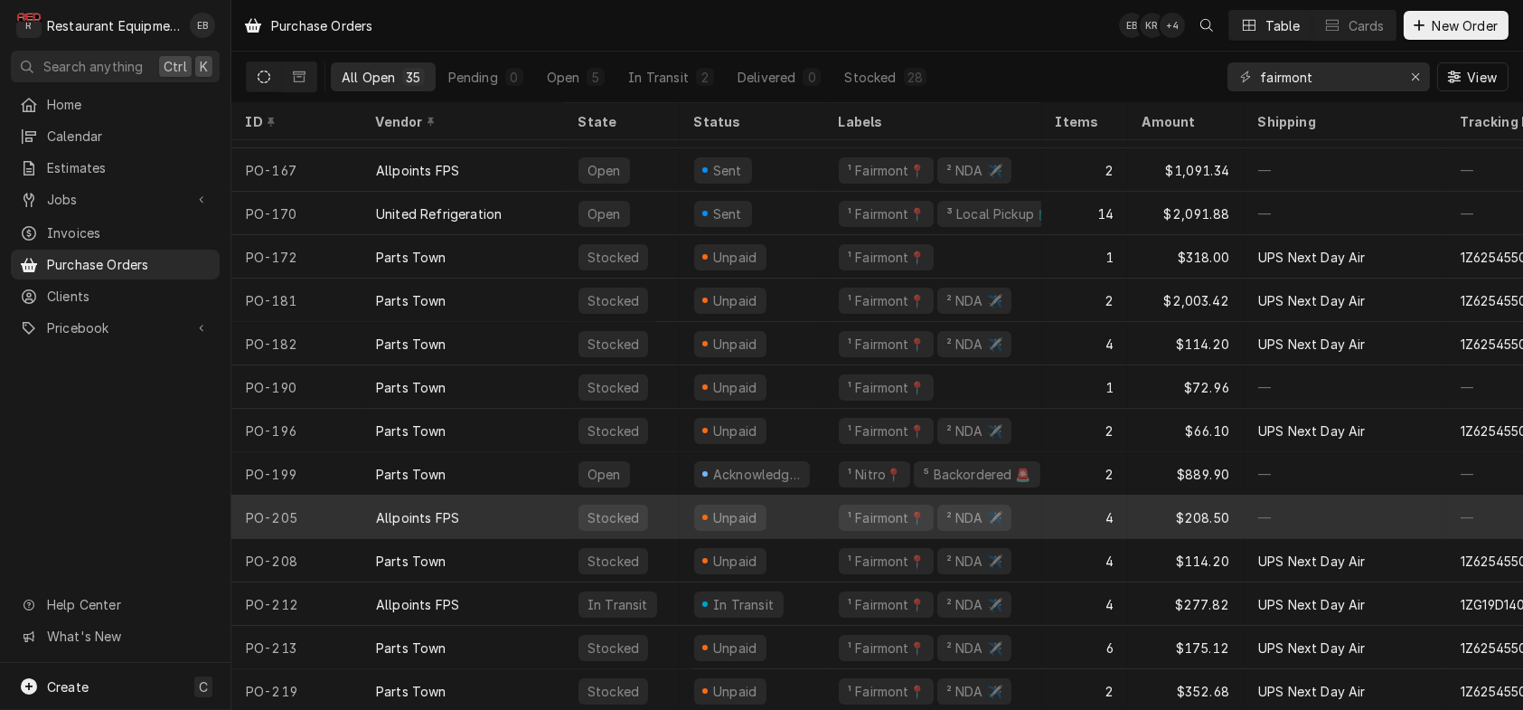
scroll to position [965, 0]
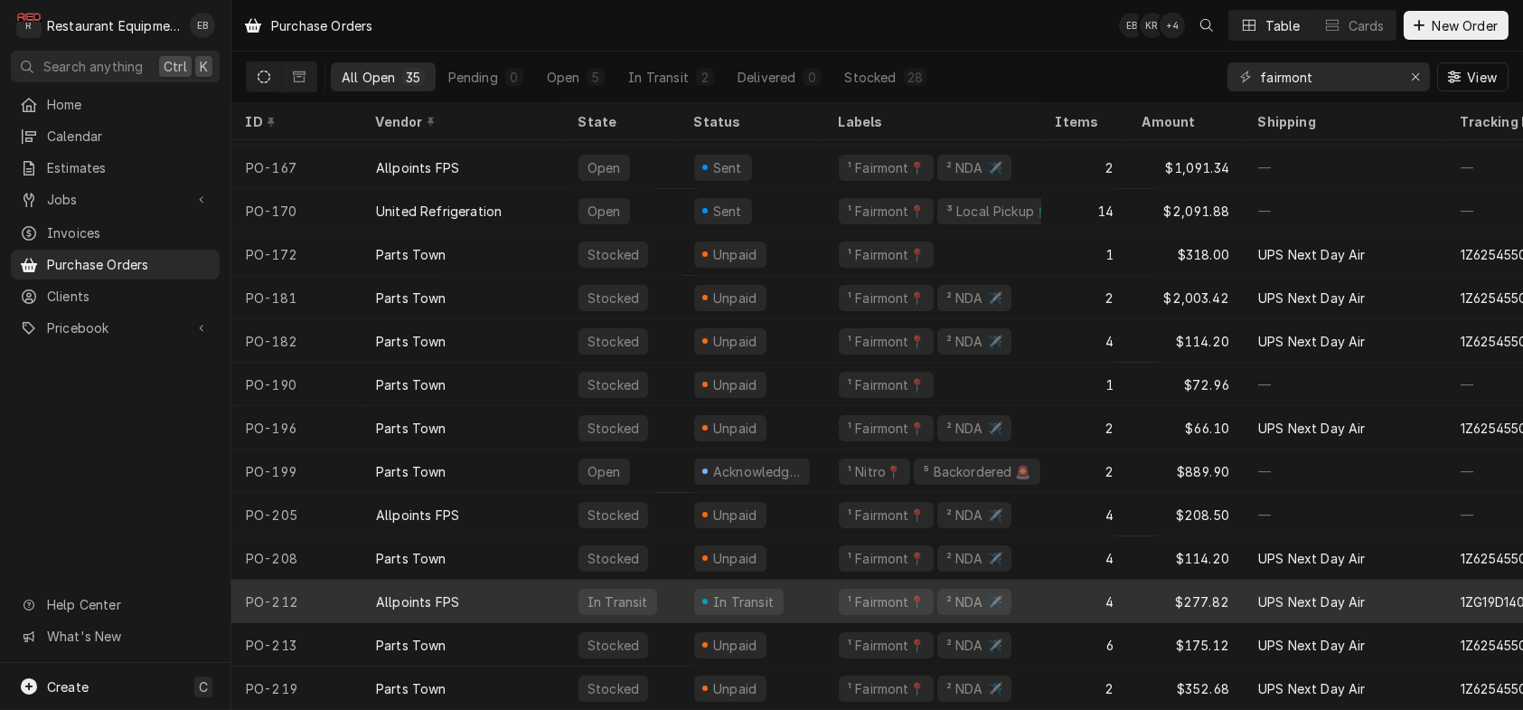
click at [561, 581] on div "Allpoints FPS" at bounding box center [463, 600] width 203 height 43
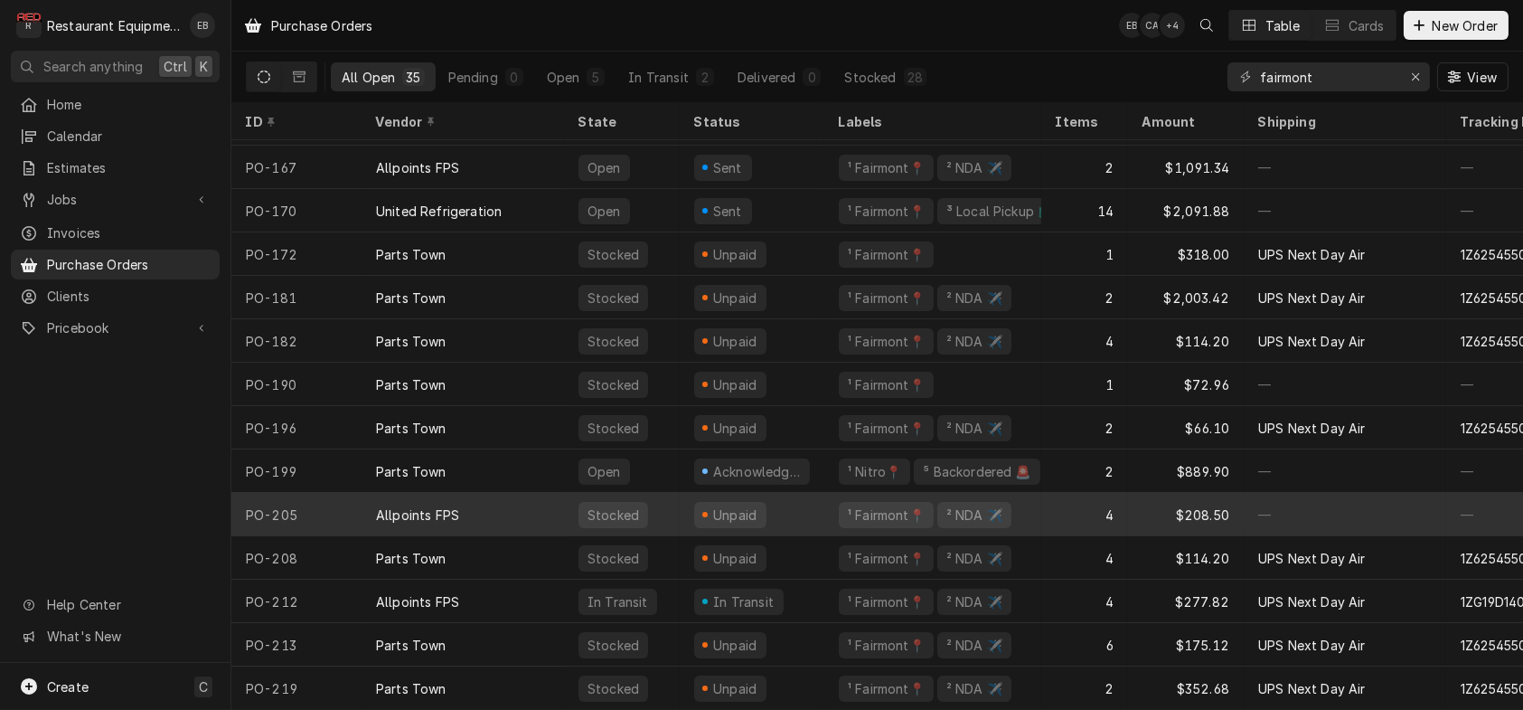
scroll to position [965, 0]
click at [537, 493] on div "Allpoints FPS" at bounding box center [463, 514] width 203 height 43
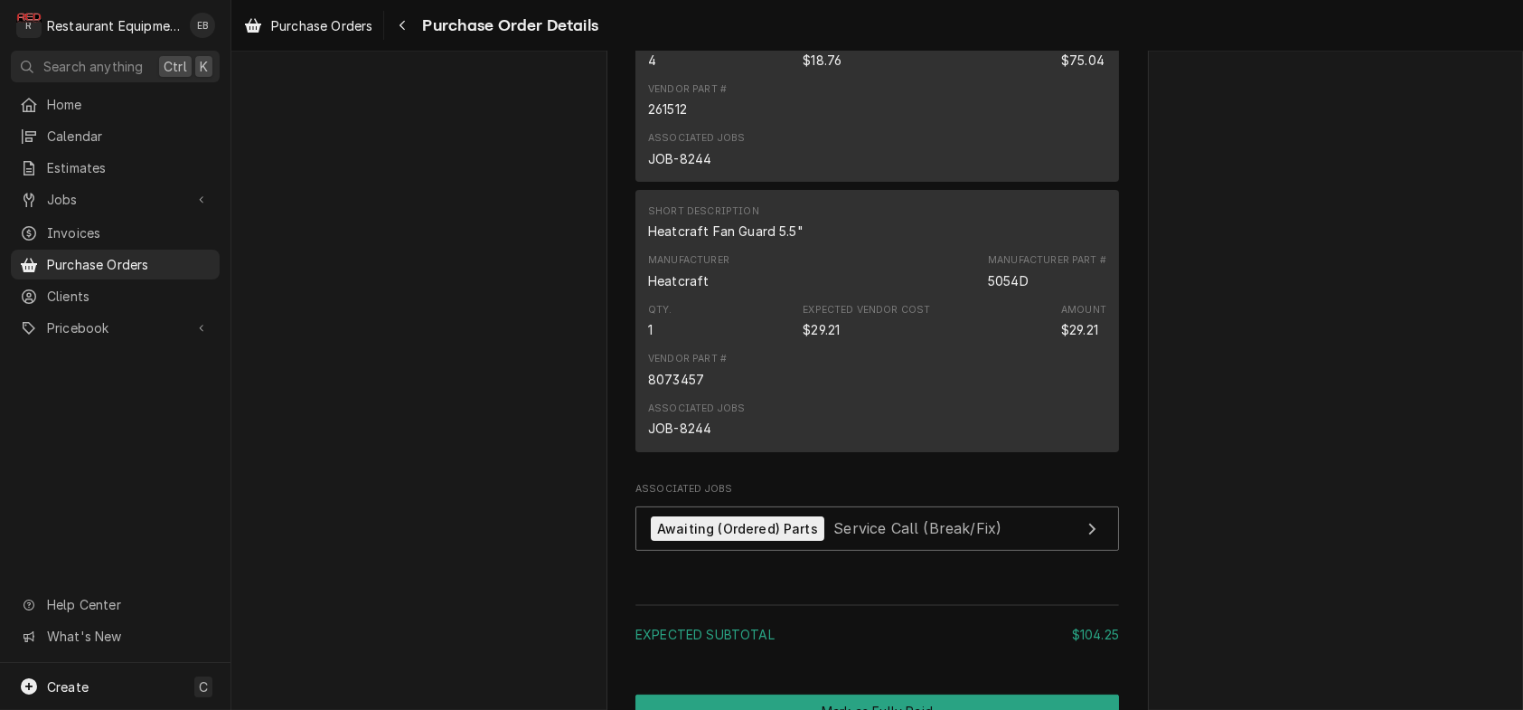
scroll to position [1506, 0]
